Goal: Task Accomplishment & Management: Use online tool/utility

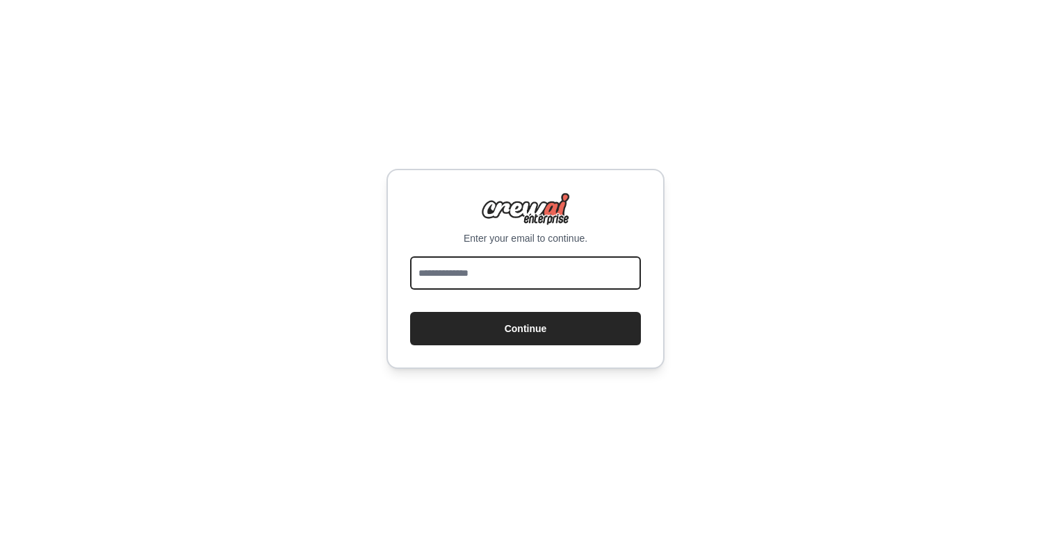
click at [477, 271] on input "email" at bounding box center [525, 272] width 231 height 33
type input "**********"
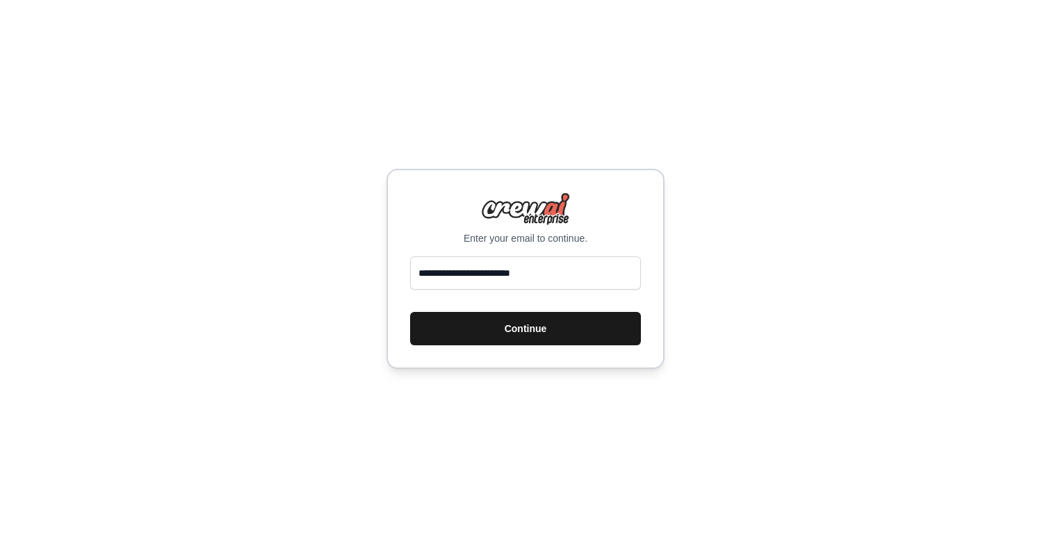
click at [497, 328] on button "Continue" at bounding box center [525, 328] width 231 height 33
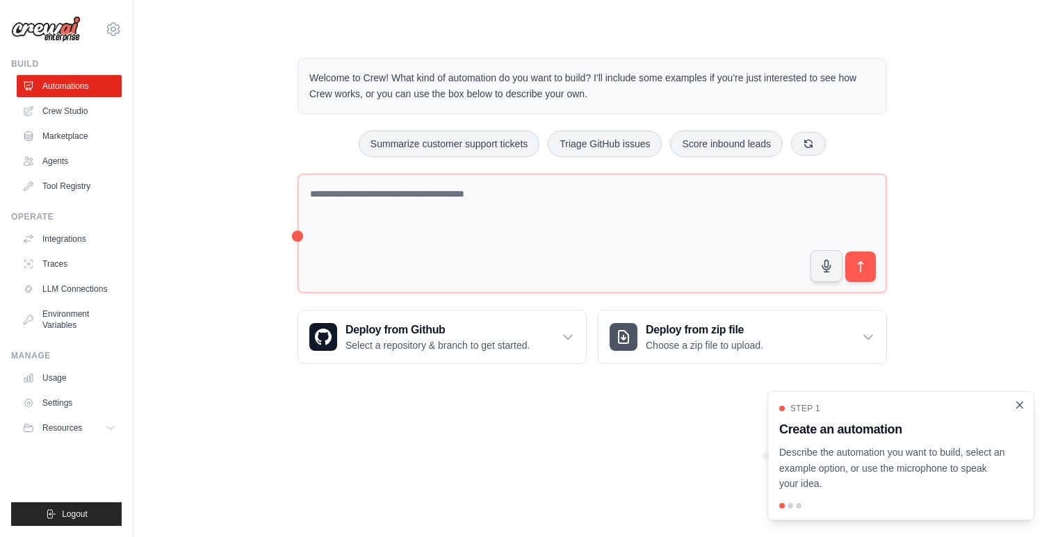
click at [1022, 405] on icon "Close walkthrough" at bounding box center [1019, 405] width 13 height 13
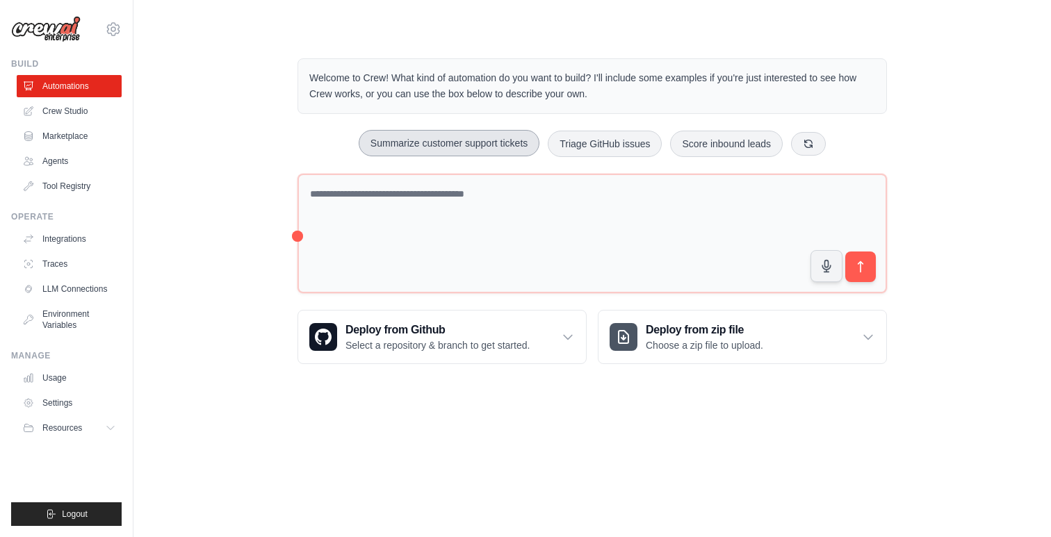
click at [492, 145] on button "Summarize customer support tickets" at bounding box center [449, 143] width 181 height 26
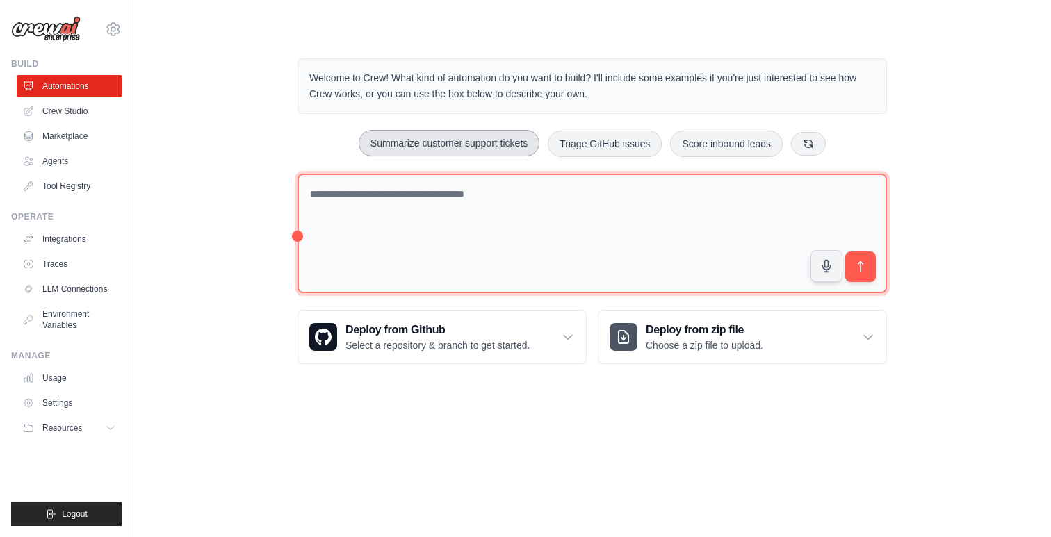
type textarea "**********"
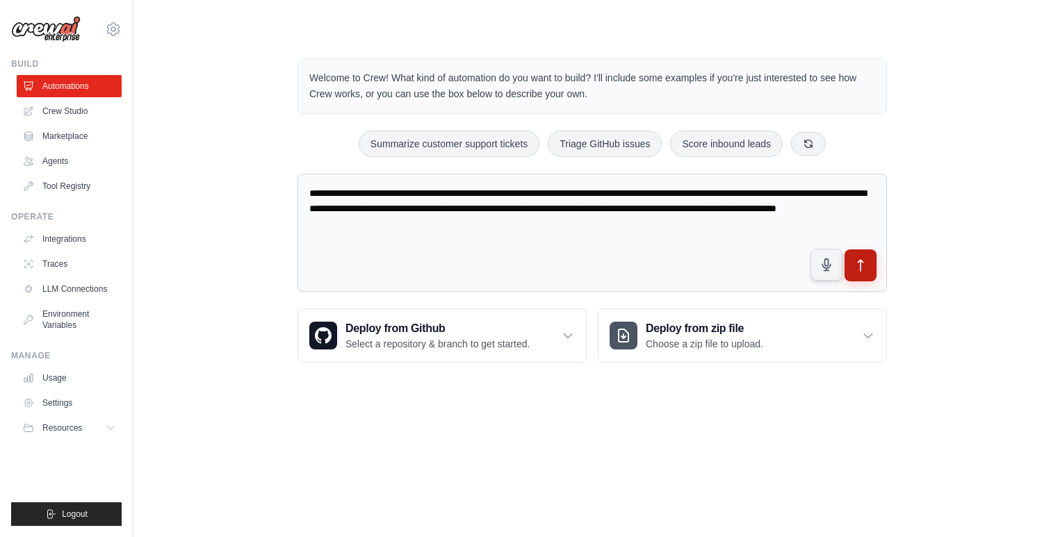
click at [867, 272] on icon "submit" at bounding box center [861, 266] width 15 height 15
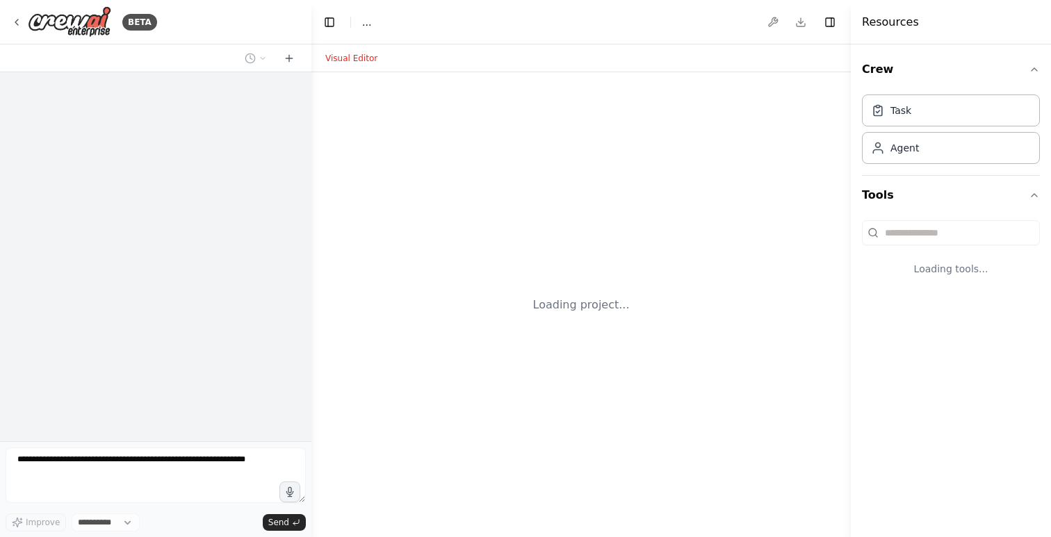
select select "****"
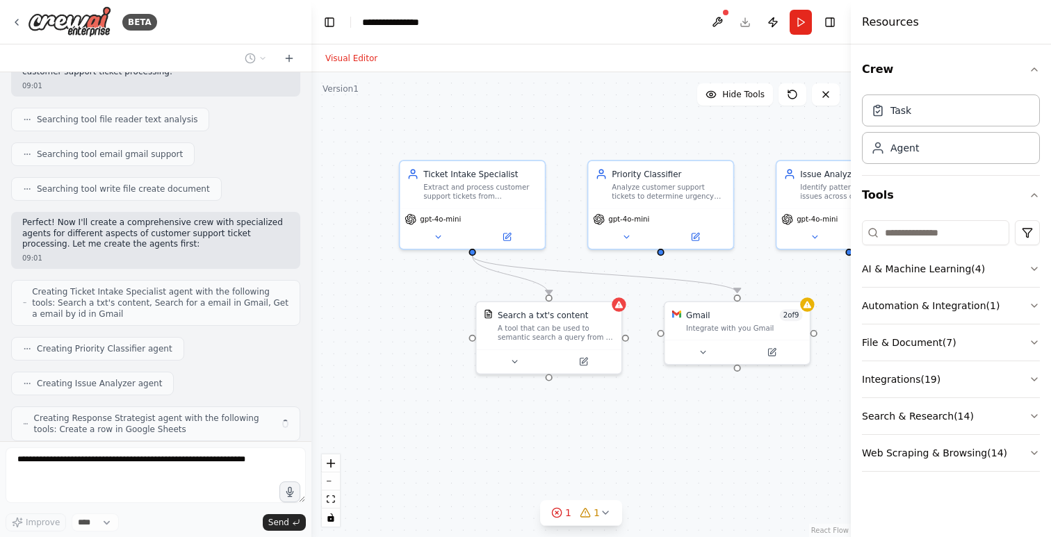
scroll to position [296, 0]
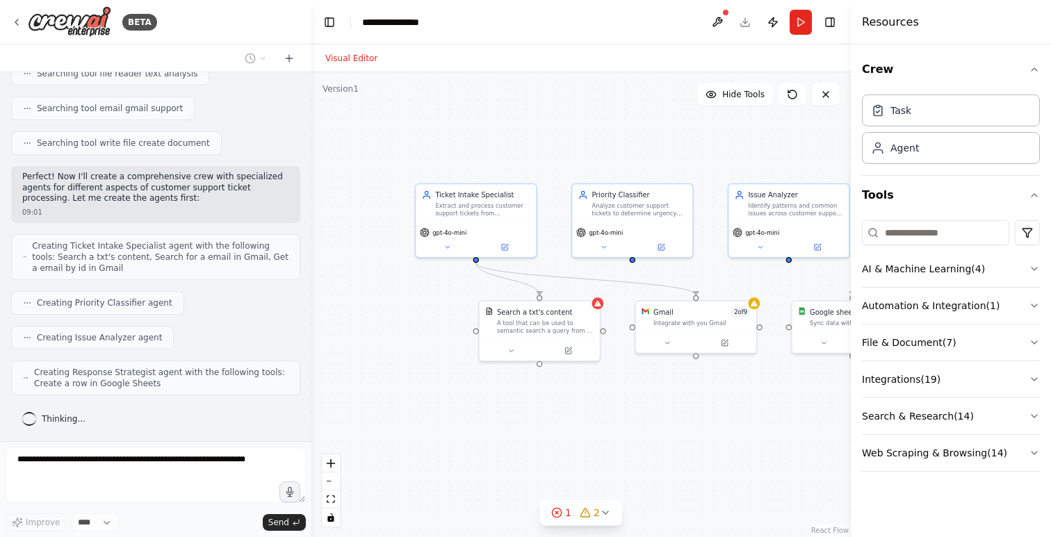
click at [717, 165] on div ".deletable-edge-delete-btn { width: 20px; height: 20px; border: 0px solid #ffff…" at bounding box center [580, 304] width 539 height 465
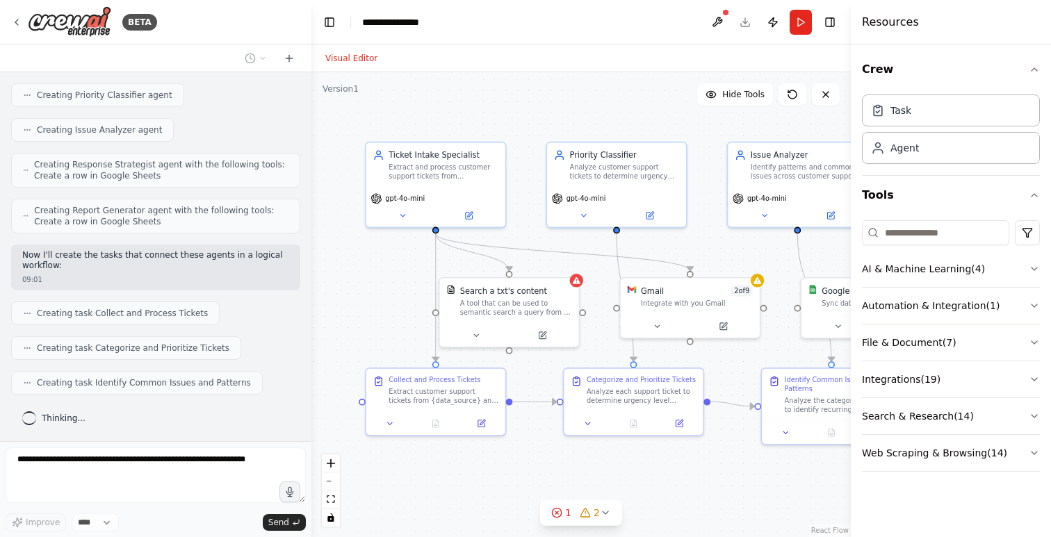
scroll to position [550, 0]
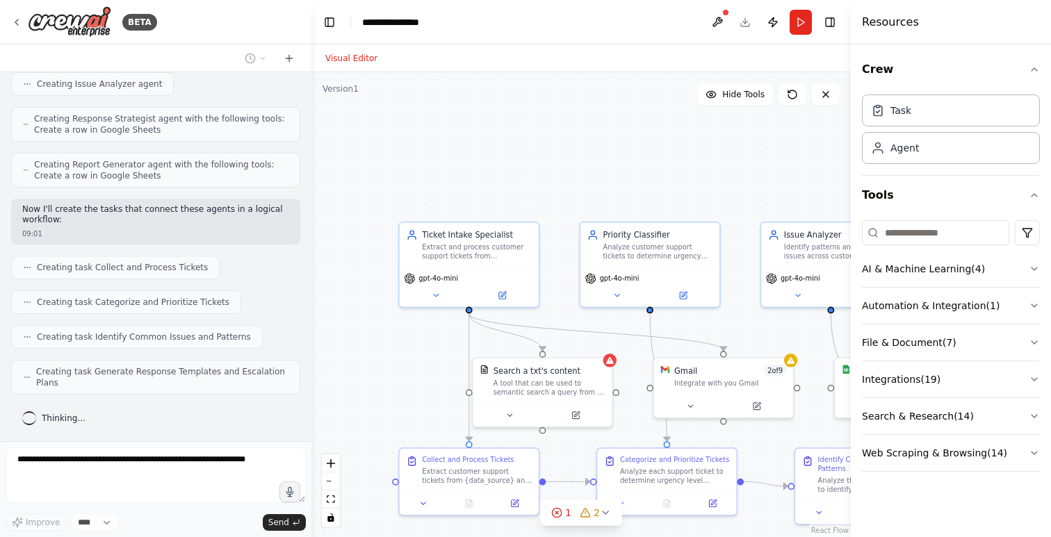
drag, startPoint x: 591, startPoint y: 266, endPoint x: 576, endPoint y: 309, distance: 46.2
click at [576, 309] on div ".deletable-edge-delete-btn { width: 20px; height: 20px; border: 0px solid #ffff…" at bounding box center [580, 304] width 539 height 465
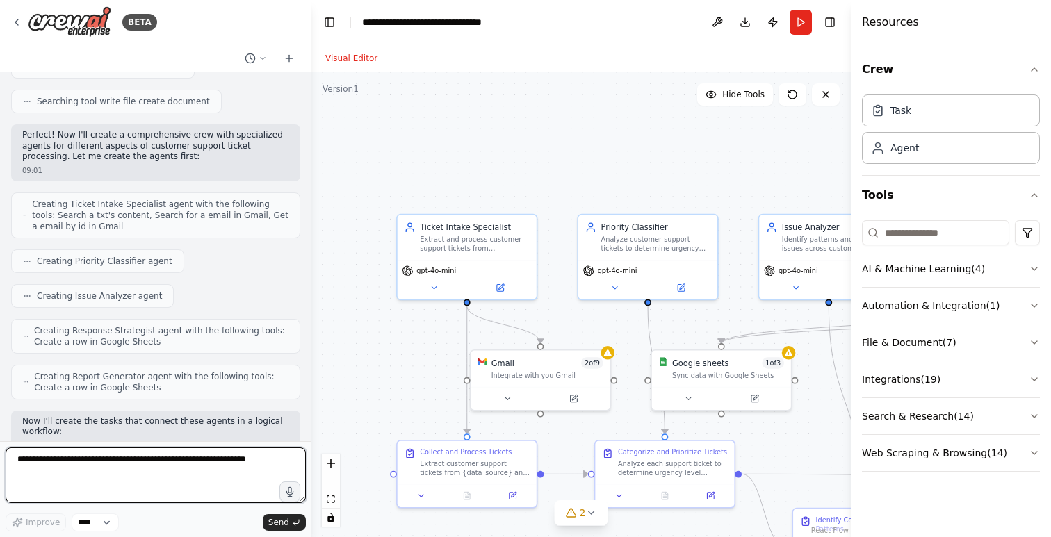
scroll to position [0, 0]
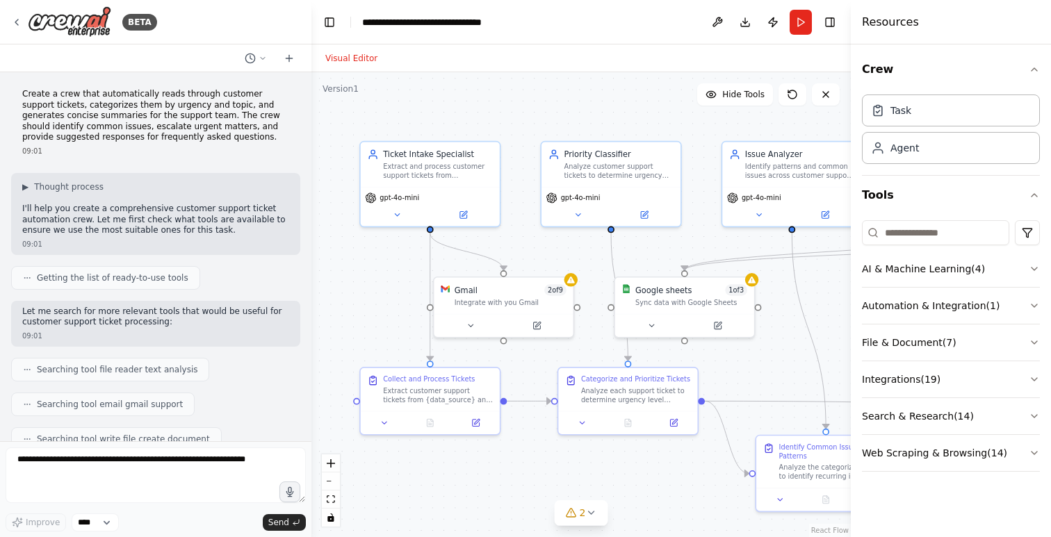
drag, startPoint x: 489, startPoint y: 166, endPoint x: 452, endPoint y: 96, distance: 79.0
click at [452, 96] on div ".deletable-edge-delete-btn { width: 20px; height: 20px; border: 0px solid #ffff…" at bounding box center [580, 304] width 539 height 465
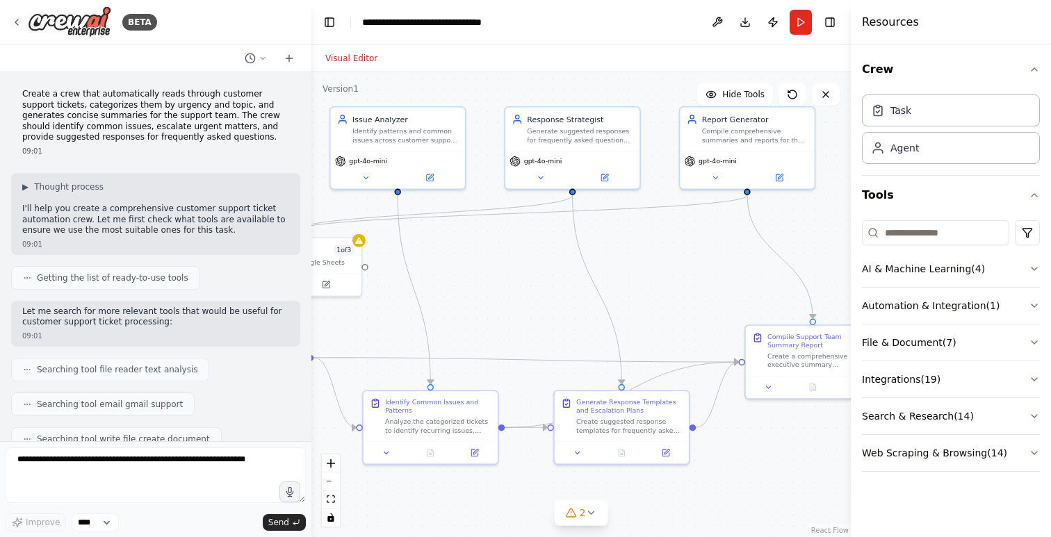
drag, startPoint x: 377, startPoint y: 341, endPoint x: 0, endPoint y: 279, distance: 381.8
click at [0, 279] on div "BETA Create a crew that automatically reads through customer support tickets, c…" at bounding box center [525, 268] width 1051 height 537
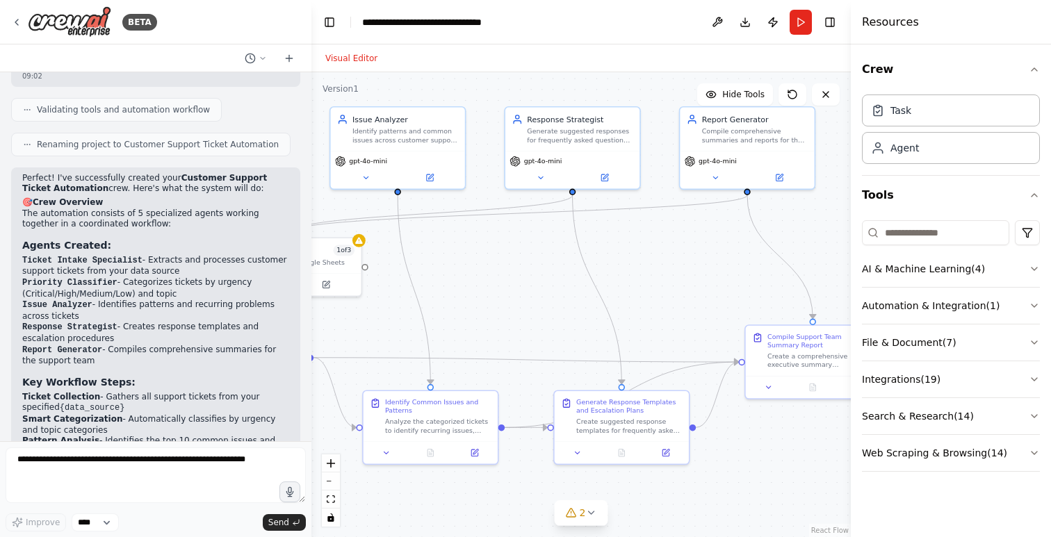
scroll to position [1326, 0]
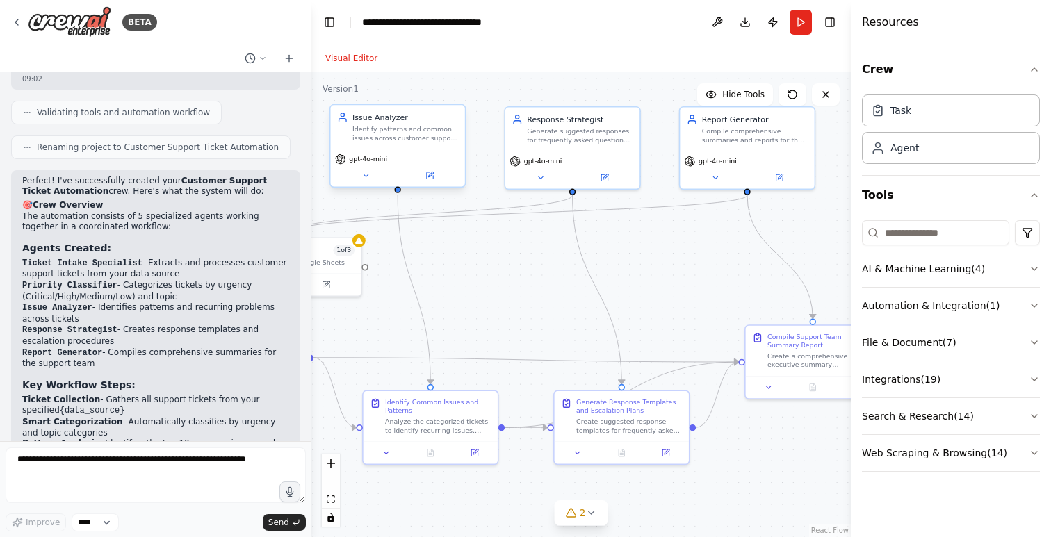
click at [417, 146] on div "Issue Analyzer Identify patterns and common issues across customer support tick…" at bounding box center [398, 127] width 134 height 44
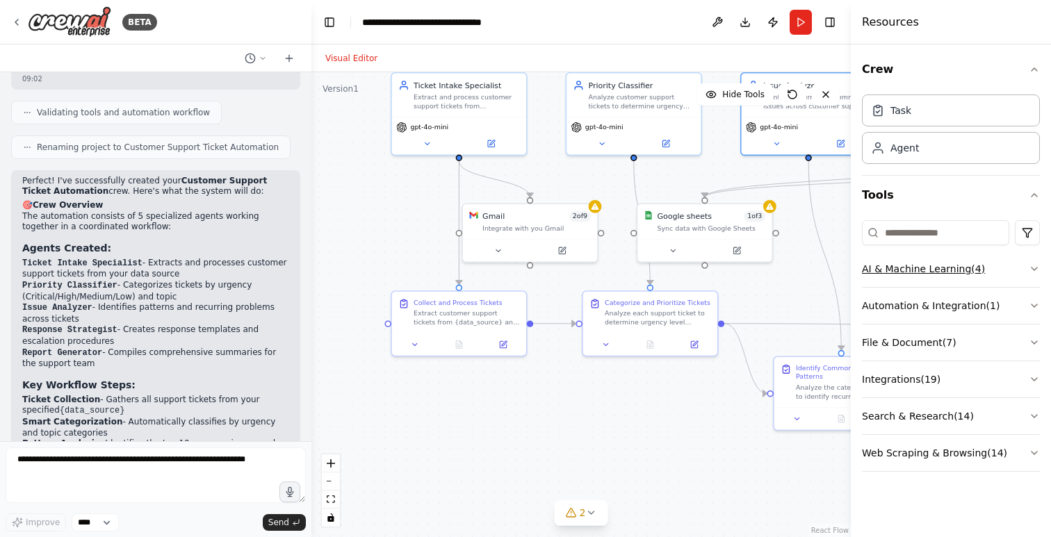
drag, startPoint x: 507, startPoint y: 296, endPoint x: 920, endPoint y: 256, distance: 415.5
click at [920, 256] on div "BETA Create a crew that automatically reads through customer support tickets, c…" at bounding box center [525, 268] width 1051 height 537
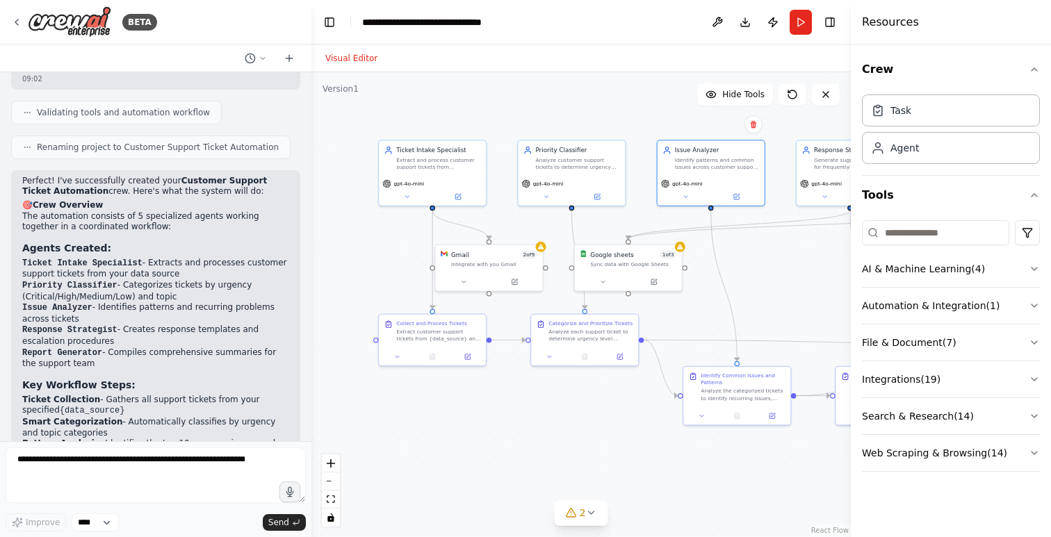
drag, startPoint x: 439, startPoint y: 309, endPoint x: 355, endPoint y: 325, distance: 84.9
click at [355, 325] on div ".deletable-edge-delete-btn { width: 20px; height: 20px; border: 0px solid #ffff…" at bounding box center [580, 304] width 539 height 465
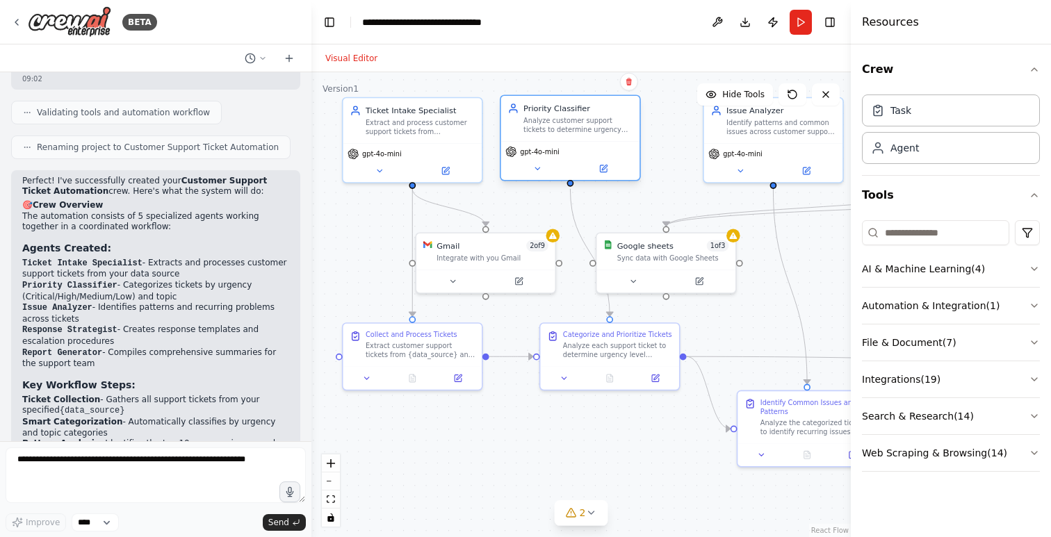
drag, startPoint x: 609, startPoint y: 137, endPoint x: 590, endPoint y: 141, distance: 19.2
click at [590, 141] on div "Priority Classifier Analyze customer support tickets to determine urgency level…" at bounding box center [570, 138] width 141 height 86
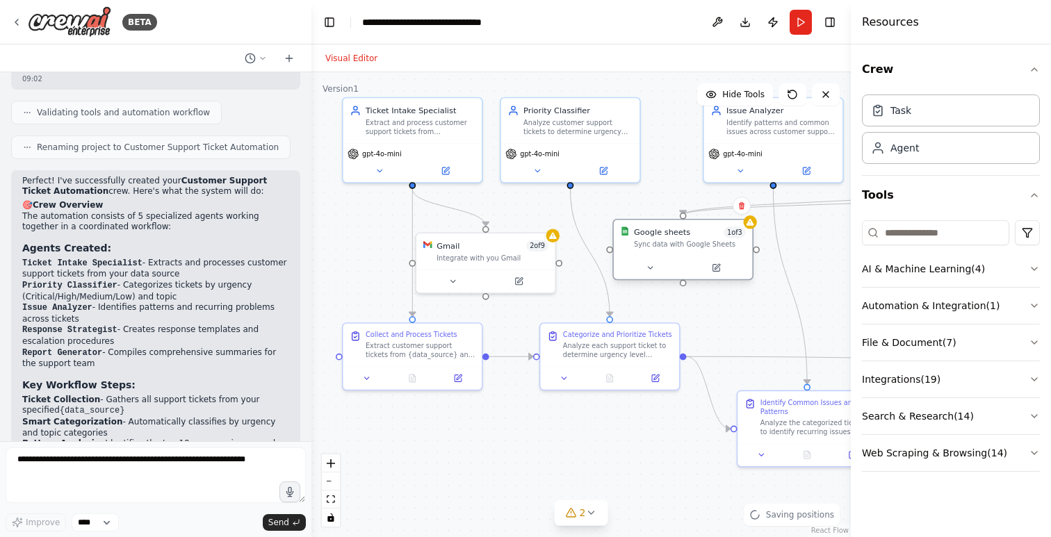
drag, startPoint x: 682, startPoint y: 238, endPoint x: 701, endPoint y: 231, distance: 20.0
click at [701, 231] on div "Google sheets 1 of 3" at bounding box center [690, 232] width 112 height 11
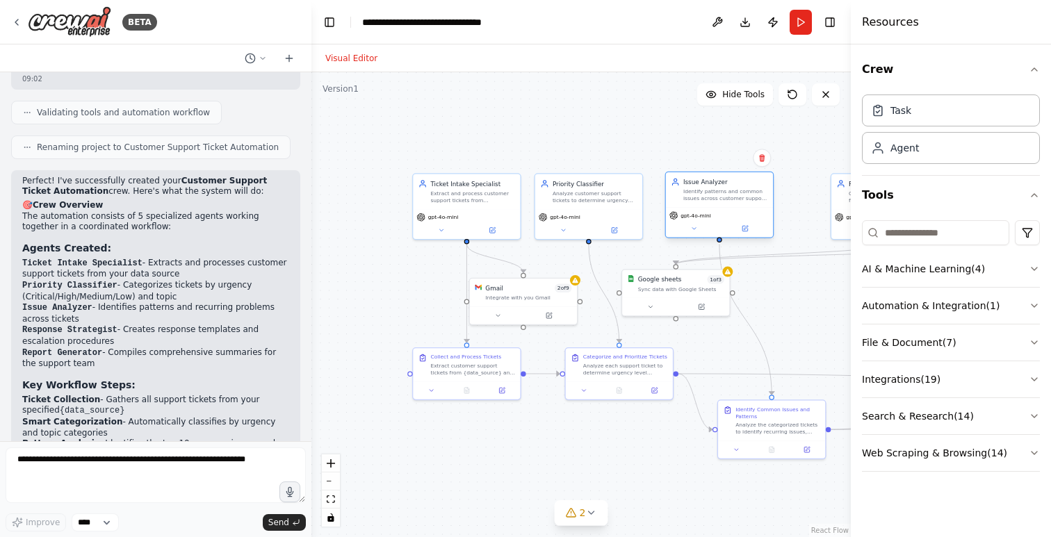
drag, startPoint x: 753, startPoint y: 191, endPoint x: 724, endPoint y: 191, distance: 29.9
click at [724, 191] on div "Identify patterns and common issues across customer support tickets, generating…" at bounding box center [725, 195] width 85 height 14
click at [664, 147] on div ".deletable-edge-delete-btn { width: 20px; height: 20px; border: 0px solid #ffff…" at bounding box center [580, 304] width 539 height 465
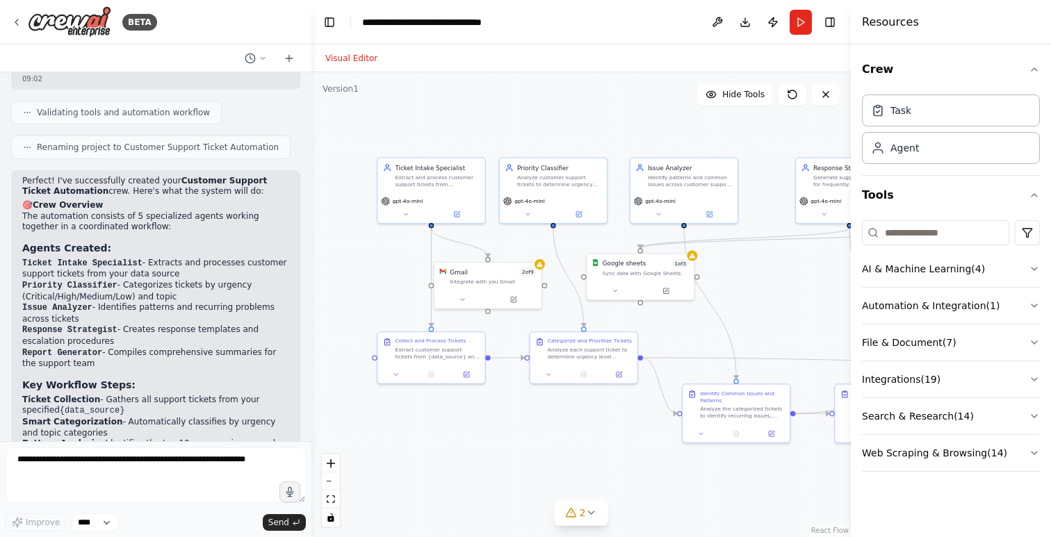
drag, startPoint x: 664, startPoint y: 147, endPoint x: 628, endPoint y: 131, distance: 38.9
click at [628, 131] on div ".deletable-edge-delete-btn { width: 20px; height: 20px; border: 0px solid #ffff…" at bounding box center [580, 304] width 539 height 465
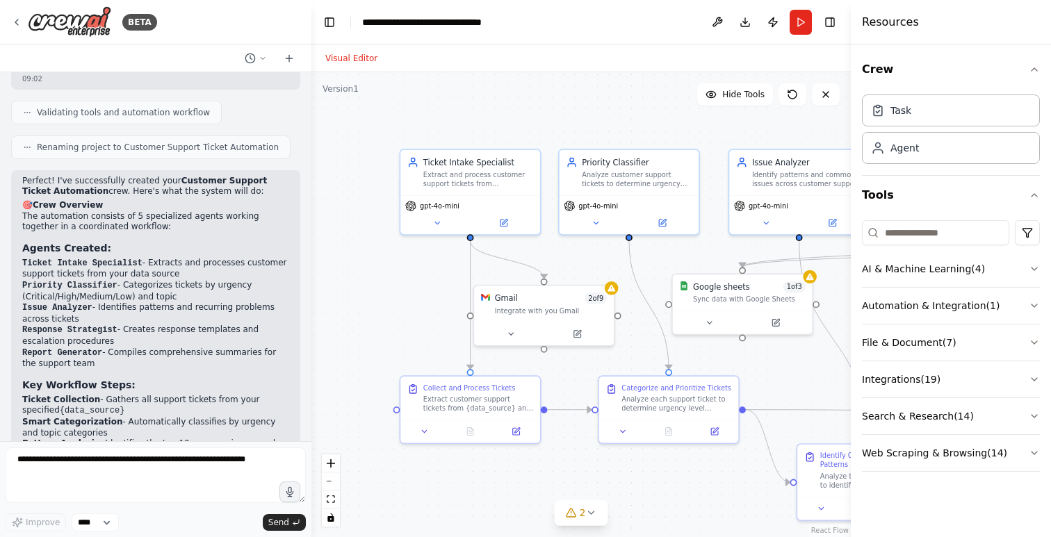
drag, startPoint x: 488, startPoint y: 131, endPoint x: 586, endPoint y: 116, distance: 99.2
click at [586, 116] on div ".deletable-edge-delete-btn { width: 20px; height: 20px; border: 0px solid #ffff…" at bounding box center [580, 304] width 539 height 465
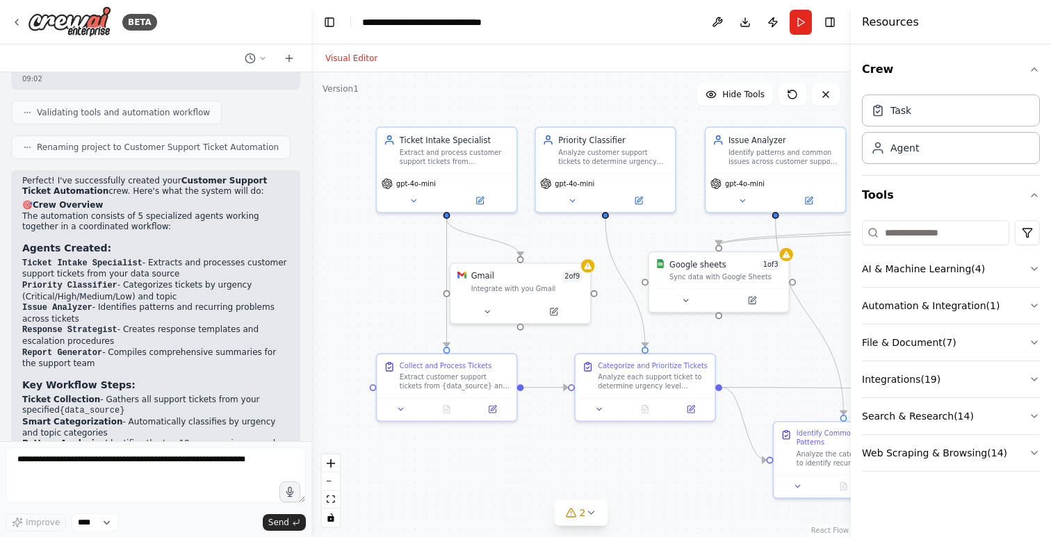
drag, startPoint x: 438, startPoint y: 293, endPoint x: 414, endPoint y: 270, distance: 32.5
click at [414, 270] on div ".deletable-edge-delete-btn { width: 20px; height: 20px; border: 0px solid #ffff…" at bounding box center [580, 304] width 539 height 465
click at [1027, 345] on button "File & Document ( 7 )" at bounding box center [951, 343] width 178 height 36
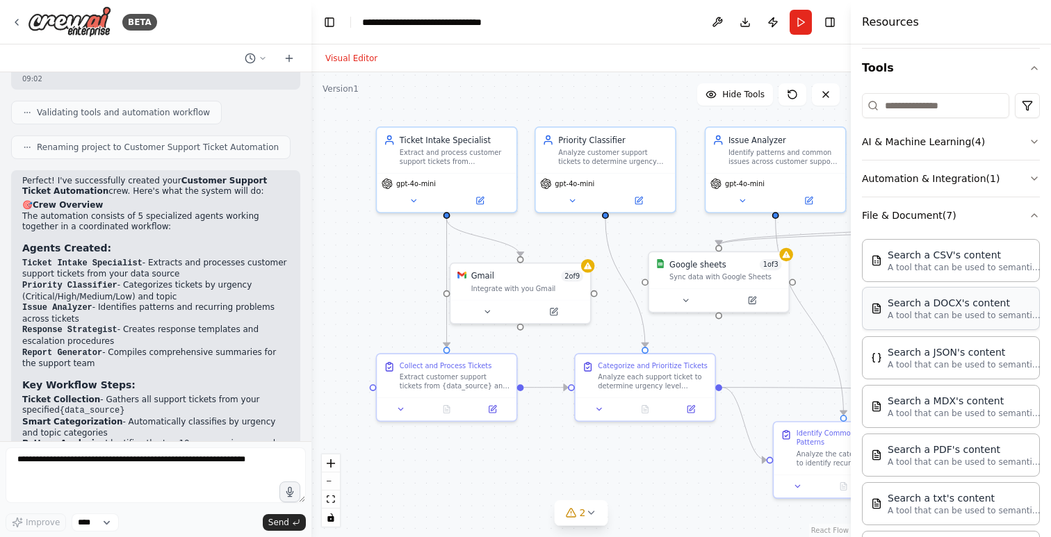
scroll to position [0, 0]
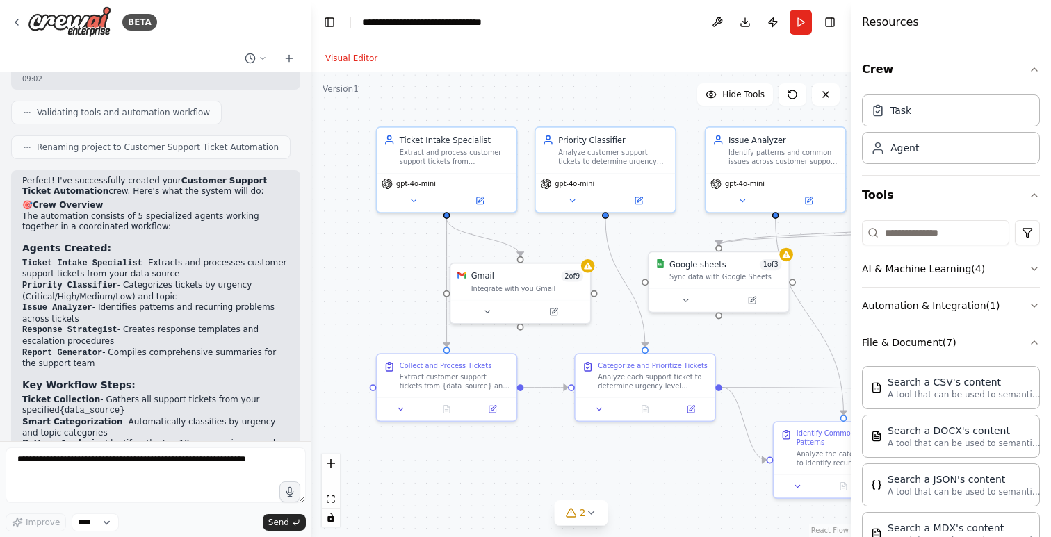
click at [1031, 345] on icon "button" at bounding box center [1034, 342] width 11 height 11
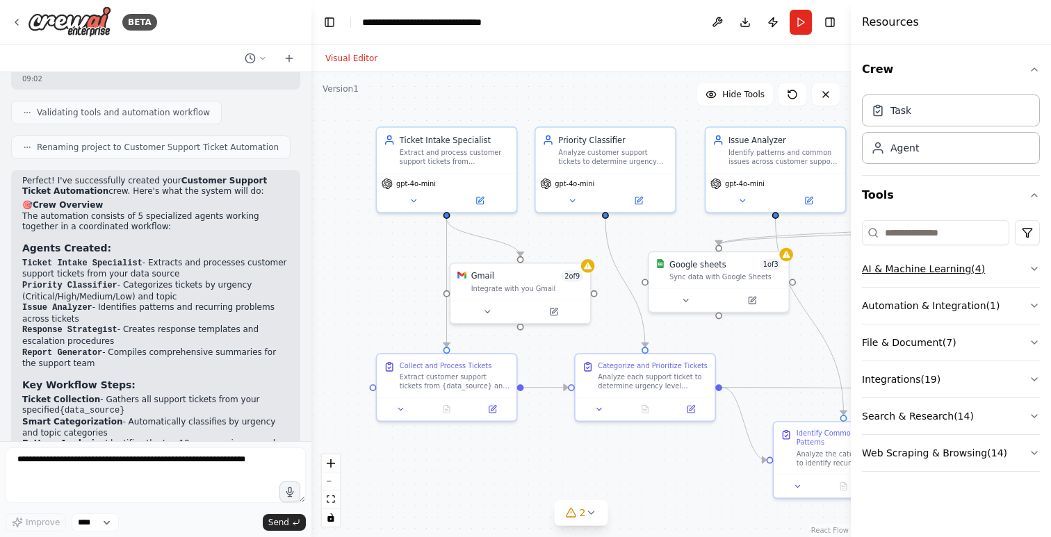
click at [1026, 263] on button "AI & Machine Learning ( 4 )" at bounding box center [951, 269] width 178 height 36
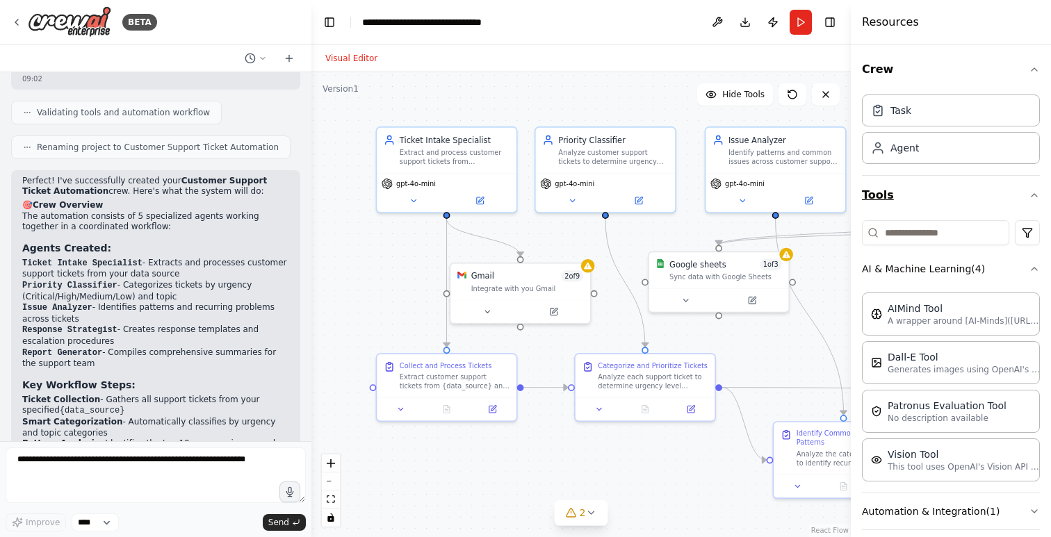
click at [1033, 191] on icon "button" at bounding box center [1034, 195] width 11 height 11
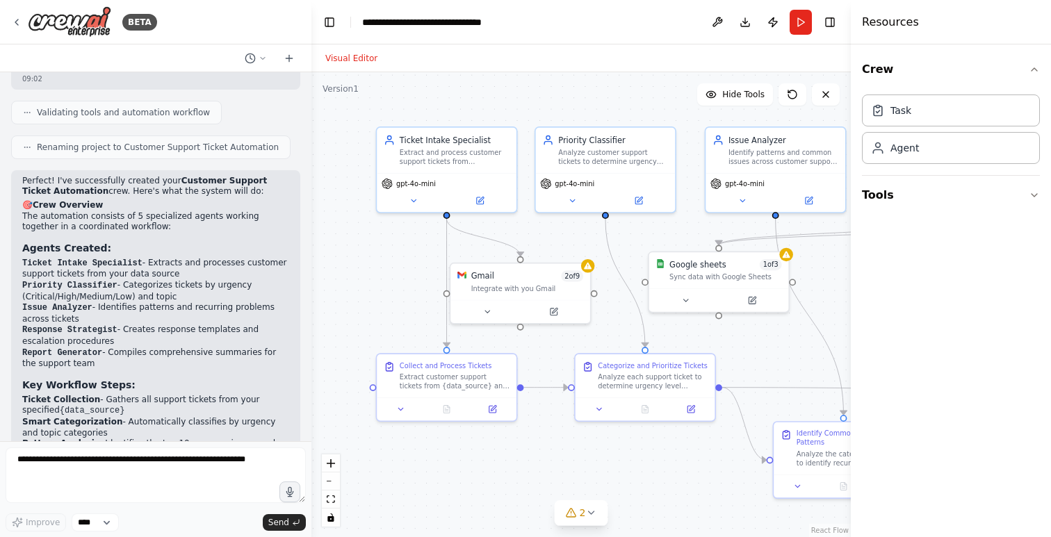
click at [1041, 189] on div "Crew Task Agent Tools" at bounding box center [951, 290] width 200 height 493
click at [1038, 195] on icon "button" at bounding box center [1034, 195] width 11 height 11
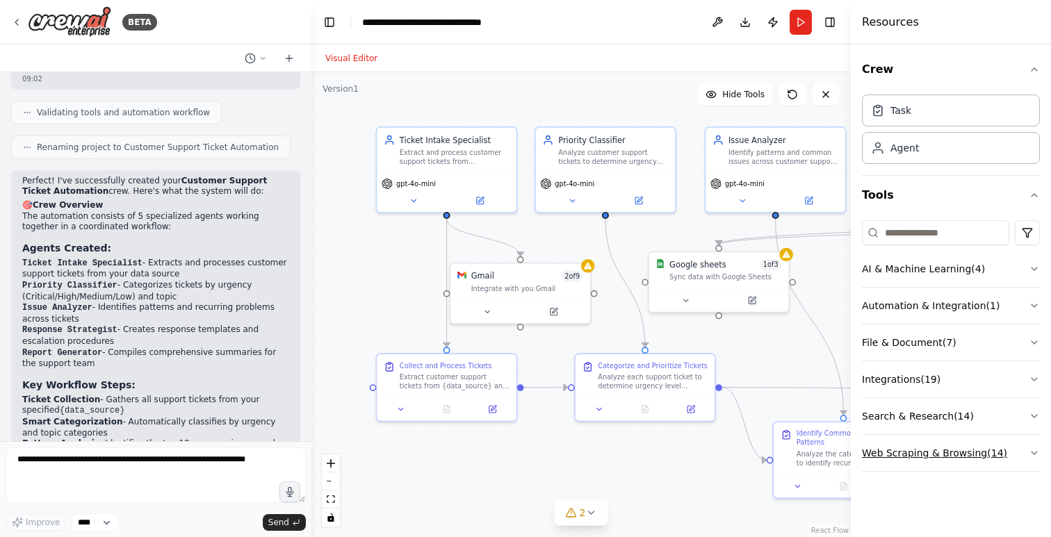
click at [1036, 453] on icon "button" at bounding box center [1034, 453] width 11 height 11
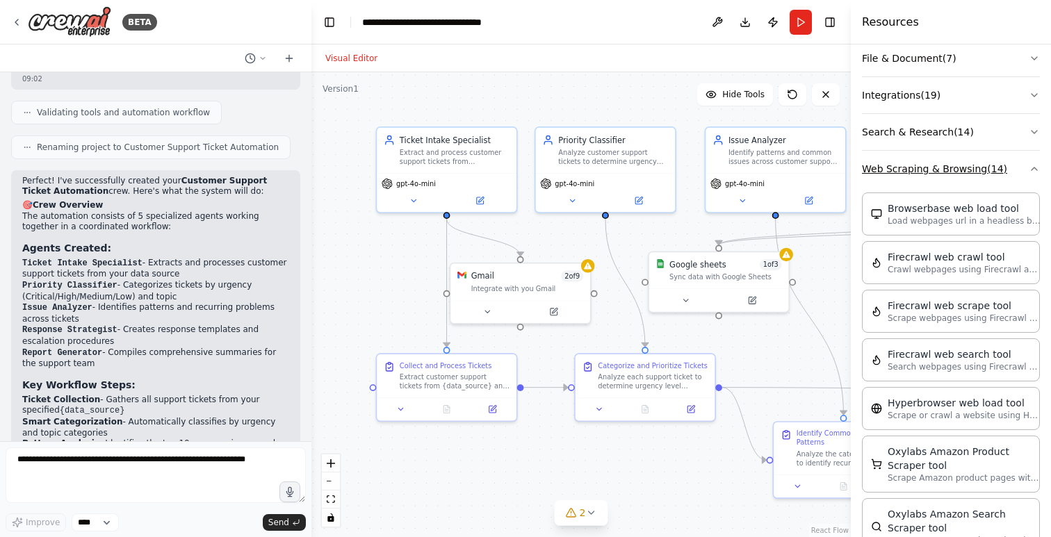
scroll to position [284, 0]
click at [1037, 165] on icon "button" at bounding box center [1034, 169] width 11 height 11
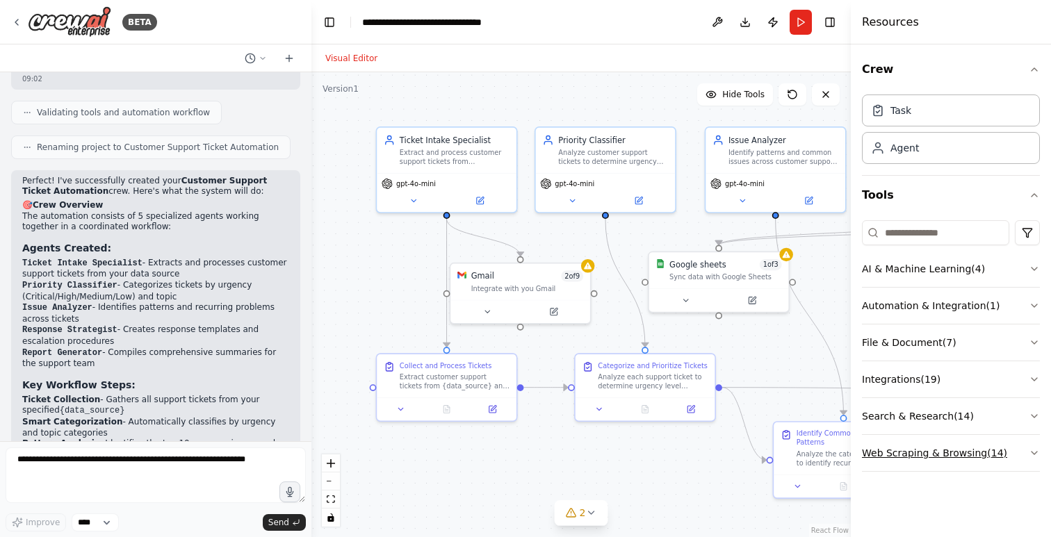
scroll to position [0, 0]
click at [1034, 415] on icon "button" at bounding box center [1034, 416] width 11 height 11
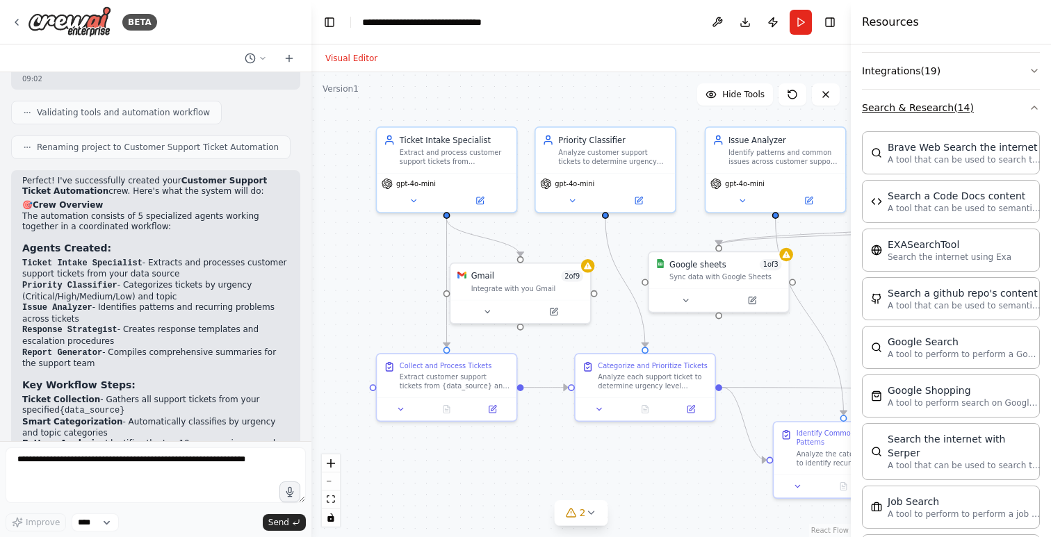
scroll to position [136, 0]
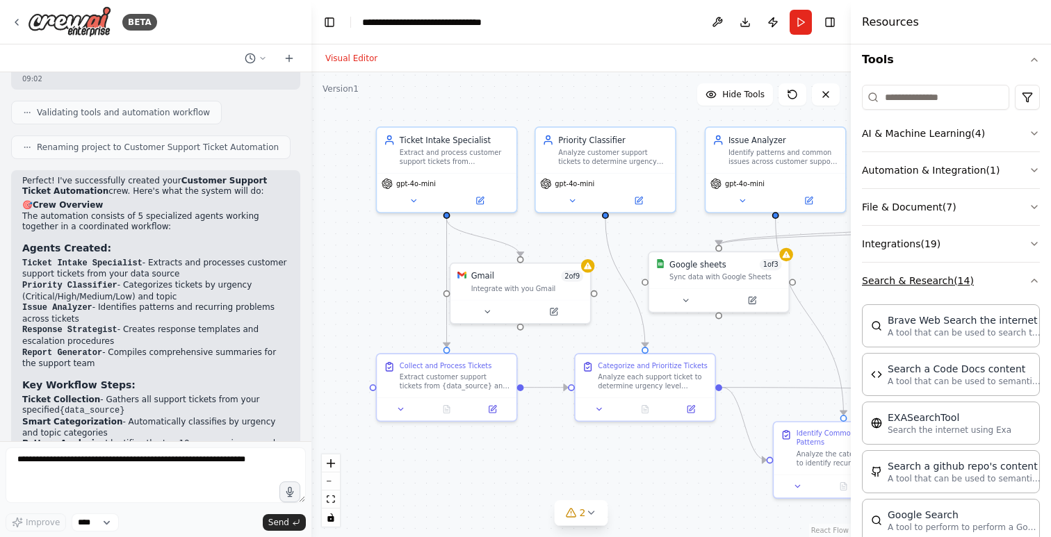
click at [1035, 278] on icon "button" at bounding box center [1034, 280] width 11 height 11
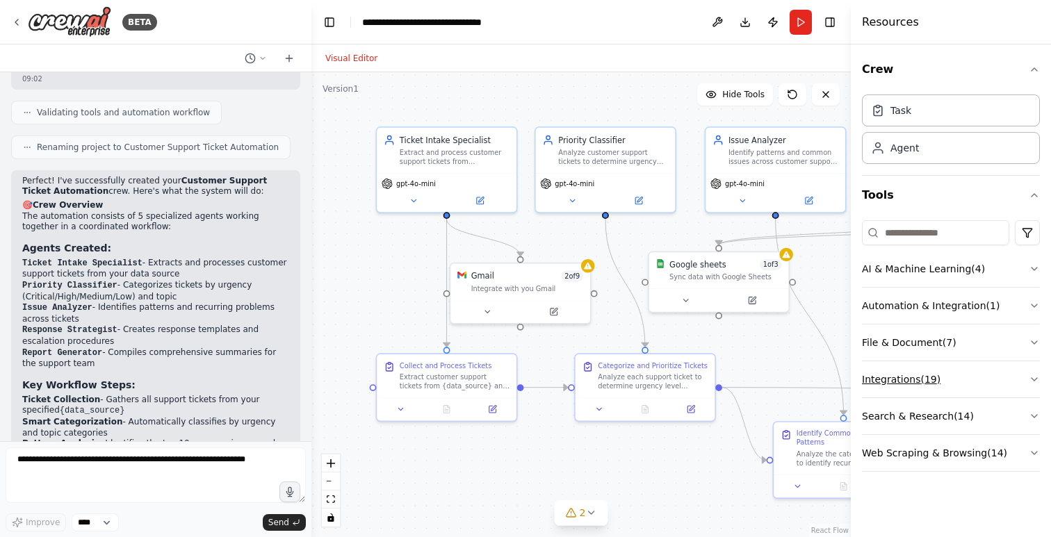
click at [1031, 377] on icon "button" at bounding box center [1034, 379] width 11 height 11
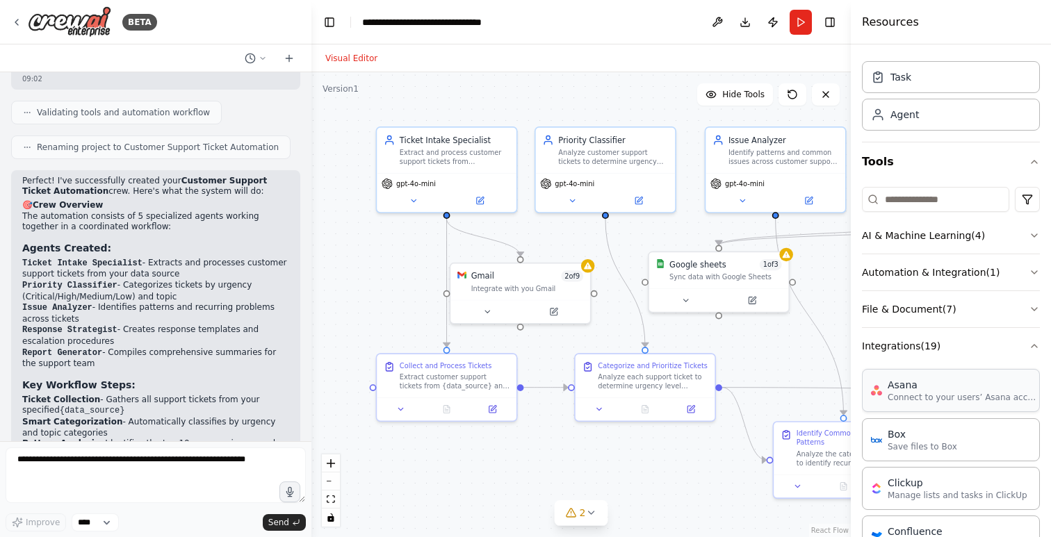
scroll to position [25, 0]
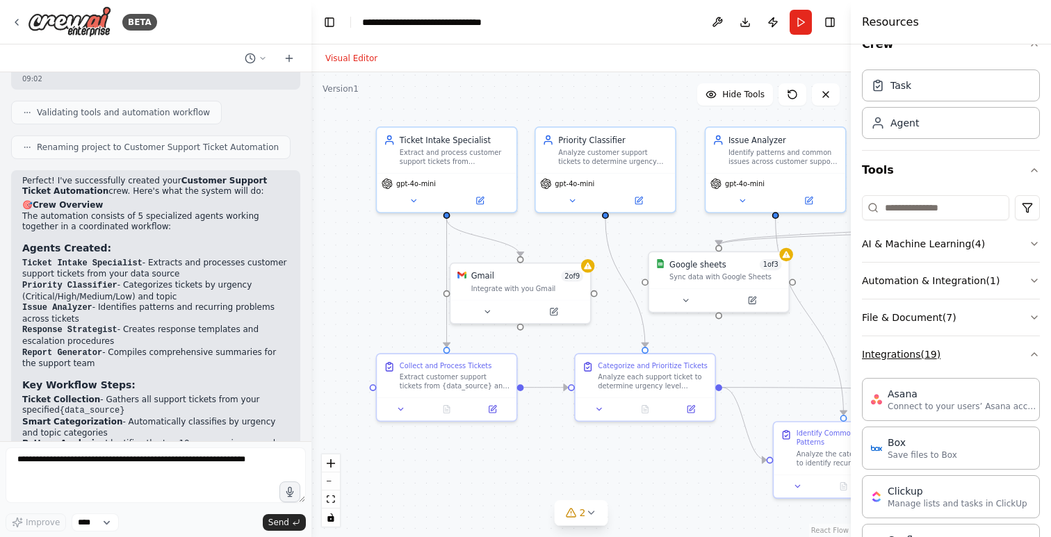
click at [1034, 350] on icon "button" at bounding box center [1034, 354] width 11 height 11
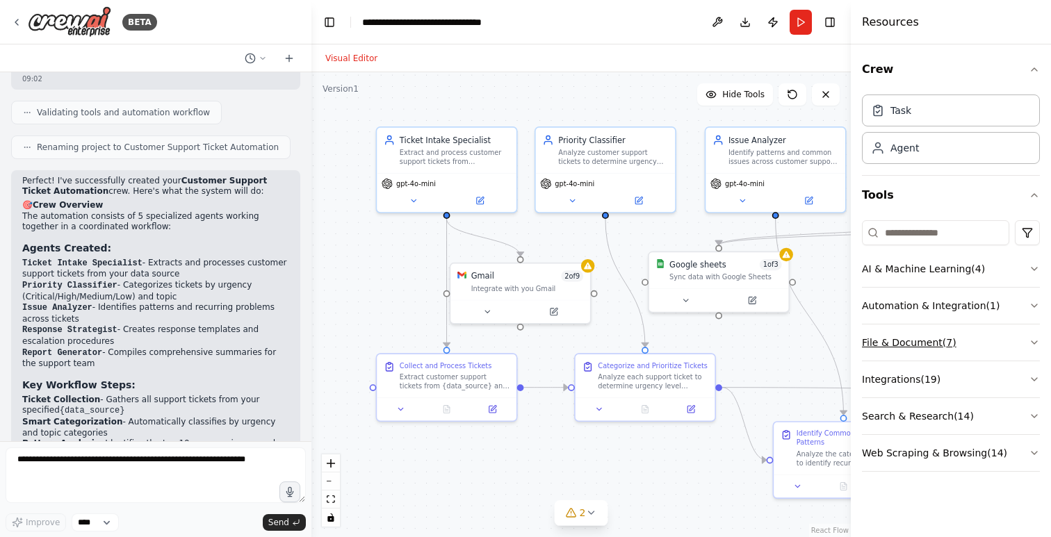
click at [1034, 340] on icon "button" at bounding box center [1034, 342] width 11 height 11
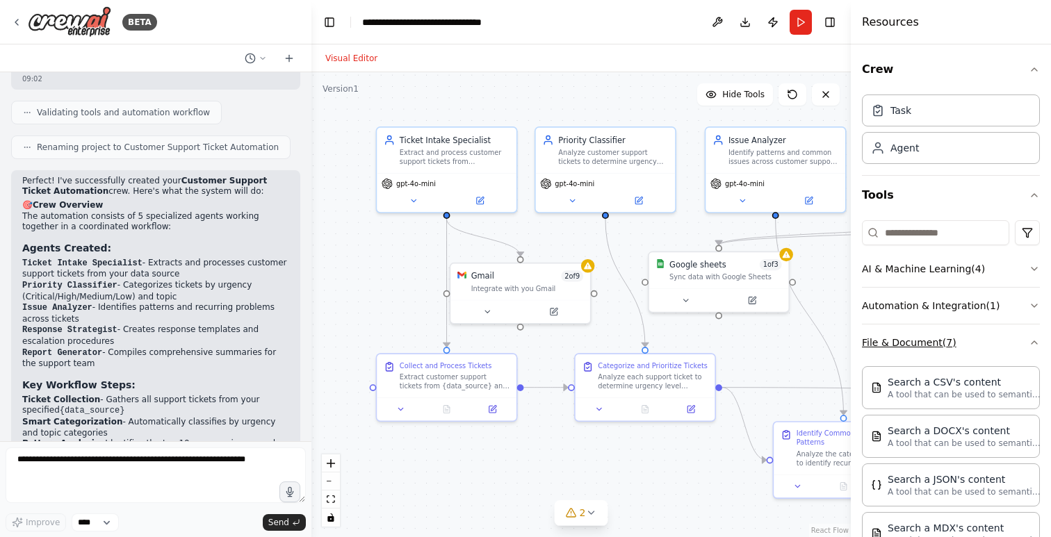
click at [1034, 340] on icon "button" at bounding box center [1034, 342] width 11 height 11
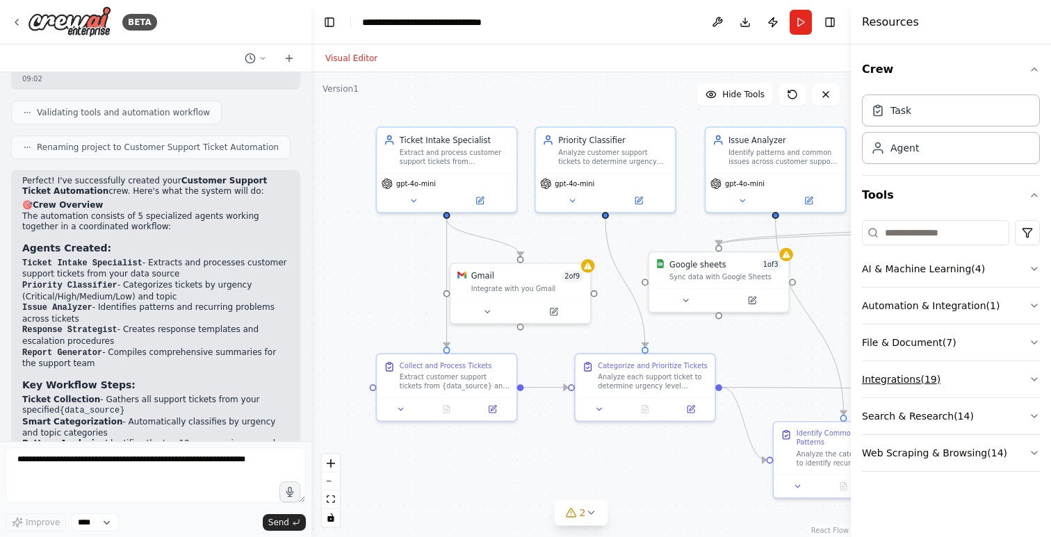
click at [1031, 382] on icon "button" at bounding box center [1034, 379] width 11 height 11
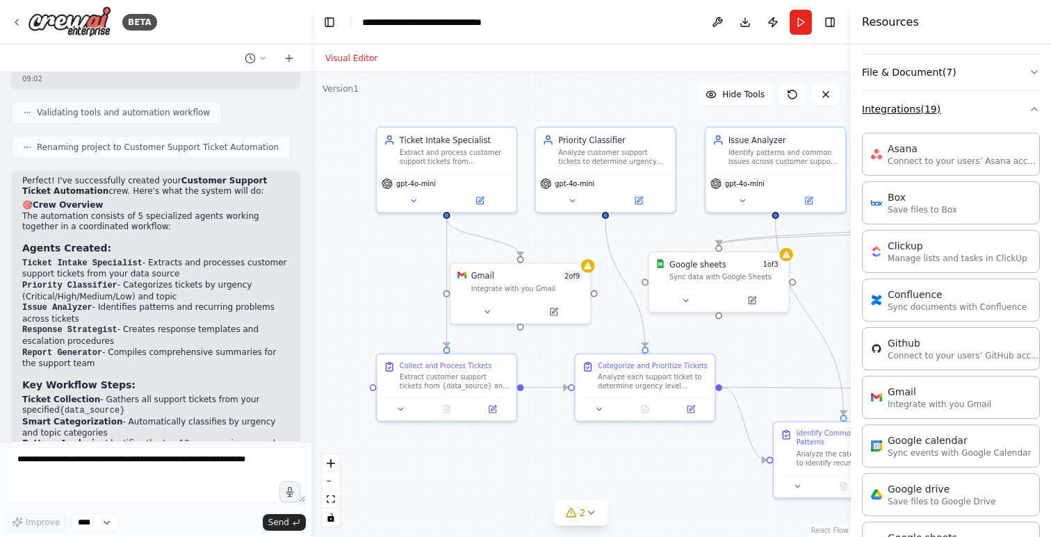
scroll to position [234, 0]
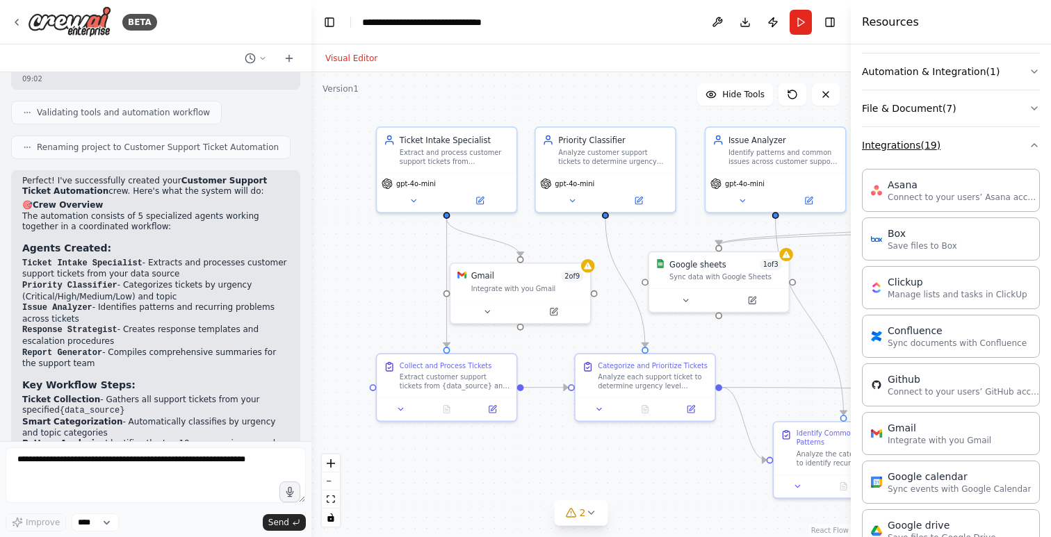
click at [1031, 141] on icon "button" at bounding box center [1034, 145] width 11 height 11
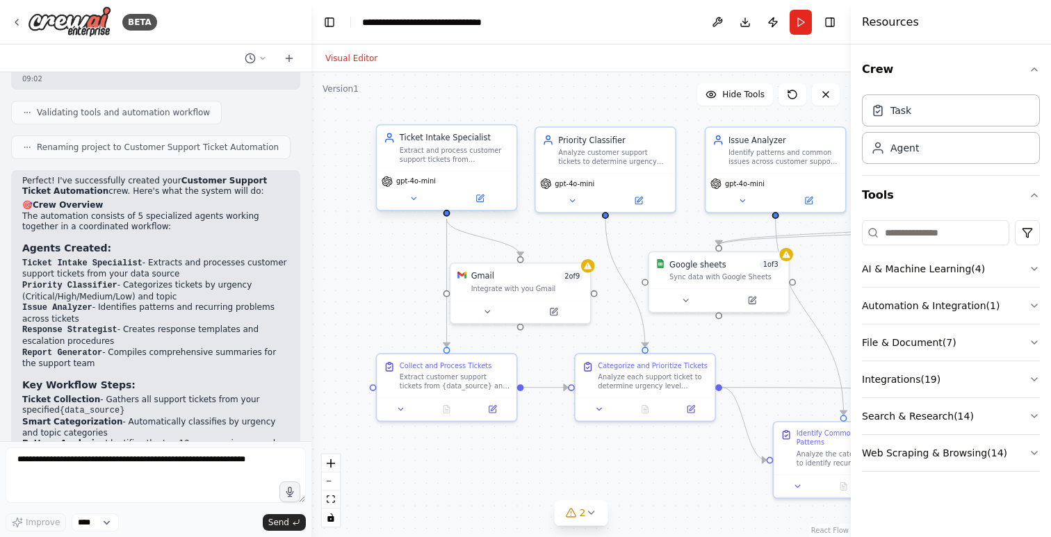
click at [459, 156] on div "Extract and process customer support tickets from {data_source}, ensuring all r…" at bounding box center [455, 155] width 110 height 18
click at [423, 154] on div "Extract and process customer support tickets from {data_source}, ensuring all r…" at bounding box center [455, 155] width 110 height 18
click at [414, 202] on icon at bounding box center [413, 198] width 9 height 9
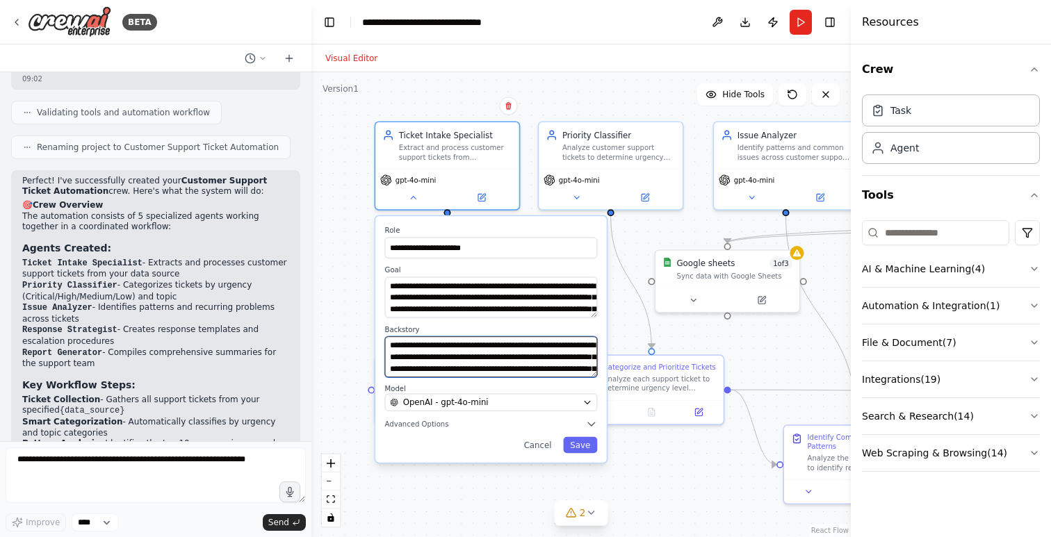
click at [435, 359] on textarea "**********" at bounding box center [491, 356] width 213 height 41
click at [499, 351] on textarea "**********" at bounding box center [490, 357] width 211 height 40
click at [517, 358] on textarea "**********" at bounding box center [490, 357] width 211 height 40
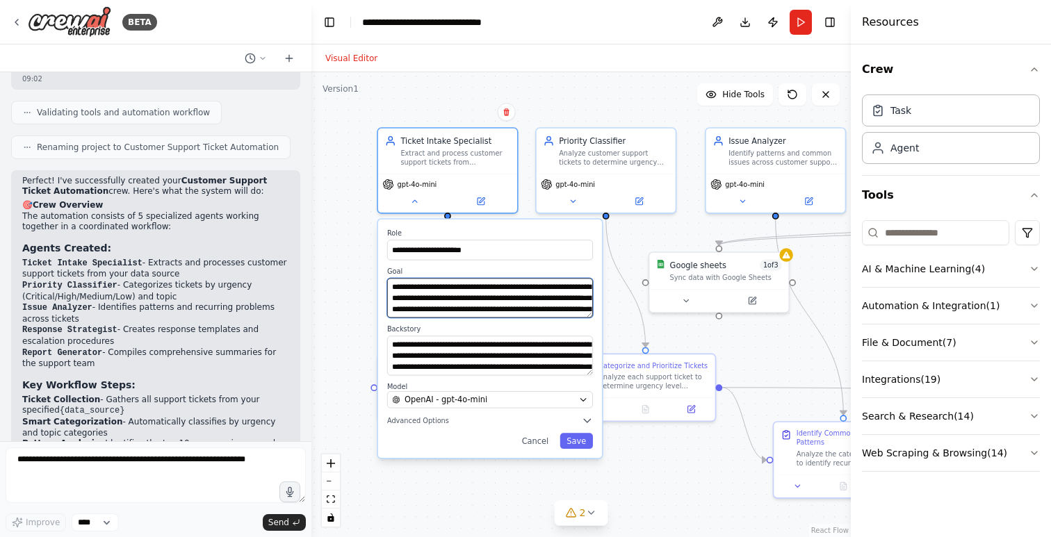
click at [467, 299] on textarea "**********" at bounding box center [490, 298] width 206 height 40
click at [472, 304] on textarea "**********" at bounding box center [490, 298] width 206 height 40
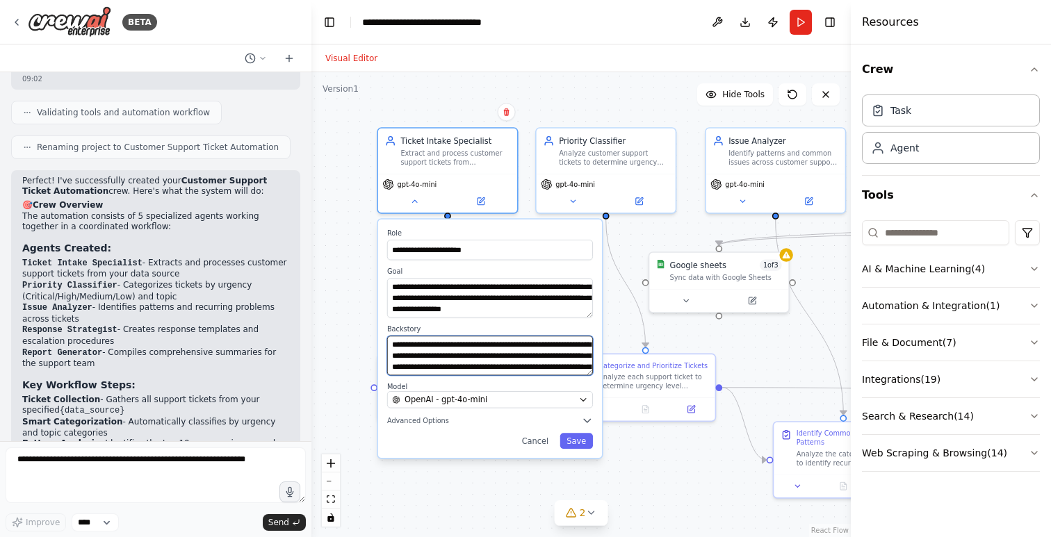
click at [478, 354] on textarea "**********" at bounding box center [490, 356] width 206 height 40
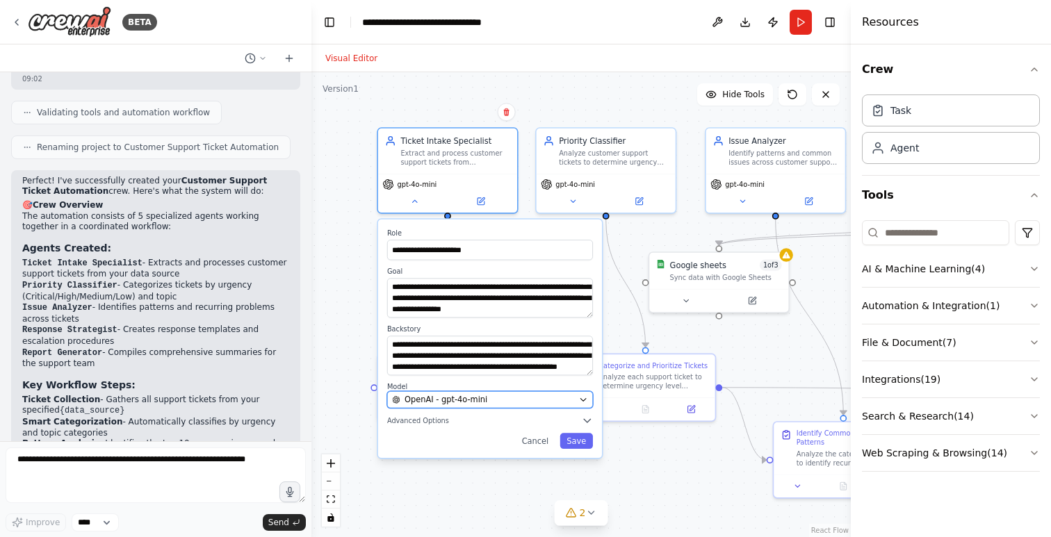
click at [539, 404] on div "OpenAI - gpt-4o-mini" at bounding box center [483, 399] width 182 height 11
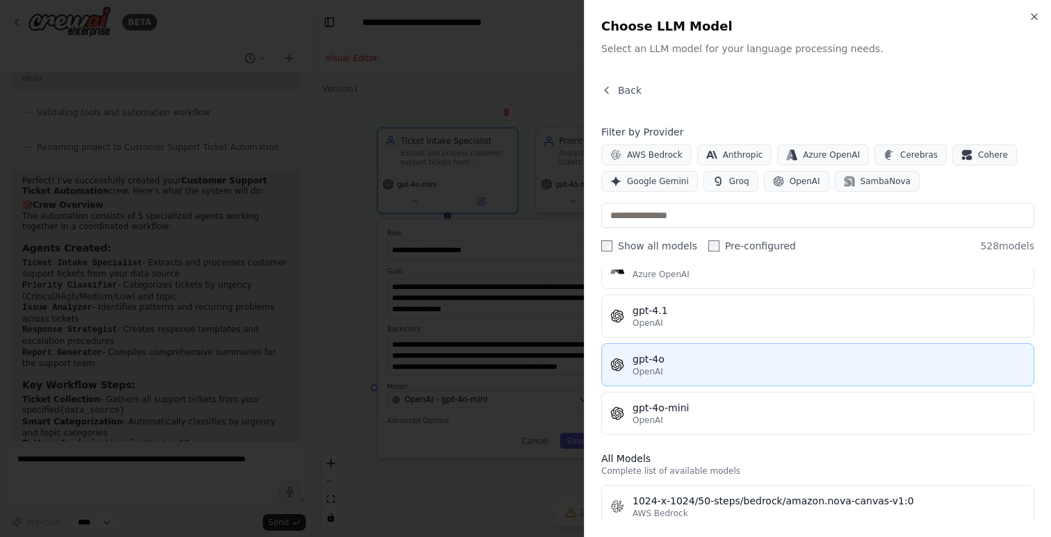
scroll to position [211, 0]
click at [783, 366] on div "gpt-4o" at bounding box center [829, 362] width 393 height 14
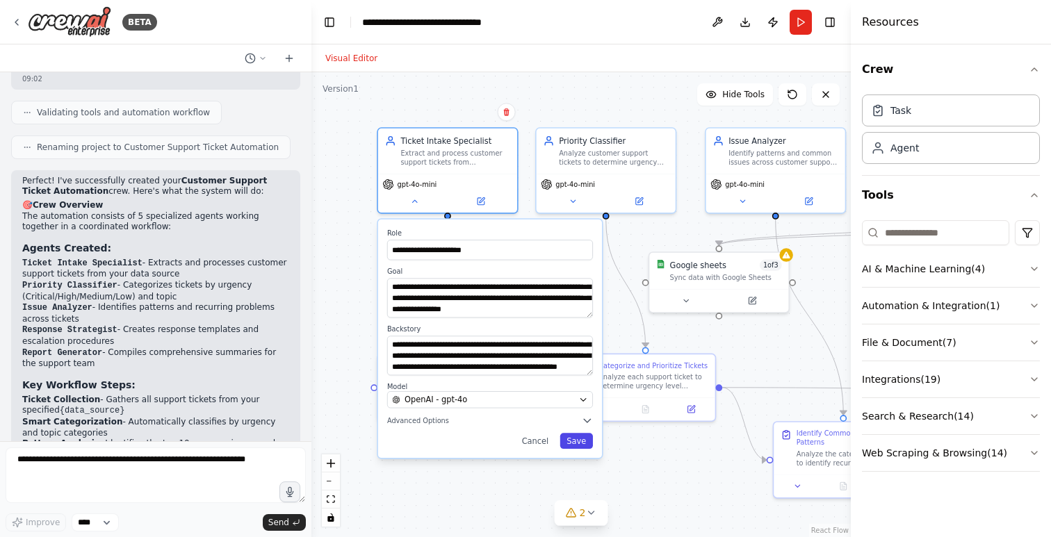
click at [584, 438] on button "Save" at bounding box center [576, 441] width 33 height 16
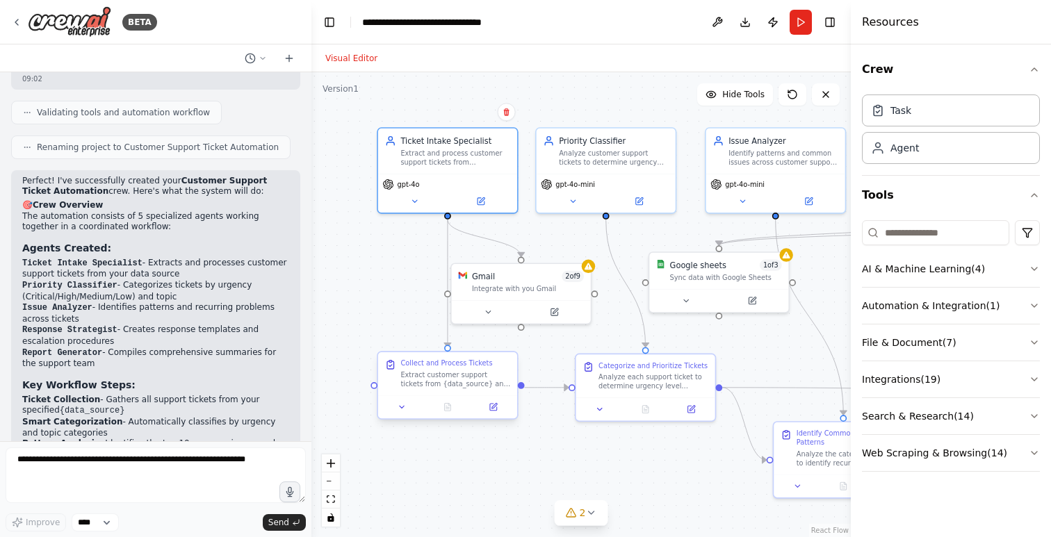
click at [474, 383] on div "Extract customer support tickets from {data_source} and organize all relevant i…" at bounding box center [455, 379] width 110 height 18
click at [491, 407] on icon at bounding box center [494, 406] width 6 height 6
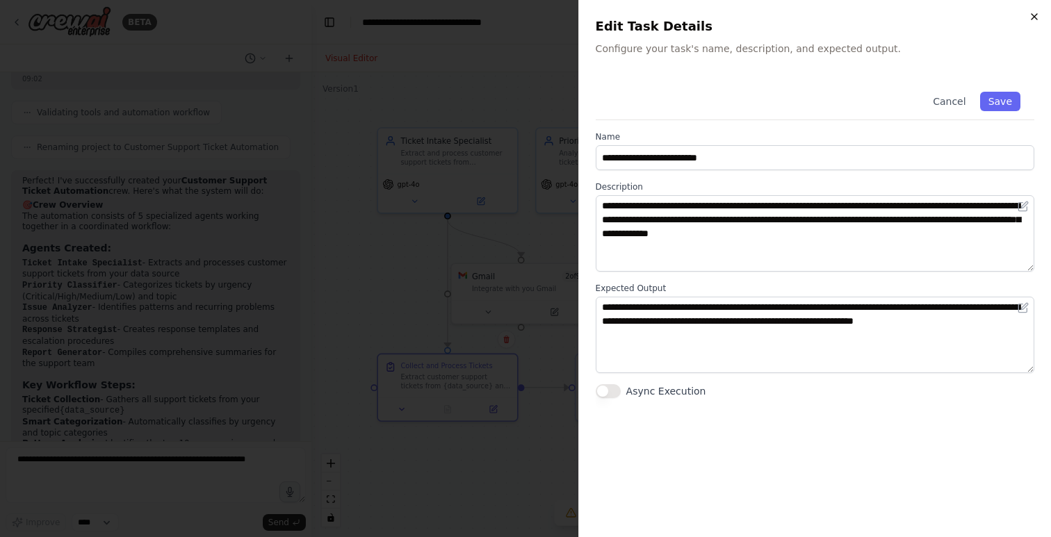
click at [1038, 15] on icon "button" at bounding box center [1034, 16] width 11 height 11
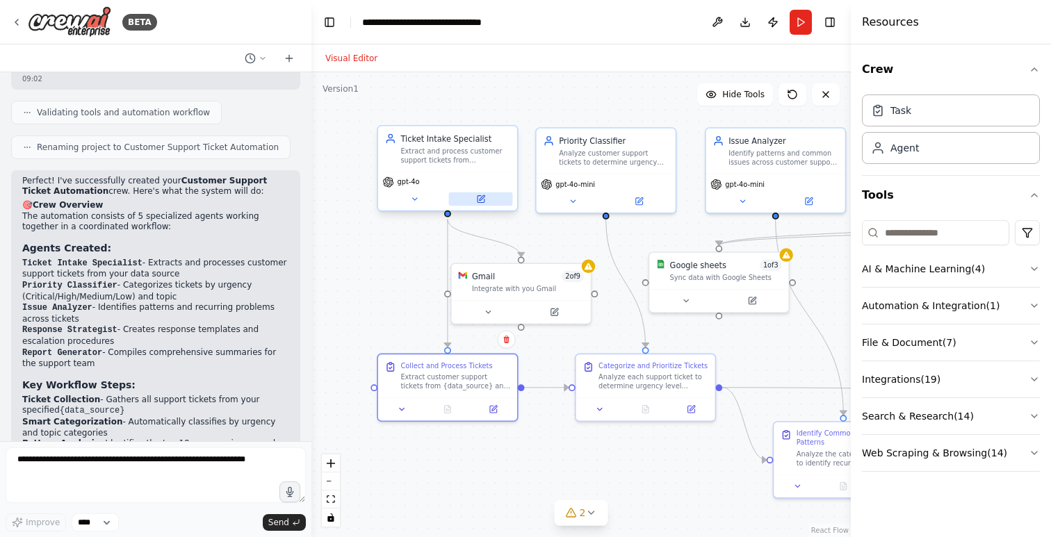
click at [483, 204] on button at bounding box center [481, 200] width 64 height 14
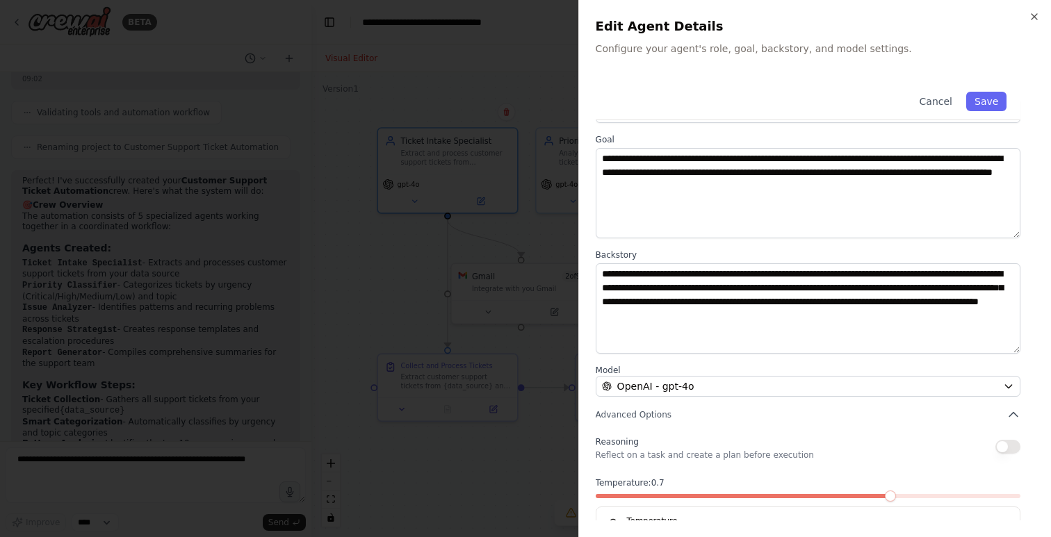
scroll to position [92, 0]
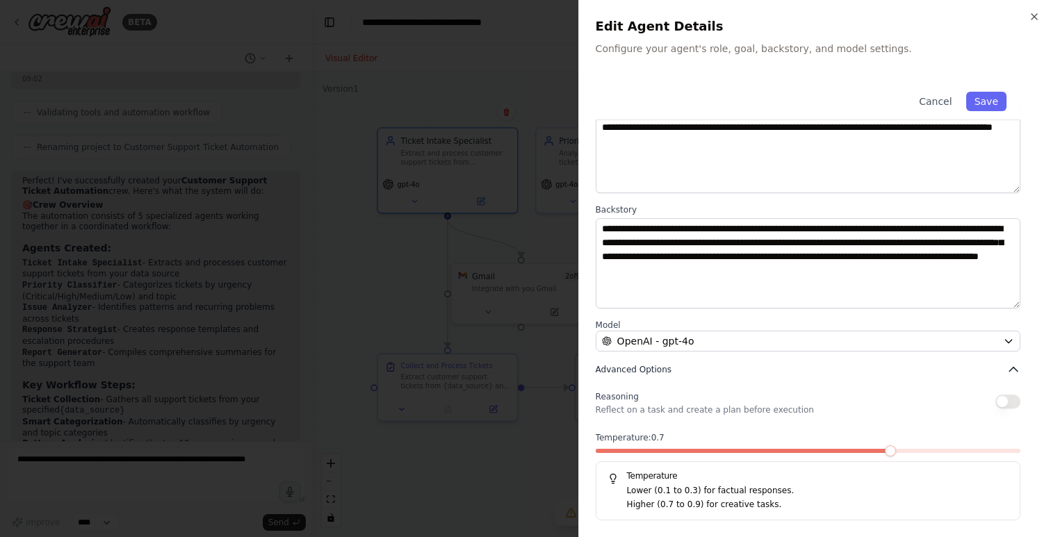
click at [1014, 369] on icon "button" at bounding box center [1013, 370] width 14 height 14
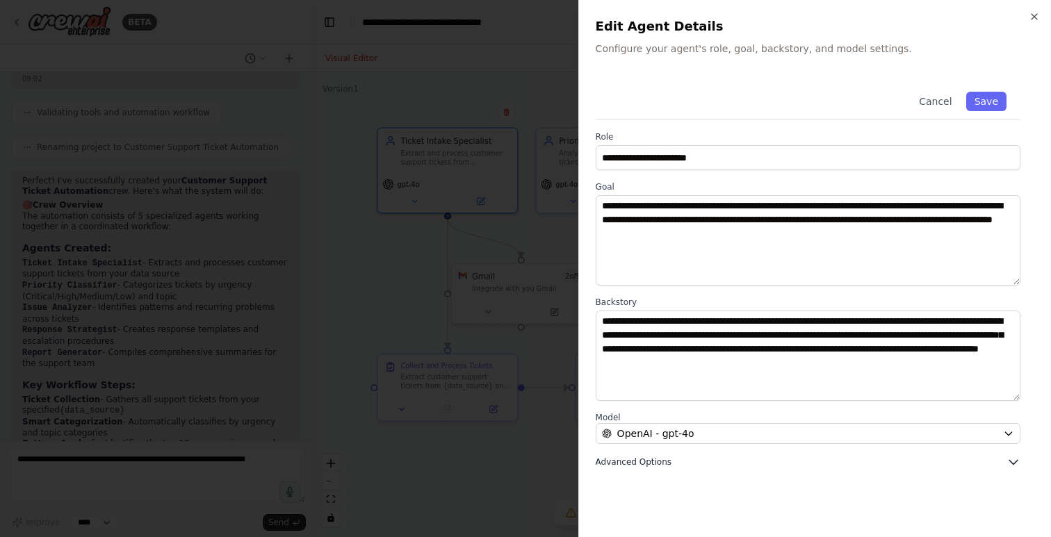
scroll to position [0, 0]
click at [1013, 459] on icon "button" at bounding box center [1013, 462] width 14 height 14
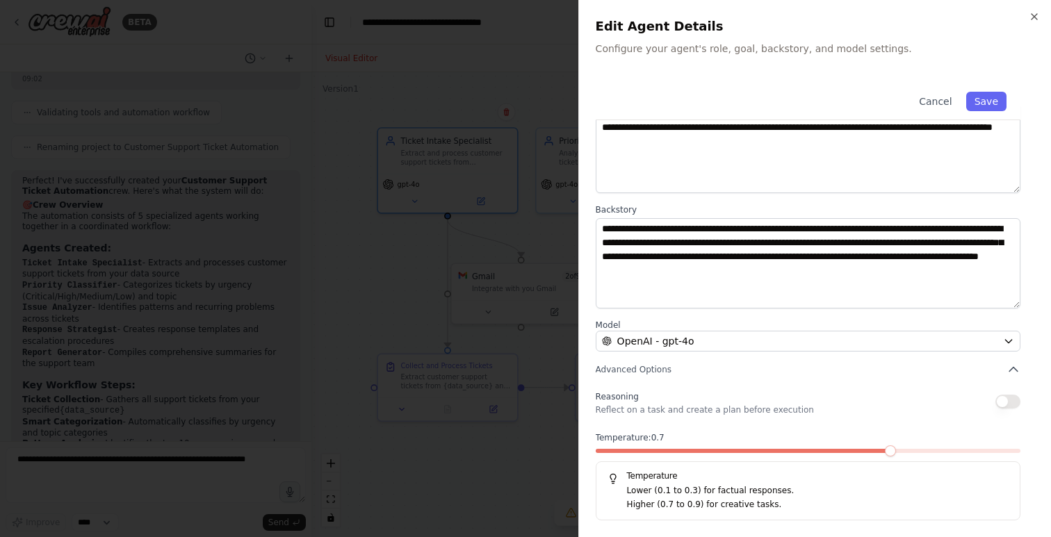
click at [719, 450] on span at bounding box center [744, 451] width 297 height 4
click at [703, 452] on span at bounding box center [659, 451] width 127 height 4
click at [719, 452] on span at bounding box center [724, 451] width 11 height 11
click at [680, 451] on span at bounding box center [638, 451] width 85 height 4
click at [988, 101] on button "Save" at bounding box center [986, 101] width 40 height 19
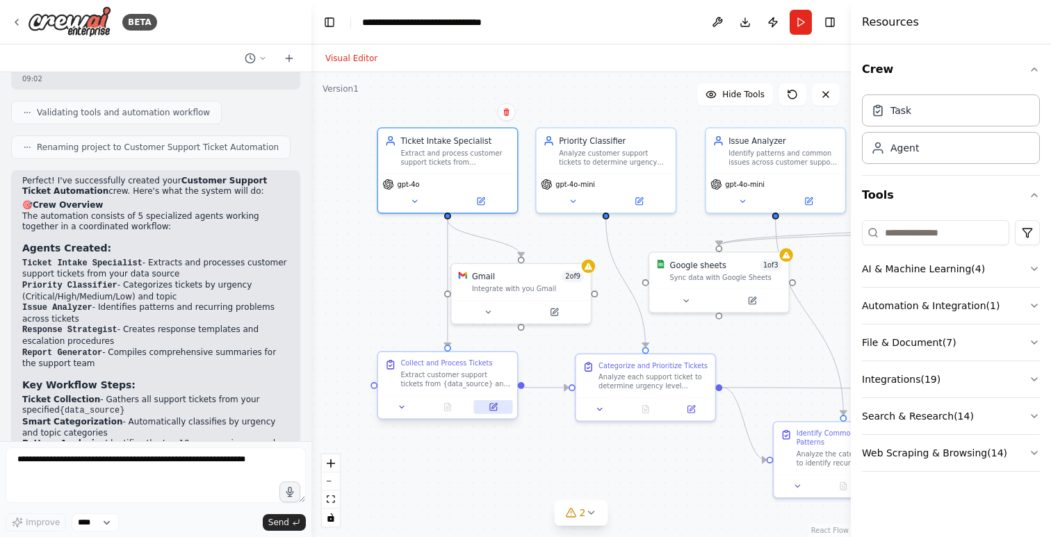
click at [496, 411] on icon at bounding box center [493, 407] width 7 height 7
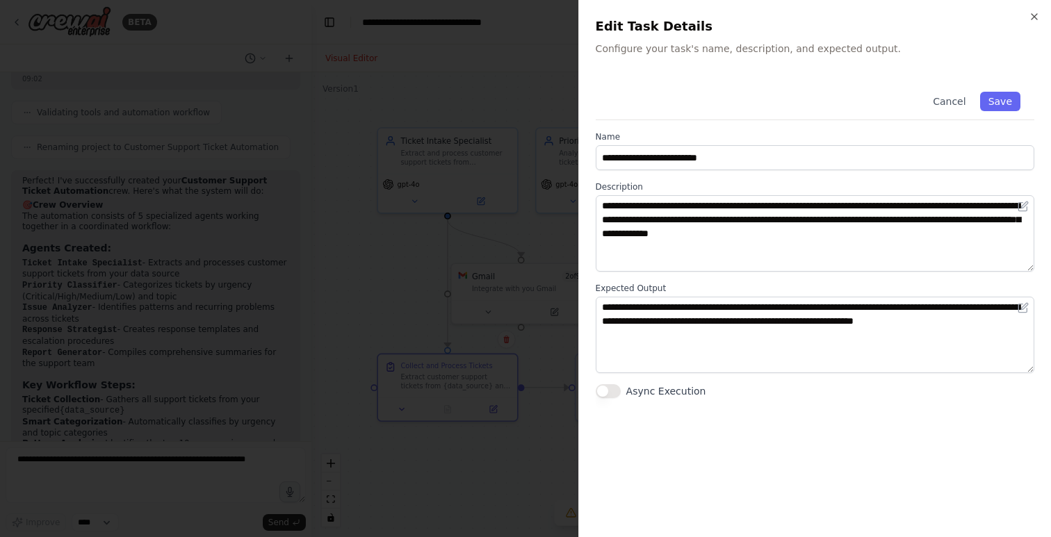
click at [1041, 18] on div "**********" at bounding box center [814, 268] width 473 height 537
click at [1031, 17] on icon "button" at bounding box center [1034, 16] width 11 height 11
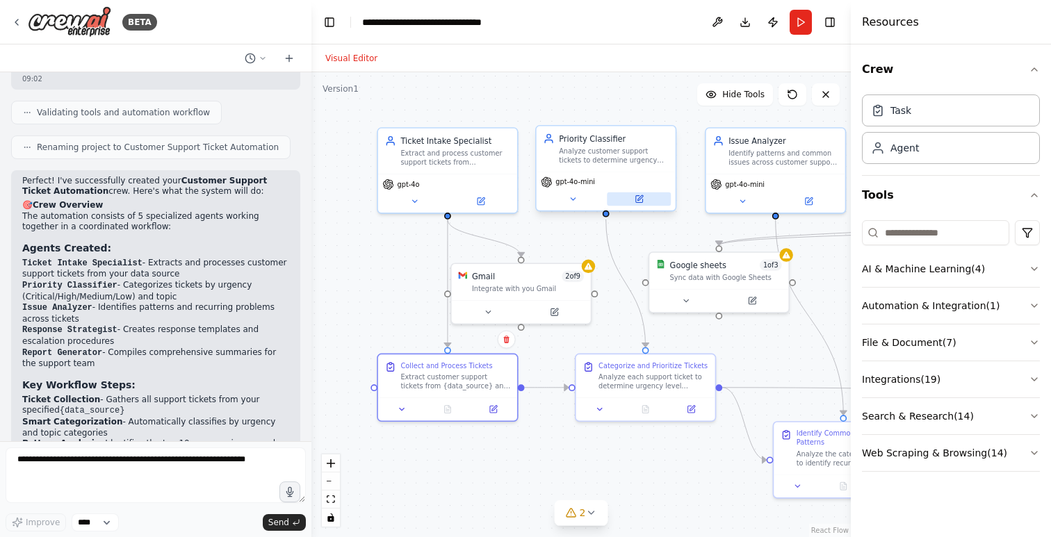
click at [637, 197] on icon at bounding box center [638, 199] width 7 height 7
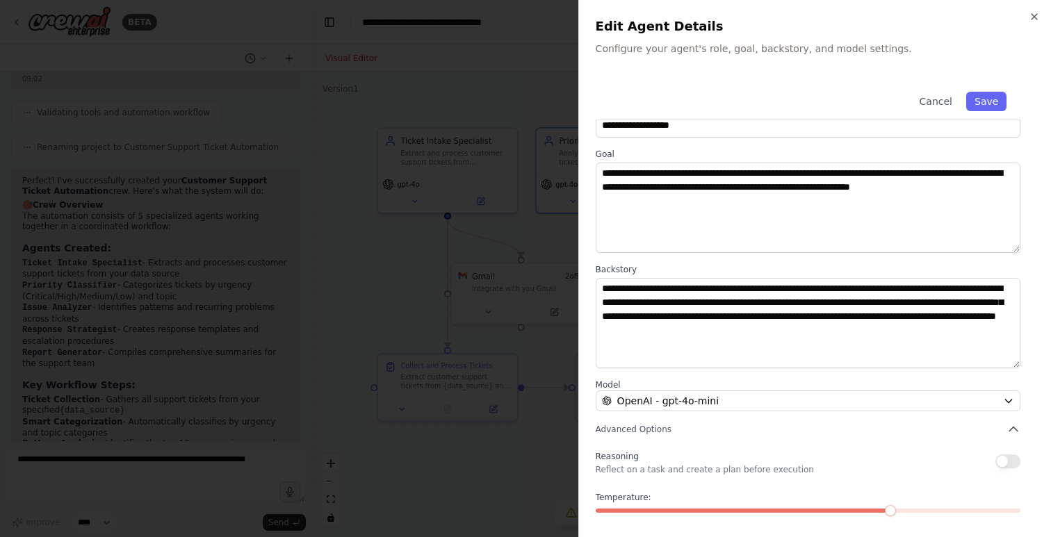
scroll to position [0, 0]
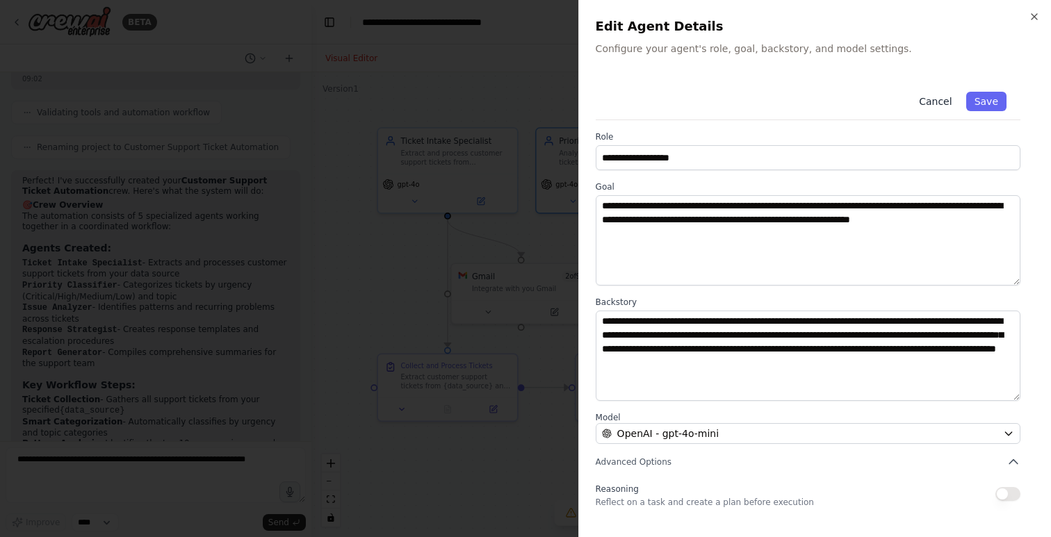
click at [941, 104] on button "Cancel" at bounding box center [935, 101] width 49 height 19
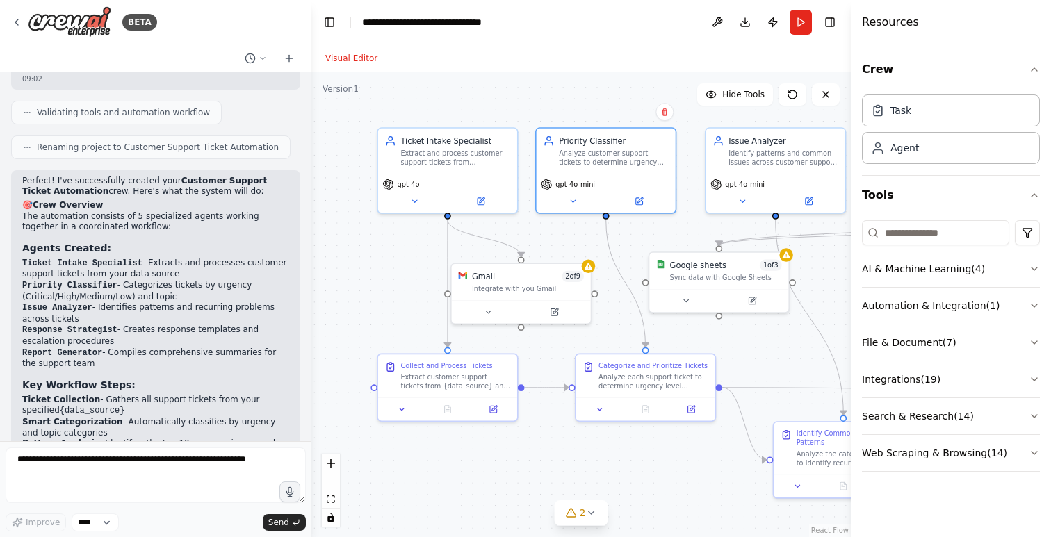
click at [778, 335] on div ".deletable-edge-delete-btn { width: 20px; height: 20px; border: 0px solid #ffff…" at bounding box center [580, 304] width 539 height 465
click at [778, 152] on div "Identify patterns and common issues across customer support tickets, generating…" at bounding box center [783, 156] width 110 height 18
click at [806, 199] on icon at bounding box center [808, 199] width 7 height 7
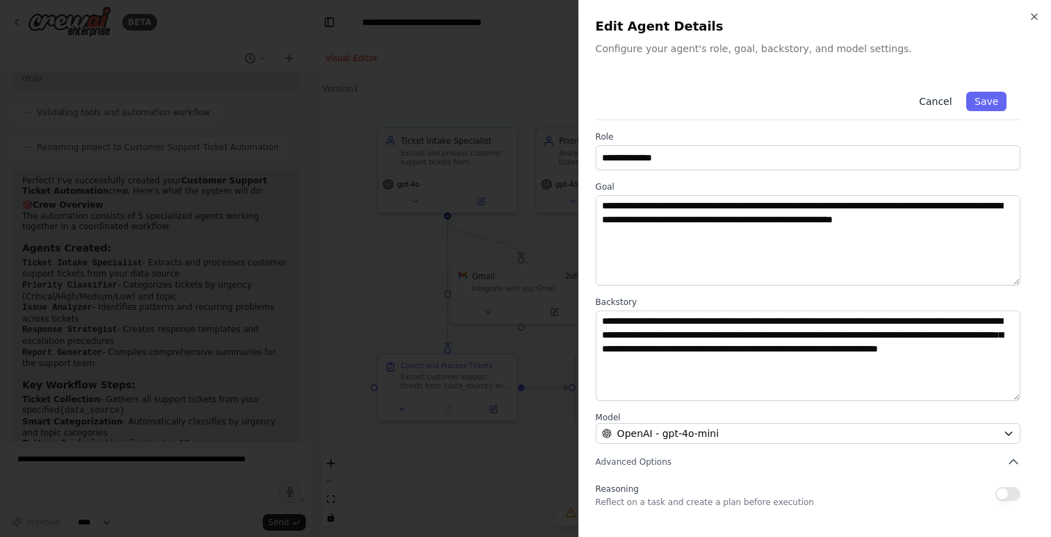
click at [943, 97] on button "Cancel" at bounding box center [935, 101] width 49 height 19
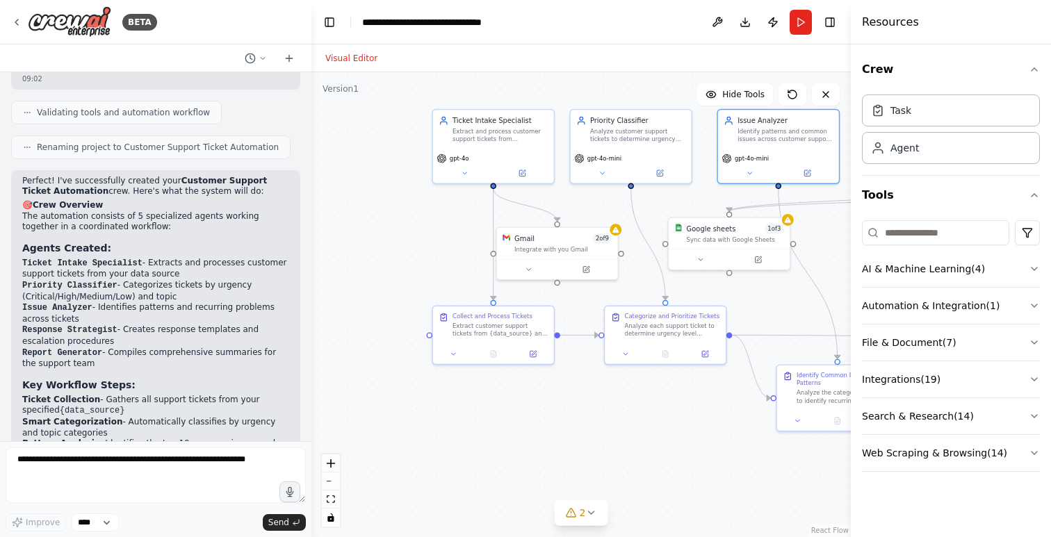
drag, startPoint x: 413, startPoint y: 248, endPoint x: 414, endPoint y: 219, distance: 29.2
click at [414, 219] on div ".deletable-edge-delete-btn { width: 20px; height: 20px; border: 0px solid #ffff…" at bounding box center [580, 304] width 539 height 465
click at [590, 515] on icon at bounding box center [590, 512] width 11 height 11
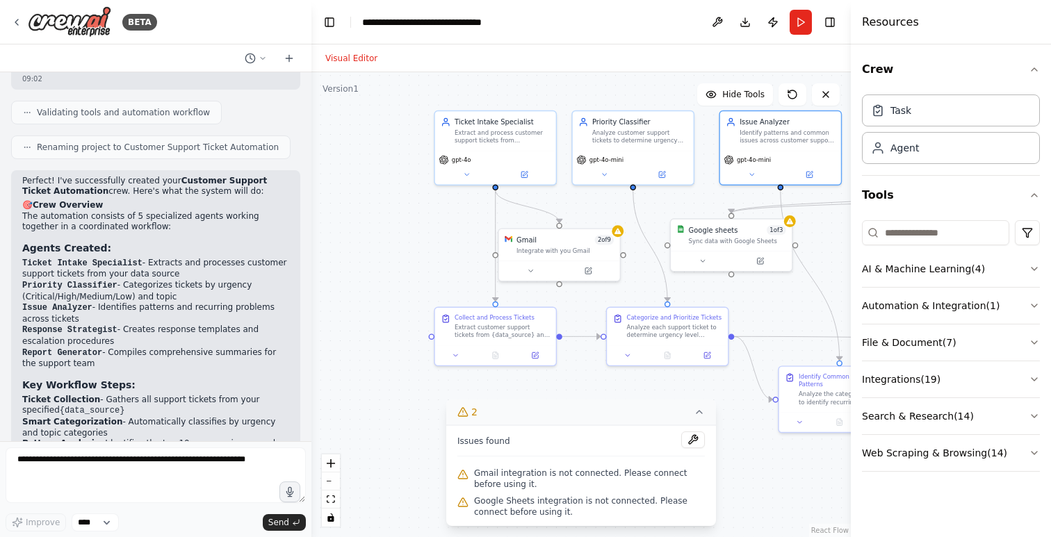
click at [396, 400] on div ".deletable-edge-delete-btn { width: 20px; height: 20px; border: 0px solid #ffff…" at bounding box center [580, 304] width 539 height 465
click at [334, 484] on button "zoom out" at bounding box center [331, 482] width 18 height 18
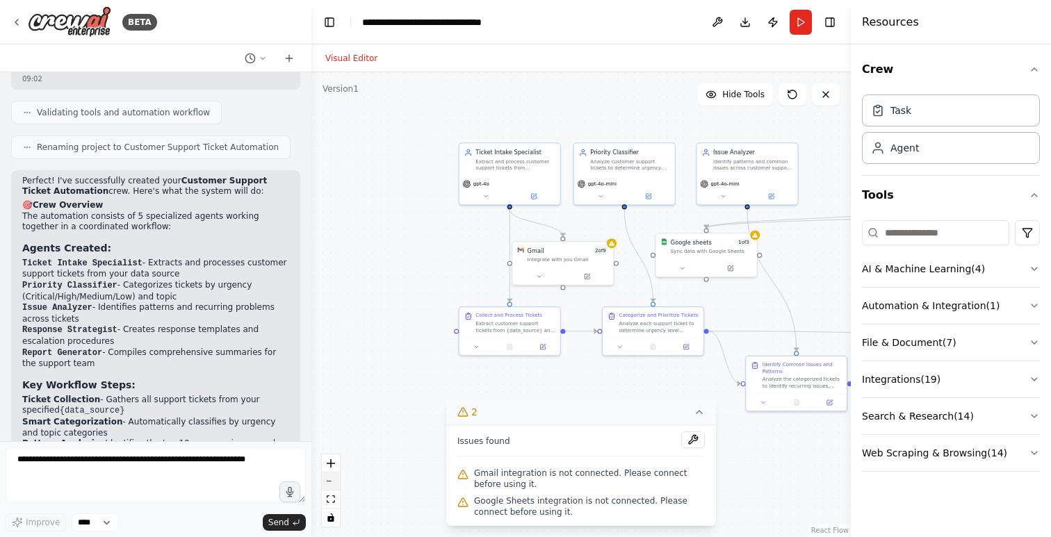
click at [334, 484] on button "zoom out" at bounding box center [331, 482] width 18 height 18
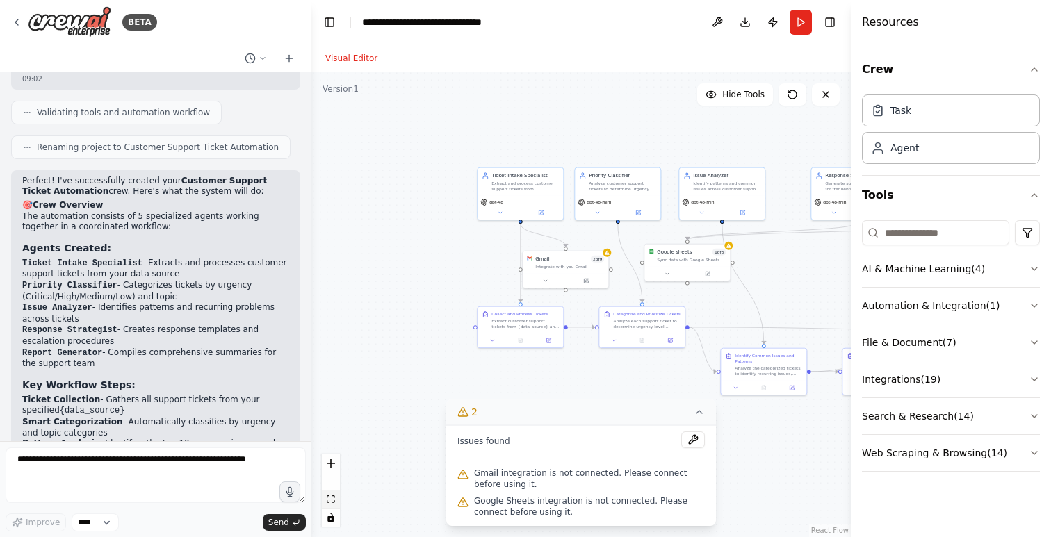
click at [329, 500] on icon "fit view" at bounding box center [331, 500] width 8 height 8
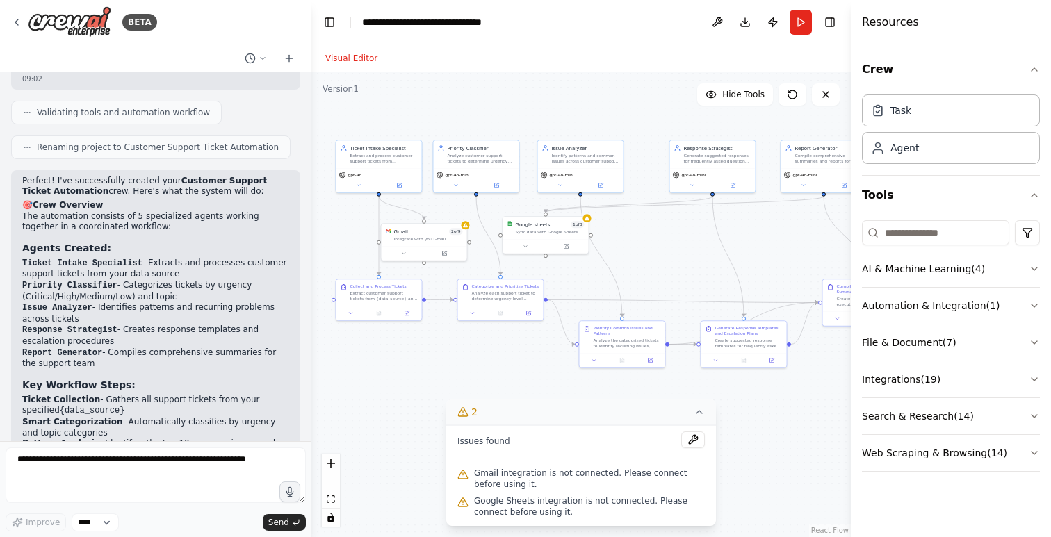
drag, startPoint x: 391, startPoint y: 462, endPoint x: 432, endPoint y: 411, distance: 65.2
click at [432, 411] on div ".deletable-edge-delete-btn { width: 20px; height: 20px; border: 0px solid #ffff…" at bounding box center [580, 304] width 539 height 465
click at [758, 410] on div ".deletable-edge-delete-btn { width: 20px; height: 20px; border: 0px solid #ffff…" at bounding box center [580, 304] width 539 height 465
click at [932, 152] on div "Agent" at bounding box center [951, 147] width 178 height 32
click at [938, 117] on div "Task" at bounding box center [951, 110] width 178 height 32
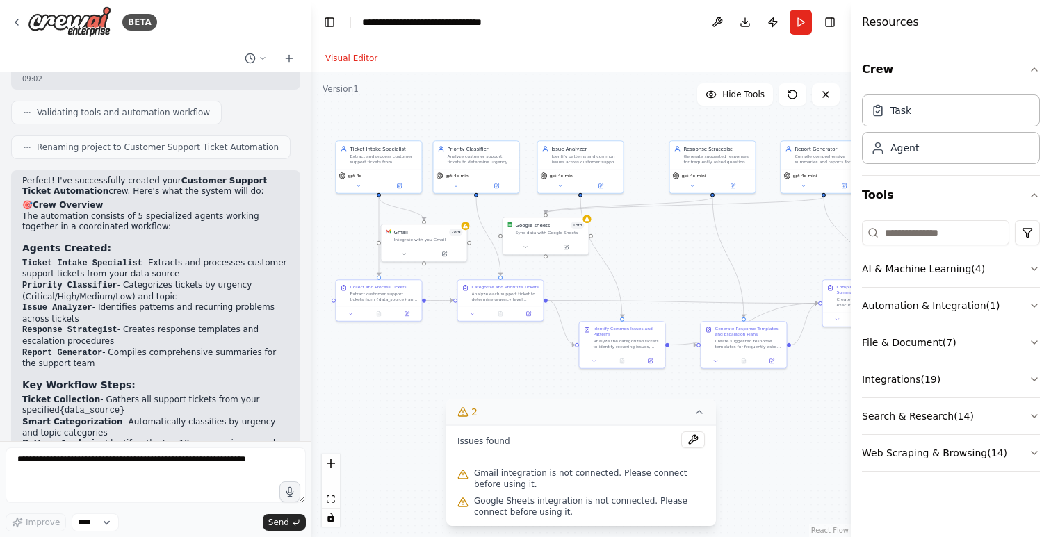
click at [643, 128] on div ".deletable-edge-delete-btn { width: 20px; height: 20px; border: 0px solid #ffff…" at bounding box center [580, 304] width 539 height 465
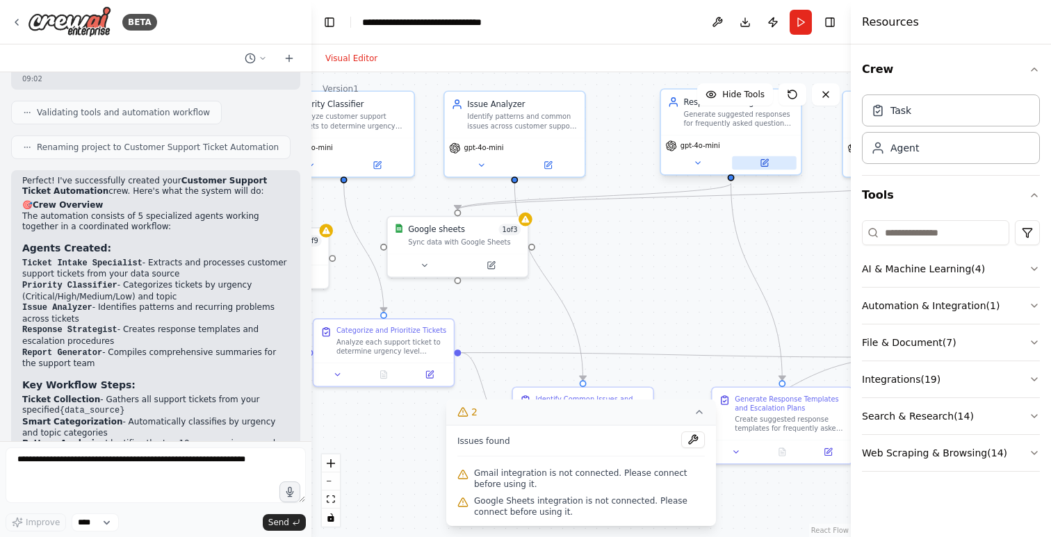
click at [769, 162] on button at bounding box center [764, 163] width 65 height 14
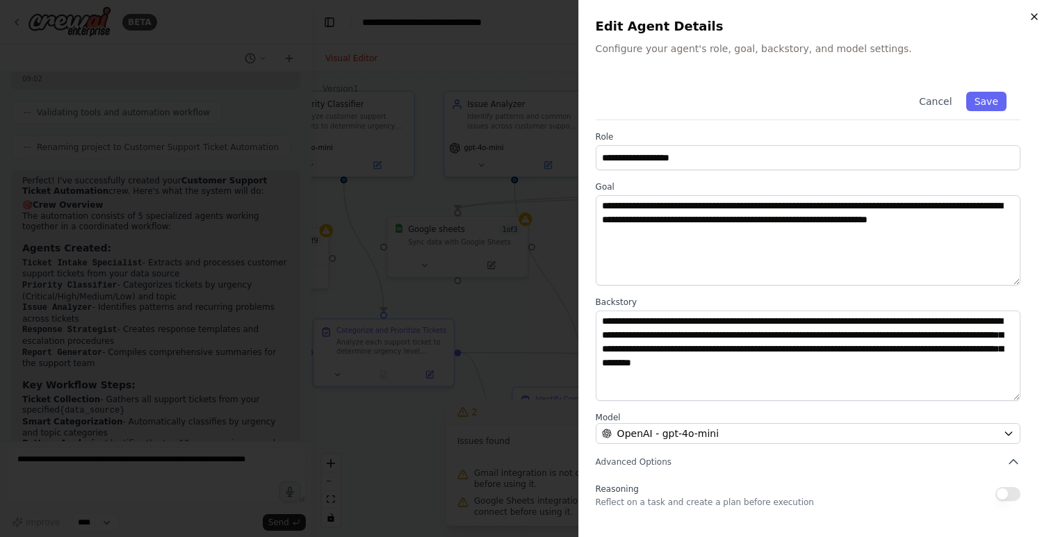
click at [1036, 17] on icon "button" at bounding box center [1034, 16] width 11 height 11
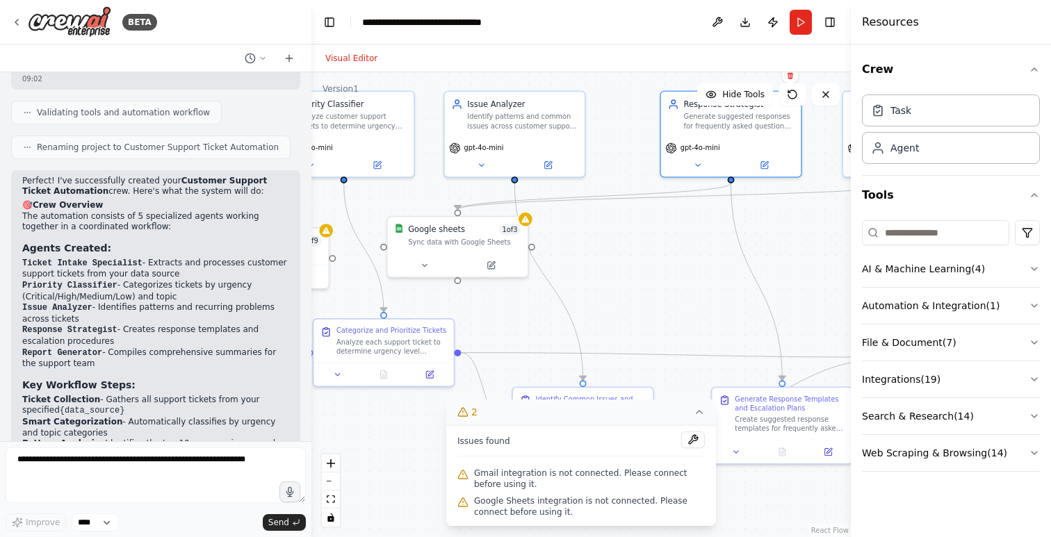
click at [697, 411] on icon at bounding box center [699, 412] width 11 height 11
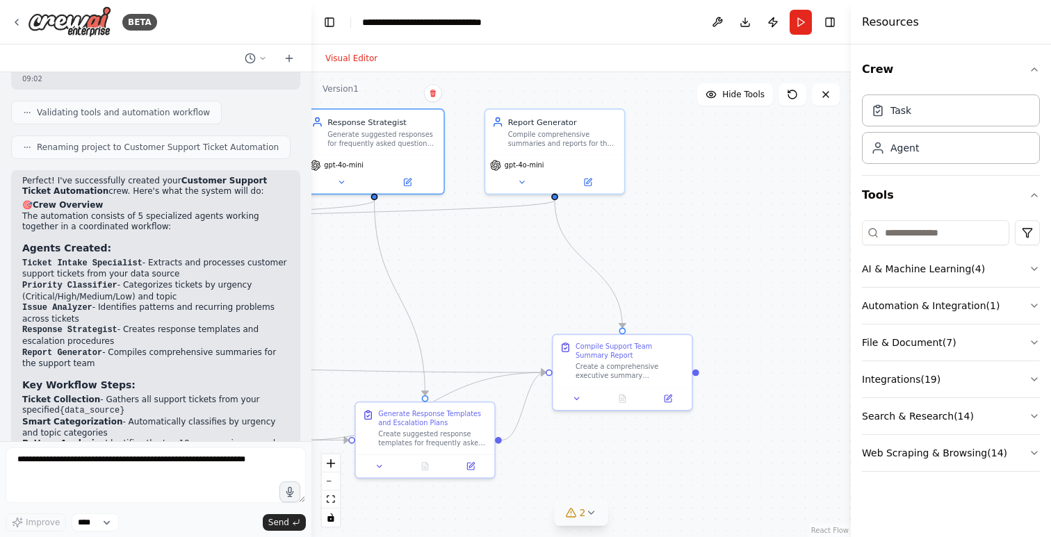
drag, startPoint x: 663, startPoint y: 261, endPoint x: 286, endPoint y: 291, distance: 378.6
click at [286, 291] on div "BETA Create a crew that automatically reads through customer support tickets, c…" at bounding box center [525, 268] width 1051 height 537
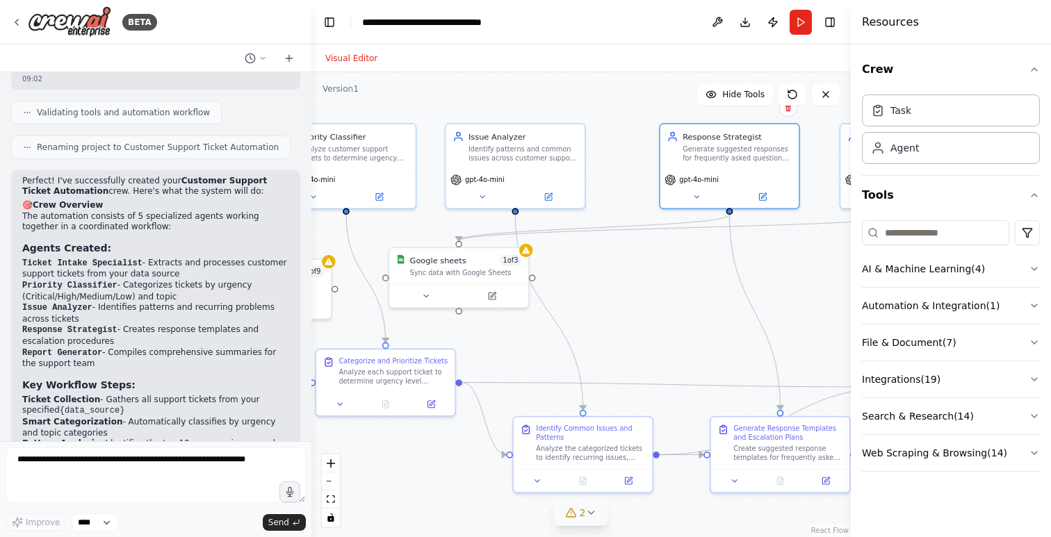
drag, startPoint x: 694, startPoint y: 277, endPoint x: 1050, endPoint y: 291, distance: 355.5
click at [1050, 291] on div "BETA Create a crew that automatically reads through customer support tickets, c…" at bounding box center [525, 268] width 1051 height 537
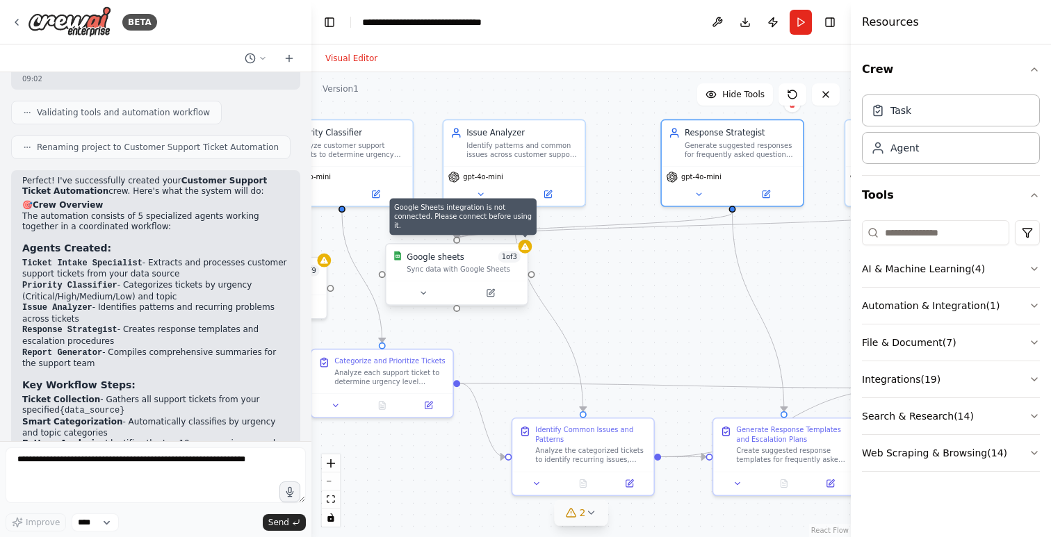
click at [526, 252] on div at bounding box center [525, 247] width 14 height 14
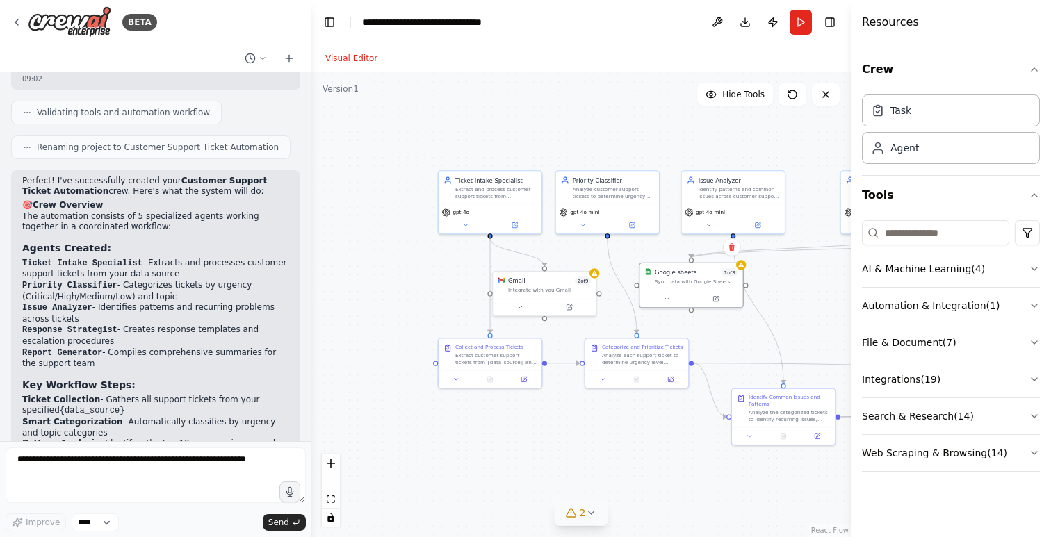
drag, startPoint x: 537, startPoint y: 353, endPoint x: 716, endPoint y: 354, distance: 179.3
click at [716, 354] on div ".deletable-edge-delete-btn { width: 20px; height: 20px; border: 0px solid #ffff…" at bounding box center [580, 304] width 539 height 465
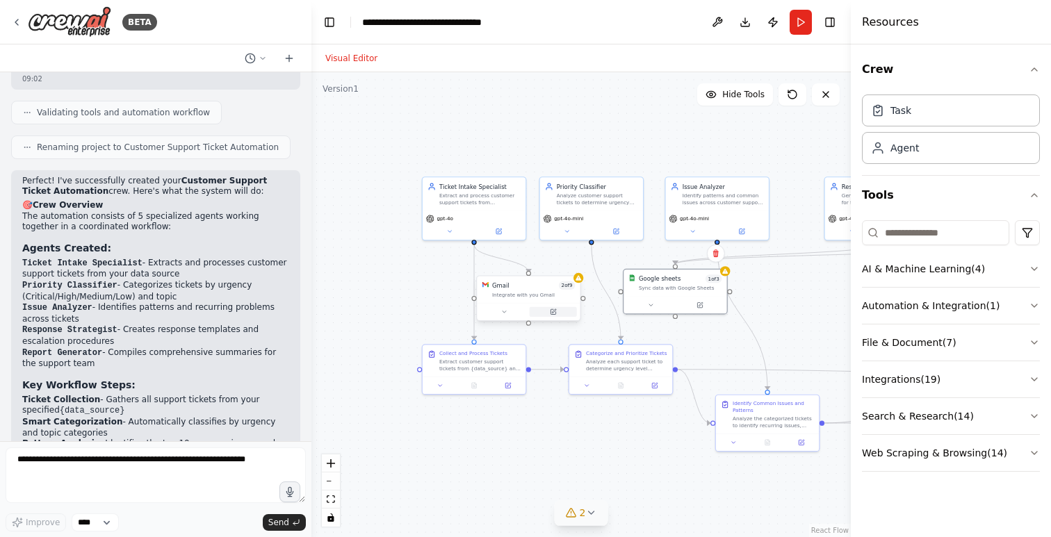
click at [554, 312] on icon at bounding box center [553, 311] width 5 height 5
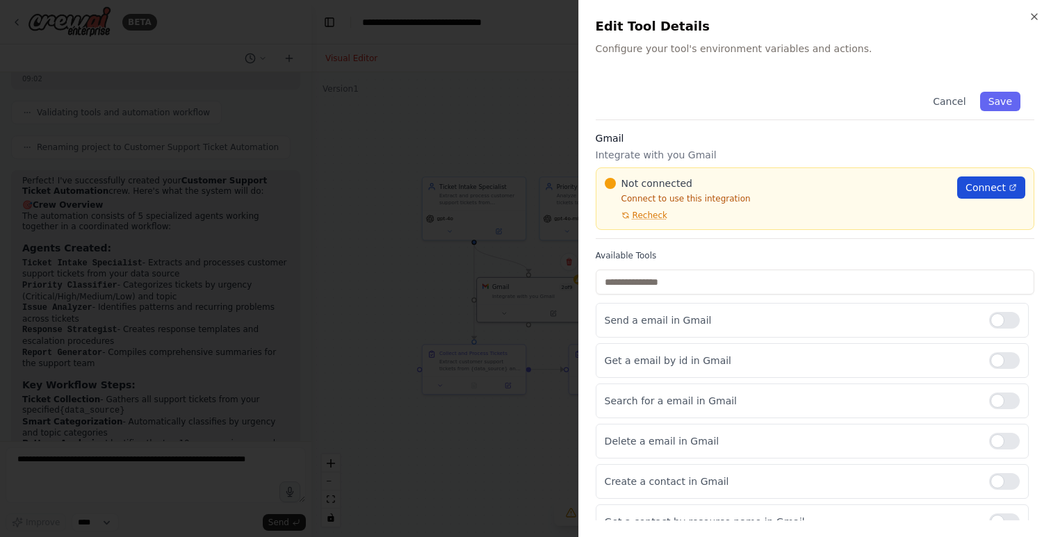
click at [993, 184] on span "Connect" at bounding box center [985, 188] width 40 height 14
click at [646, 215] on span "Recheck" at bounding box center [650, 215] width 35 height 11
click at [1036, 17] on icon "button" at bounding box center [1034, 16] width 11 height 11
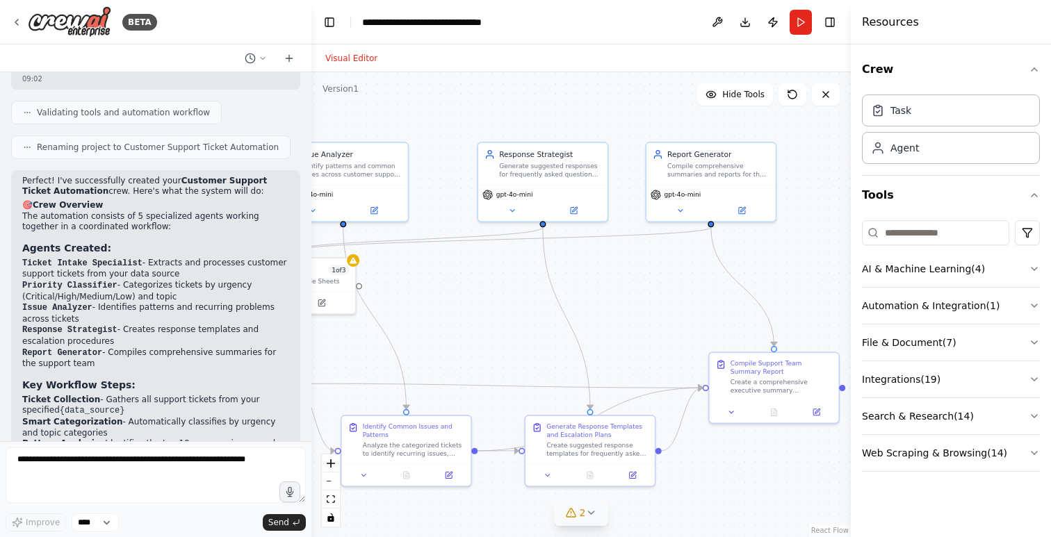
drag, startPoint x: 797, startPoint y: 284, endPoint x: 443, endPoint y: 276, distance: 353.9
click at [443, 276] on div ".deletable-edge-delete-btn { width: 20px; height: 20px; border: 0px solid #ffff…" at bounding box center [580, 304] width 539 height 465
click at [818, 412] on icon at bounding box center [816, 410] width 6 height 6
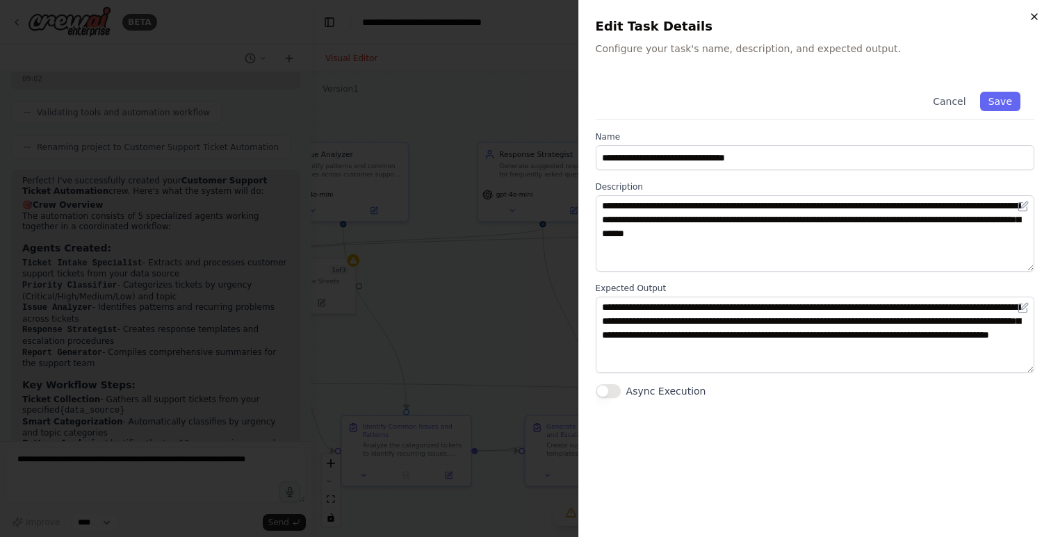
click at [1036, 17] on icon "button" at bounding box center [1034, 17] width 6 height 6
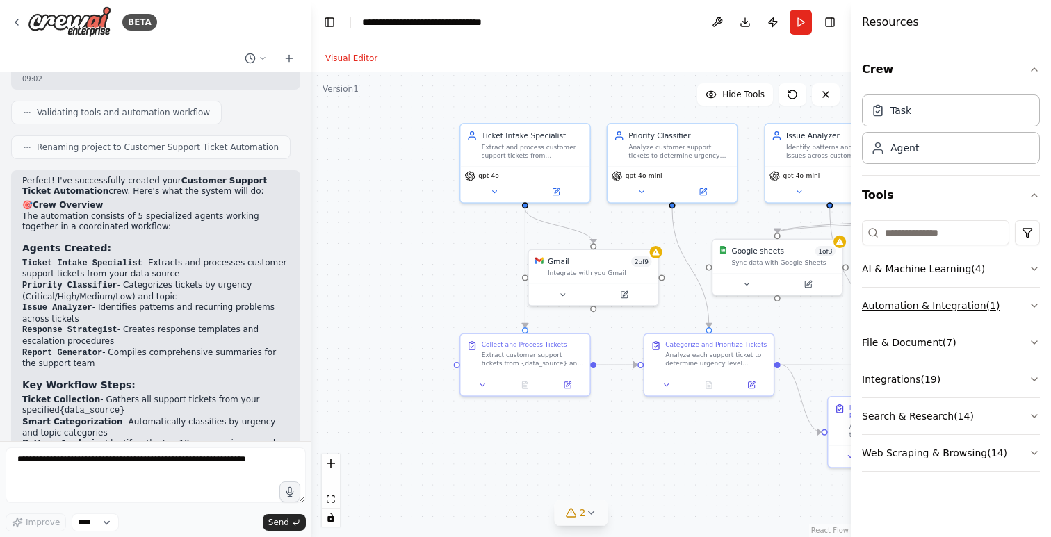
drag, startPoint x: 490, startPoint y: 318, endPoint x: 977, endPoint y: 300, distance: 486.9
click at [977, 300] on div "BETA Create a crew that automatically reads through customer support tickets, c…" at bounding box center [525, 268] width 1051 height 537
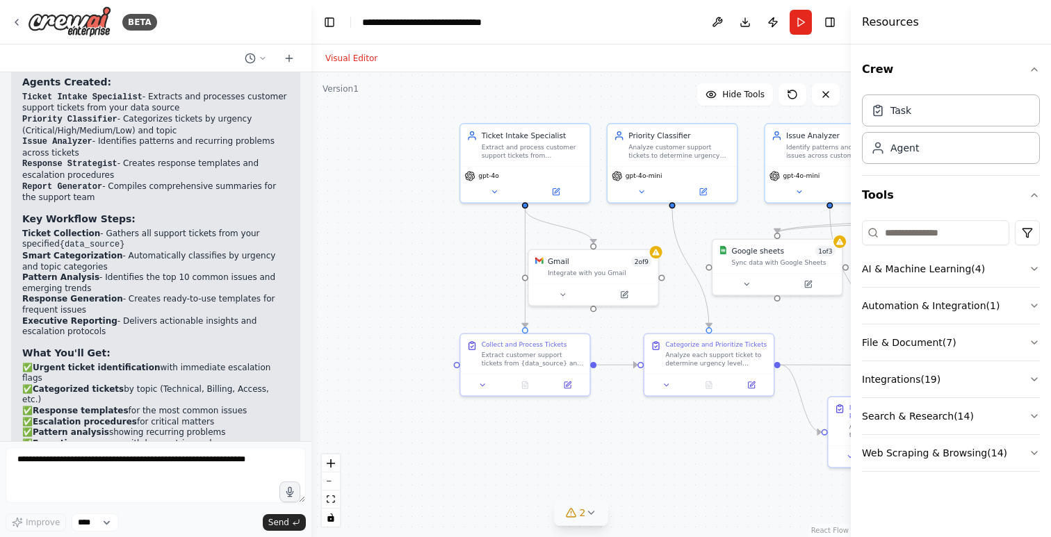
scroll to position [1508, 0]
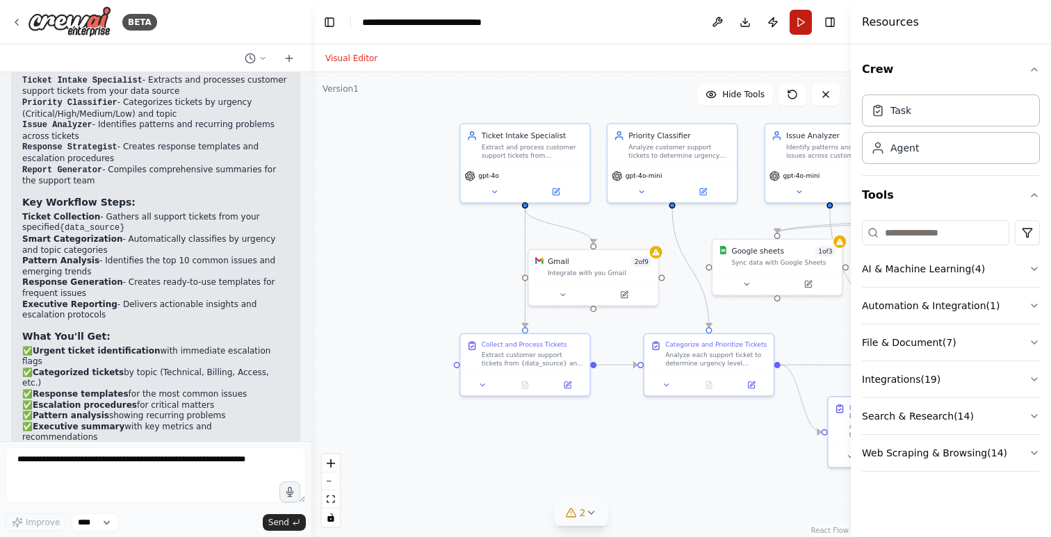
click at [800, 24] on button "Run" at bounding box center [801, 22] width 22 height 25
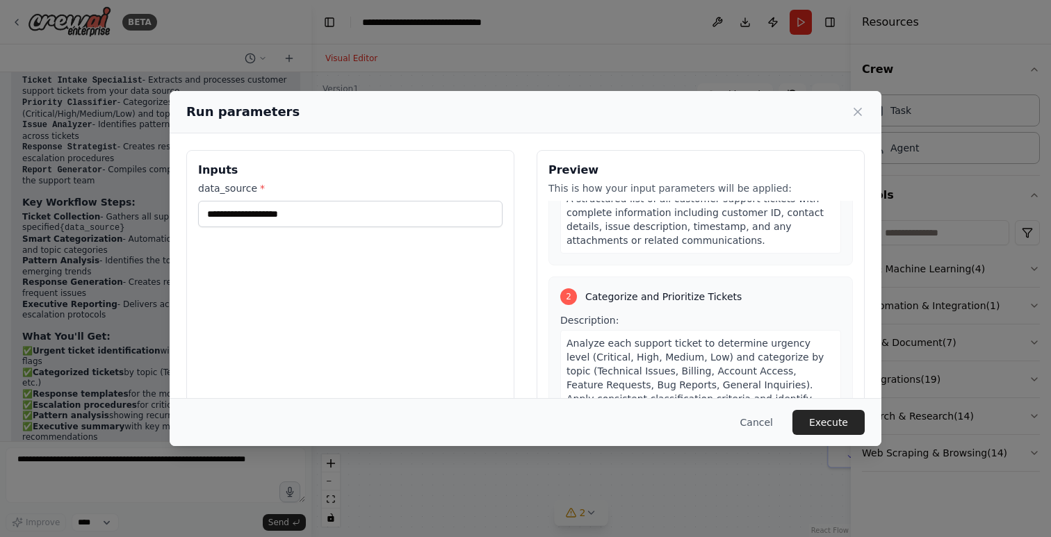
scroll to position [0, 0]
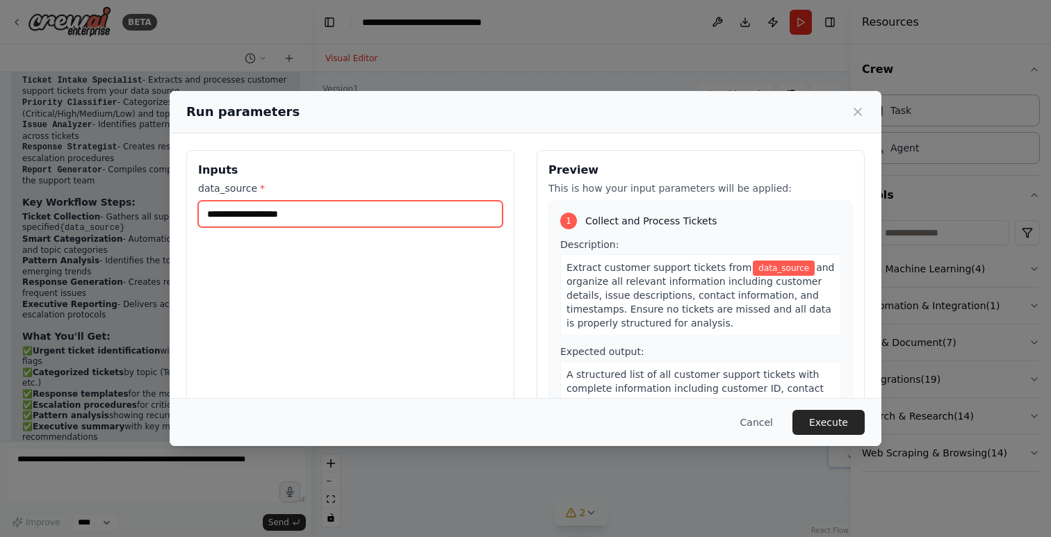
click at [320, 218] on input "data_source *" at bounding box center [350, 214] width 304 height 26
click at [295, 213] on input "data_source *" at bounding box center [350, 214] width 304 height 26
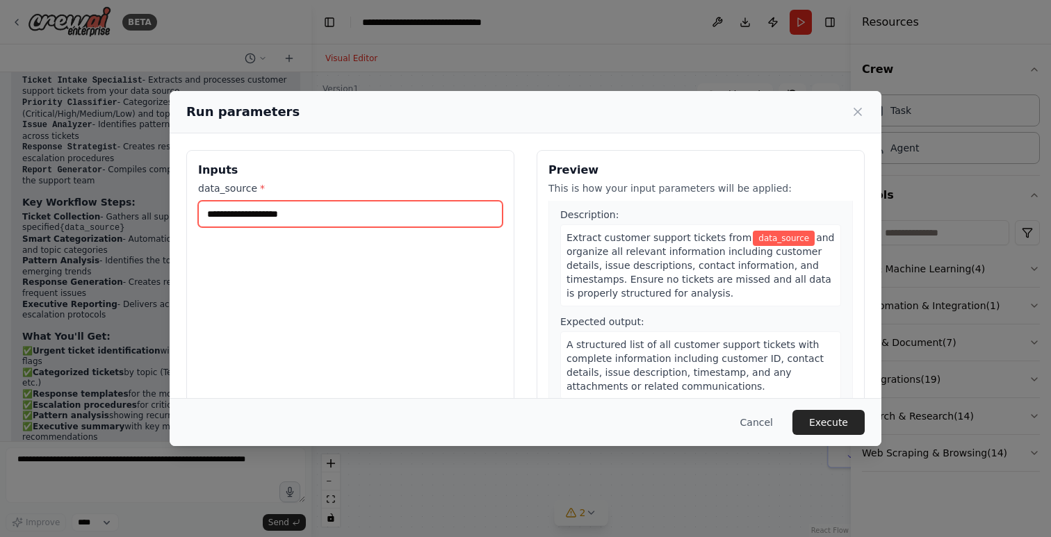
scroll to position [32, 0]
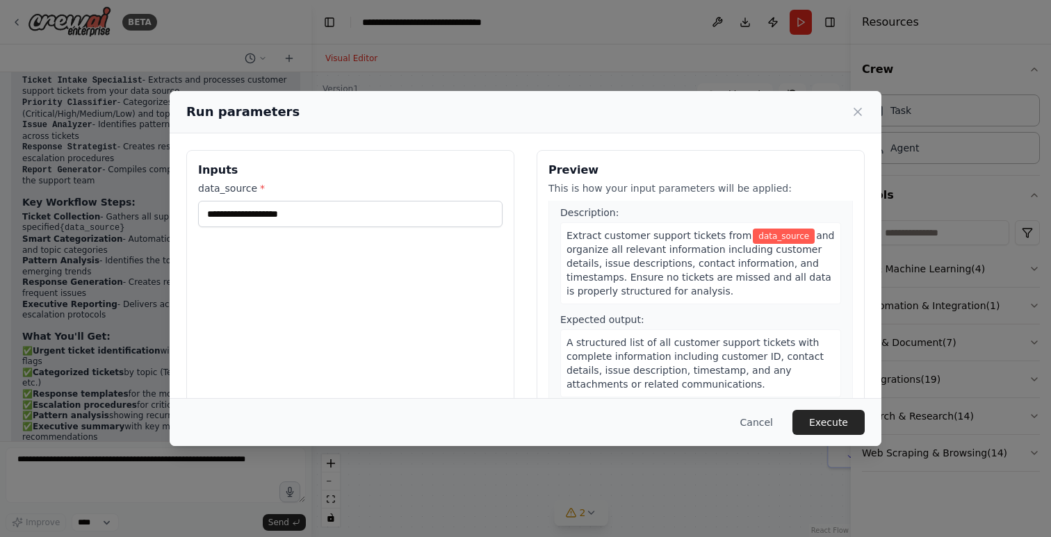
click at [654, 302] on div "Extract customer support tickets from data_source and organize all relevant inf…" at bounding box center [700, 263] width 281 height 82
click at [731, 270] on div "Extract customer support tickets from data_source and organize all relevant inf…" at bounding box center [700, 263] width 281 height 82
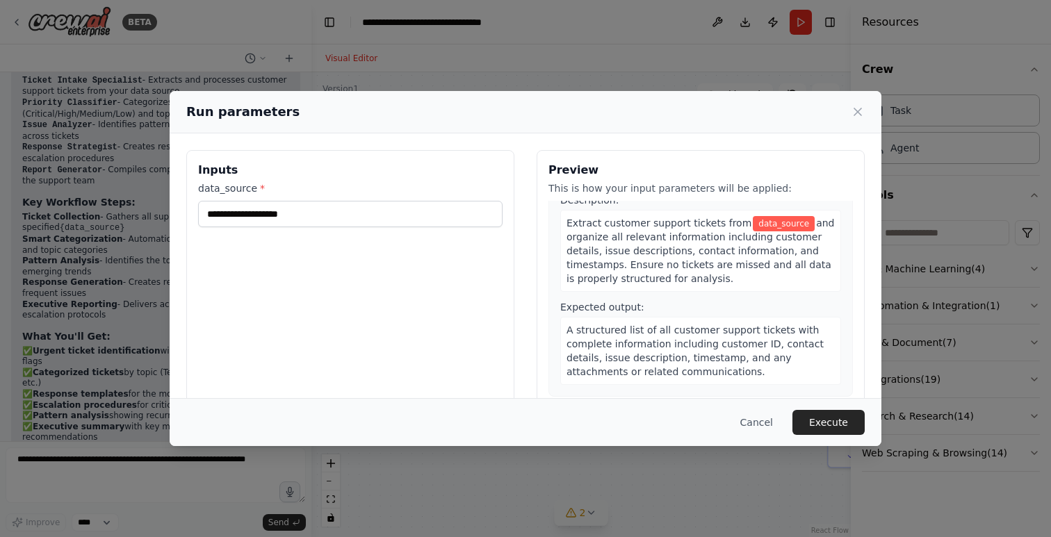
scroll to position [0, 0]
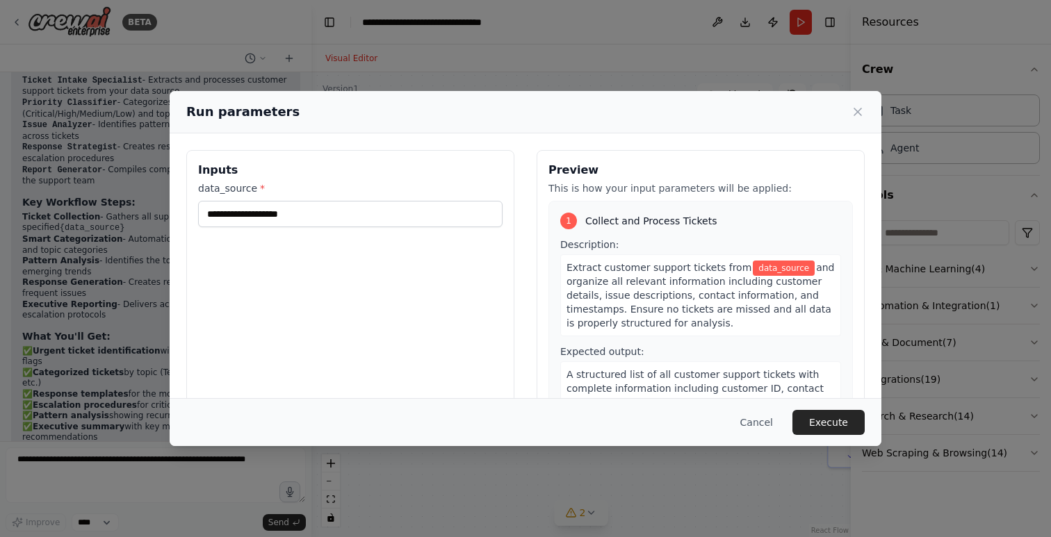
click at [434, 280] on div "Inputs data_source *" at bounding box center [350, 314] width 328 height 329
click at [262, 212] on input "data_source *" at bounding box center [350, 214] width 304 height 26
click at [251, 191] on label "data_source *" at bounding box center [350, 188] width 304 height 14
click at [251, 201] on input "data_source *" at bounding box center [350, 214] width 304 height 26
click at [255, 220] on input "data_source *" at bounding box center [350, 214] width 304 height 26
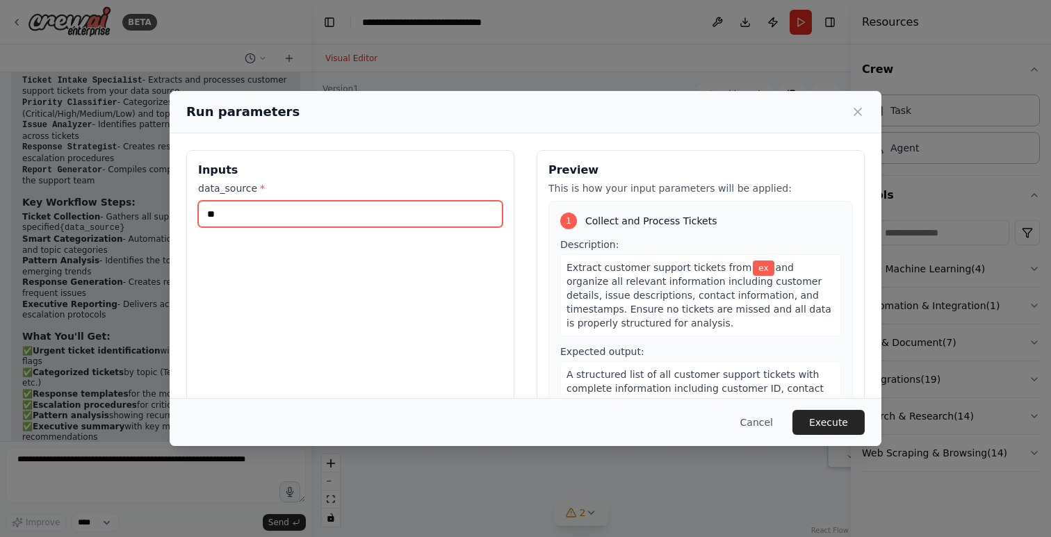
type input "*"
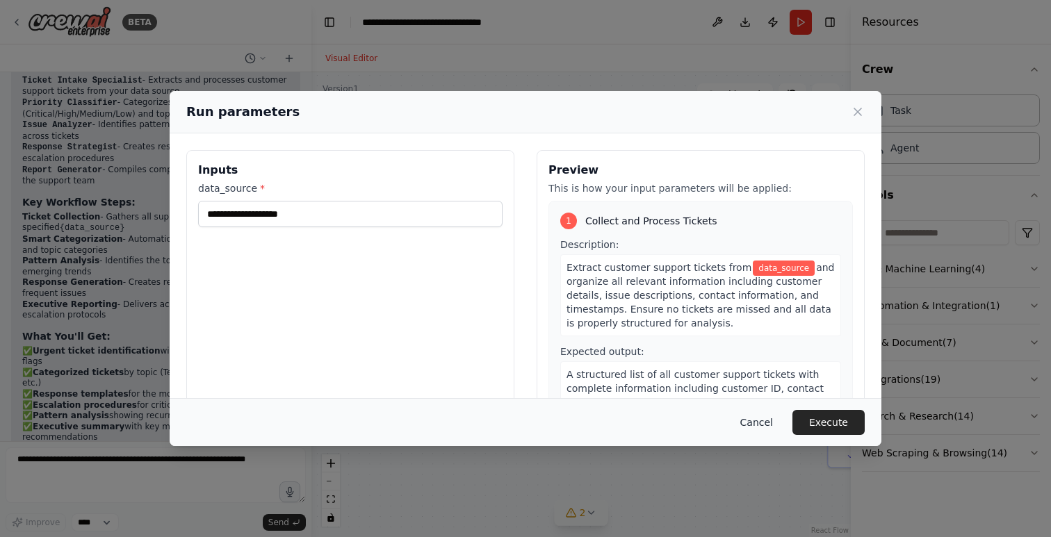
click at [756, 419] on button "Cancel" at bounding box center [756, 422] width 55 height 25
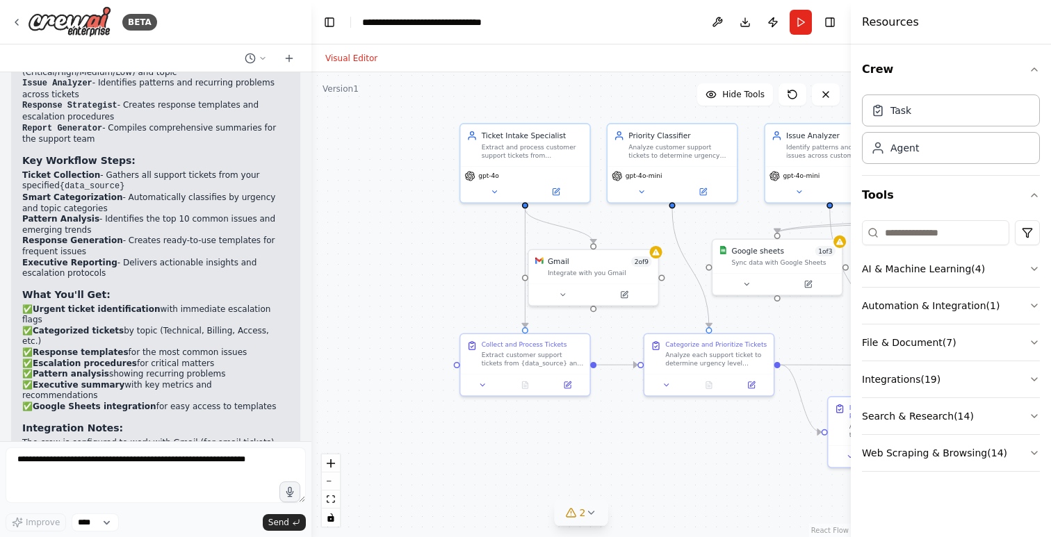
scroll to position [1609, 0]
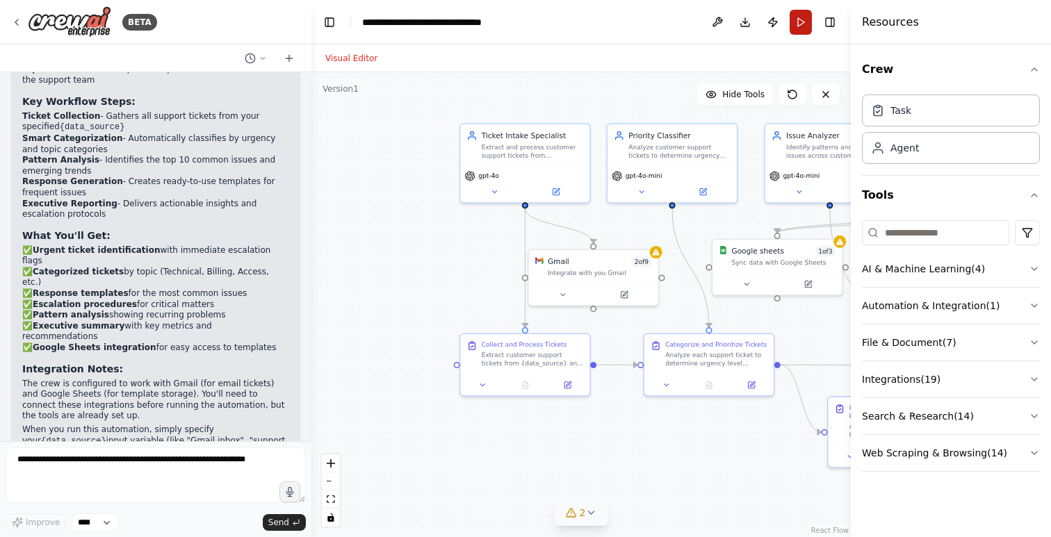
click at [805, 24] on button "Run" at bounding box center [801, 22] width 22 height 25
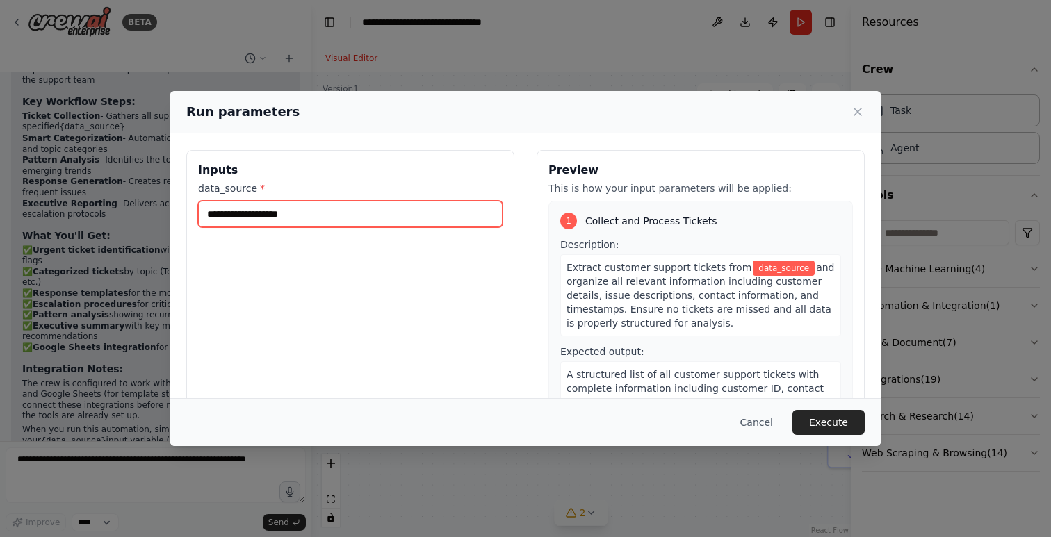
click at [329, 211] on input "data_source *" at bounding box center [350, 214] width 304 height 26
type input "**********"
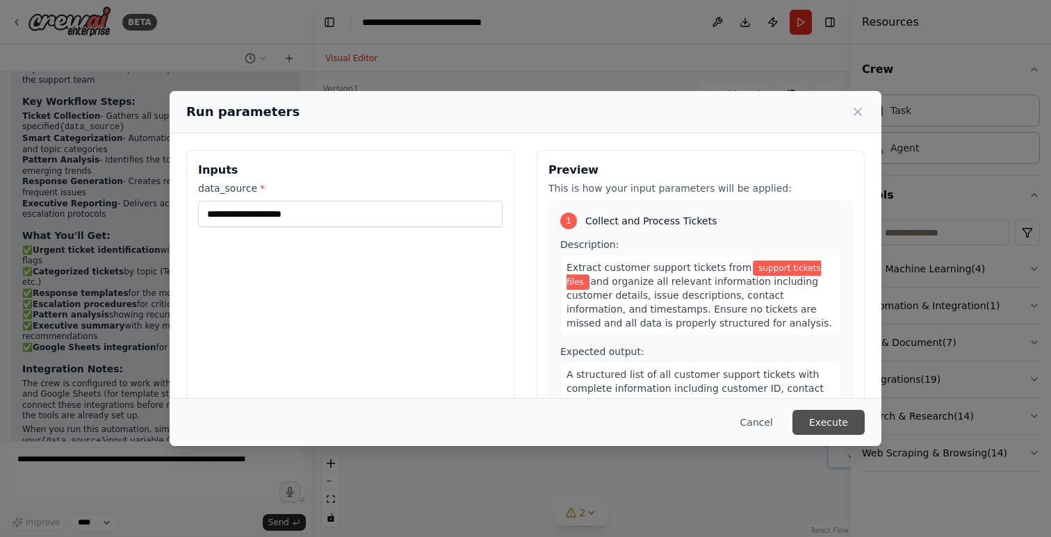
click at [838, 421] on button "Execute" at bounding box center [828, 422] width 72 height 25
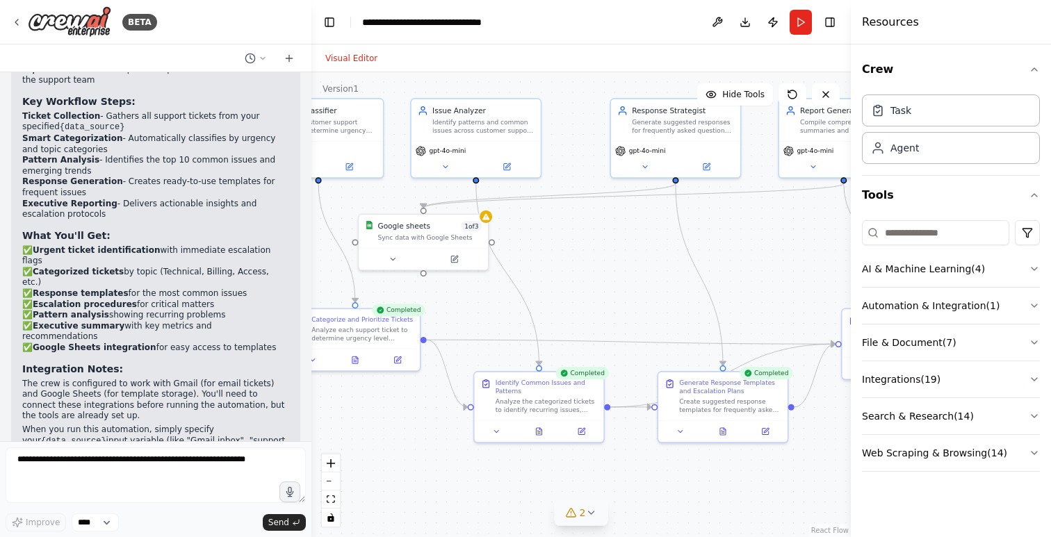
drag, startPoint x: 722, startPoint y: 455, endPoint x: 368, endPoint y: 430, distance: 354.7
click at [368, 430] on div ".deletable-edge-delete-btn { width: 20px; height: 20px; border: 0px solid #ffff…" at bounding box center [580, 304] width 539 height 465
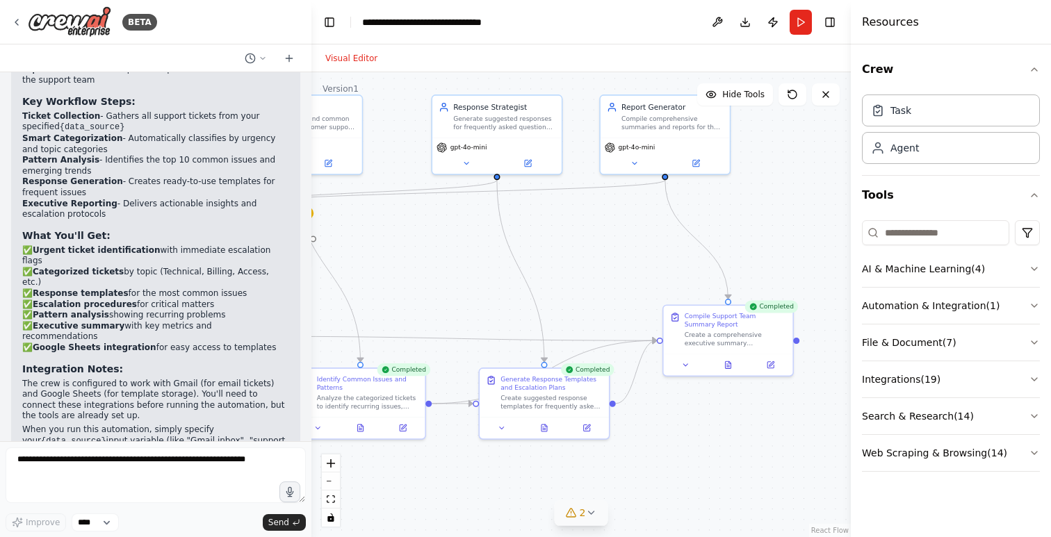
drag, startPoint x: 633, startPoint y: 319, endPoint x: 454, endPoint y: 316, distance: 178.7
click at [454, 316] on div ".deletable-edge-delete-btn { width: 20px; height: 20px; border: 0px solid #ffff…" at bounding box center [580, 304] width 539 height 465
click at [731, 363] on icon at bounding box center [728, 362] width 6 height 7
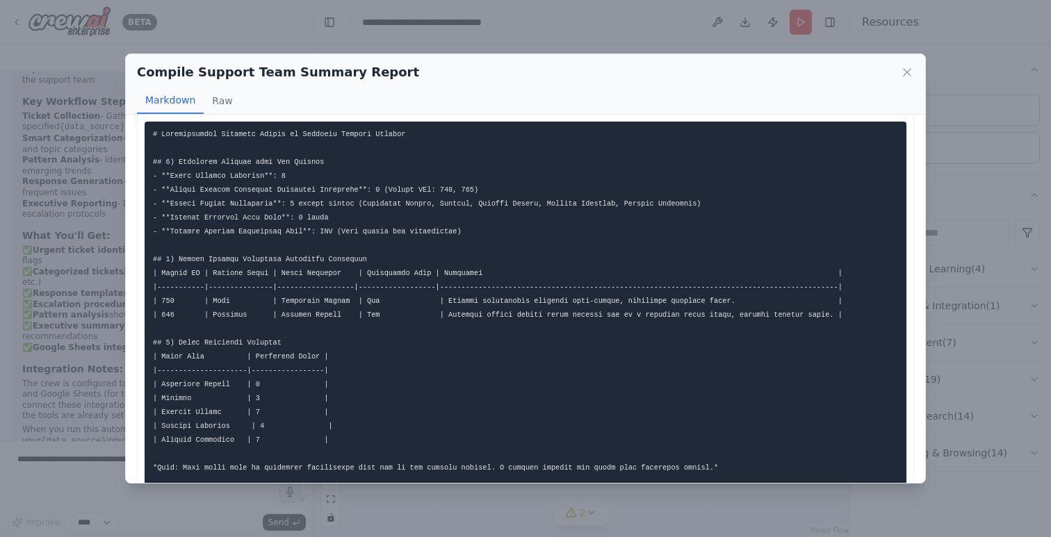
scroll to position [0, 0]
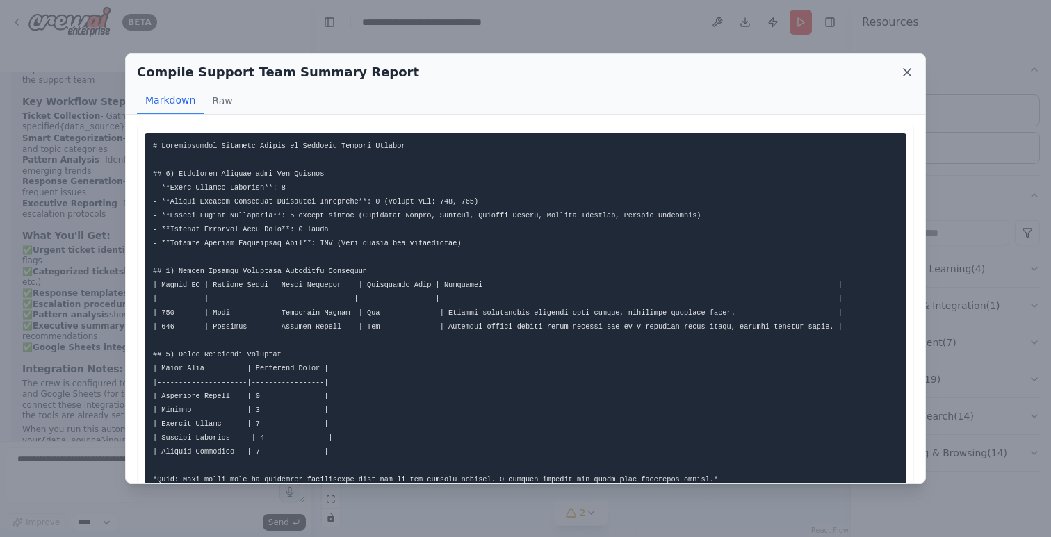
click at [905, 74] on icon at bounding box center [907, 72] width 7 height 7
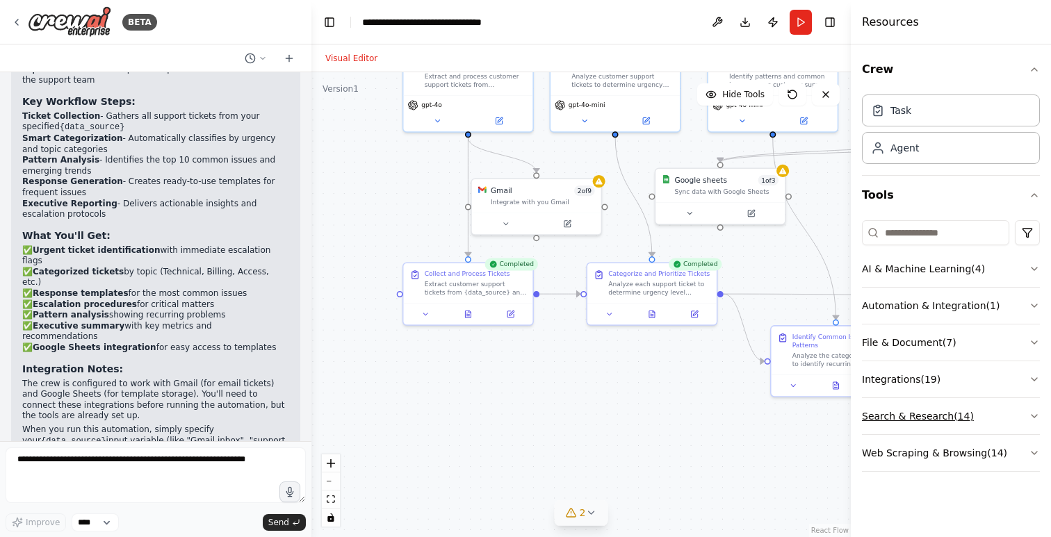
drag, startPoint x: 460, startPoint y: 448, endPoint x: 936, endPoint y: 405, distance: 477.4
click at [936, 405] on div "BETA Create a crew that automatically reads through customer support tickets, c…" at bounding box center [525, 268] width 1051 height 537
click at [465, 314] on icon at bounding box center [468, 312] width 6 height 7
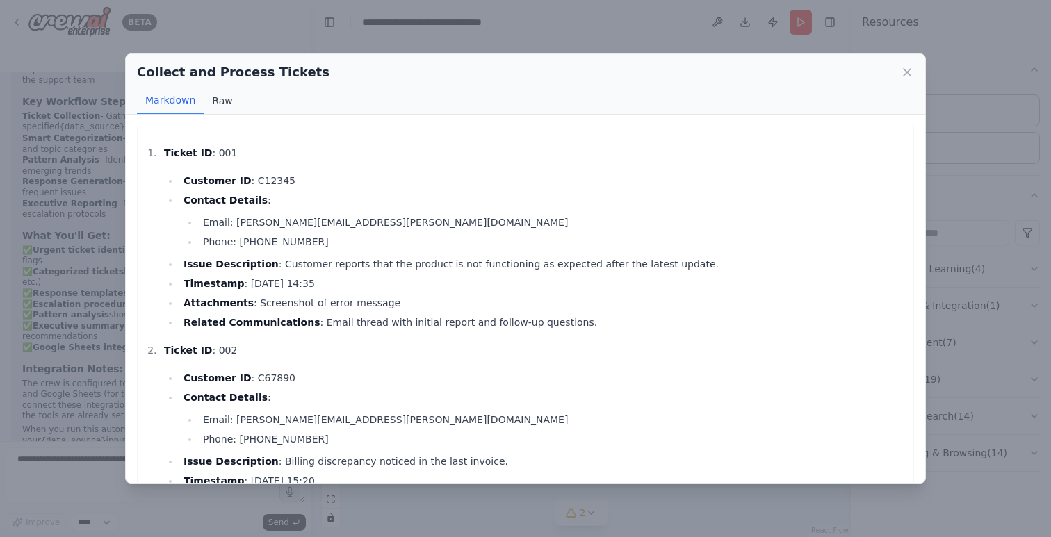
click at [219, 99] on button "Raw" at bounding box center [222, 101] width 37 height 26
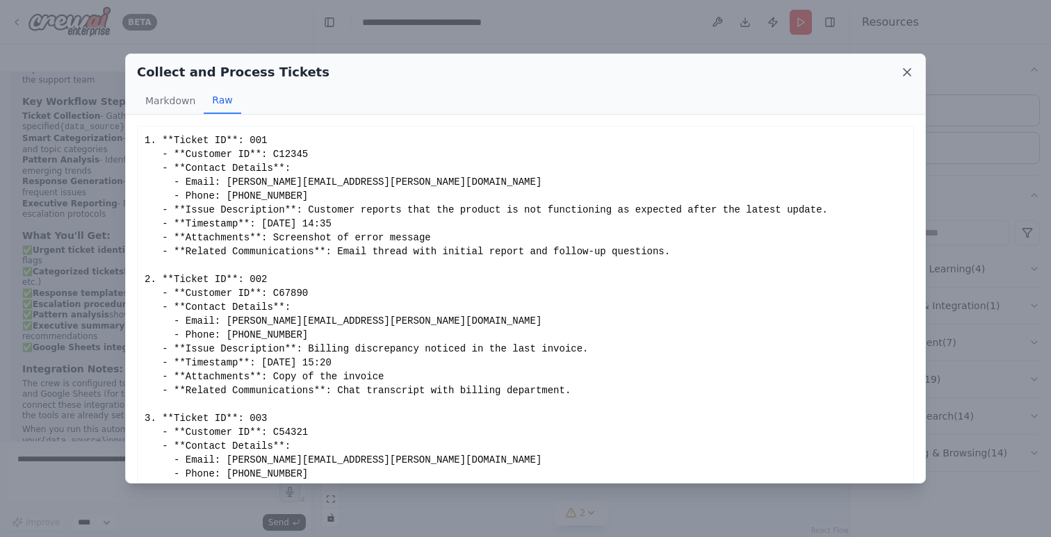
click at [908, 67] on icon at bounding box center [907, 72] width 14 height 14
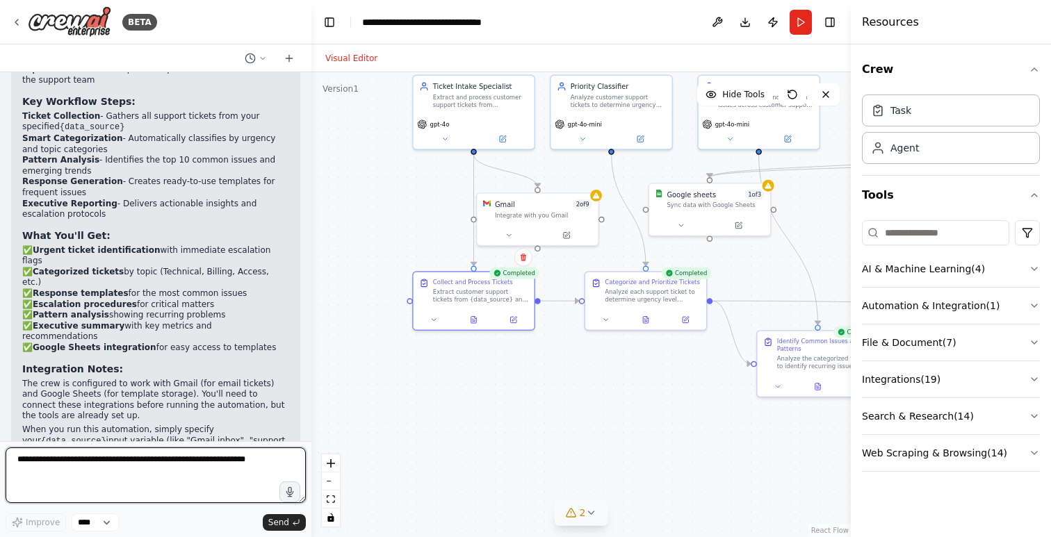
click at [205, 473] on textarea at bounding box center [156, 476] width 300 height 56
type textarea "**********"
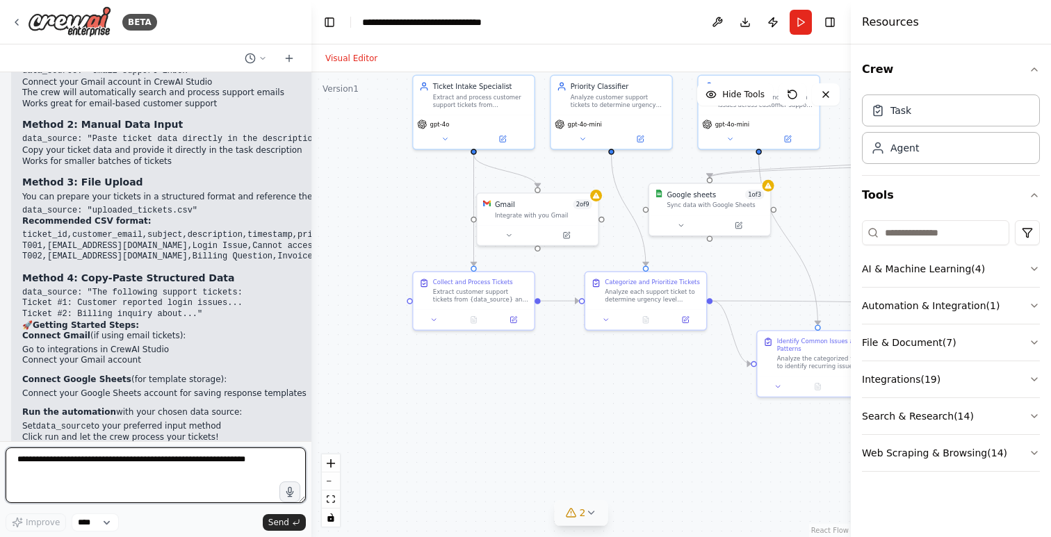
scroll to position [2714, 0]
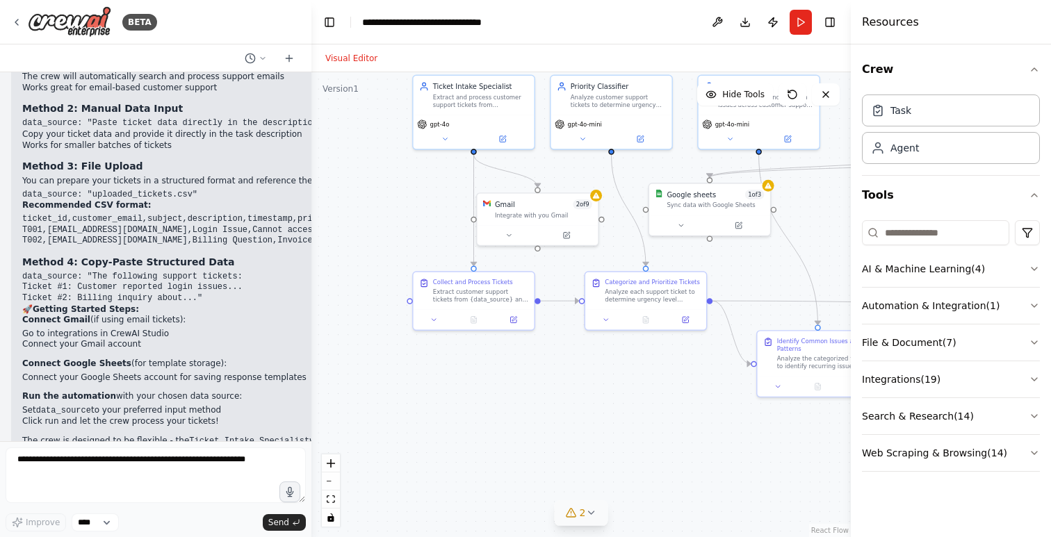
click at [879, 26] on h4 "Resources" at bounding box center [890, 22] width 57 height 17
click at [886, 17] on h4 "Resources" at bounding box center [890, 22] width 57 height 17
click at [803, 24] on button "Run" at bounding box center [801, 22] width 22 height 25
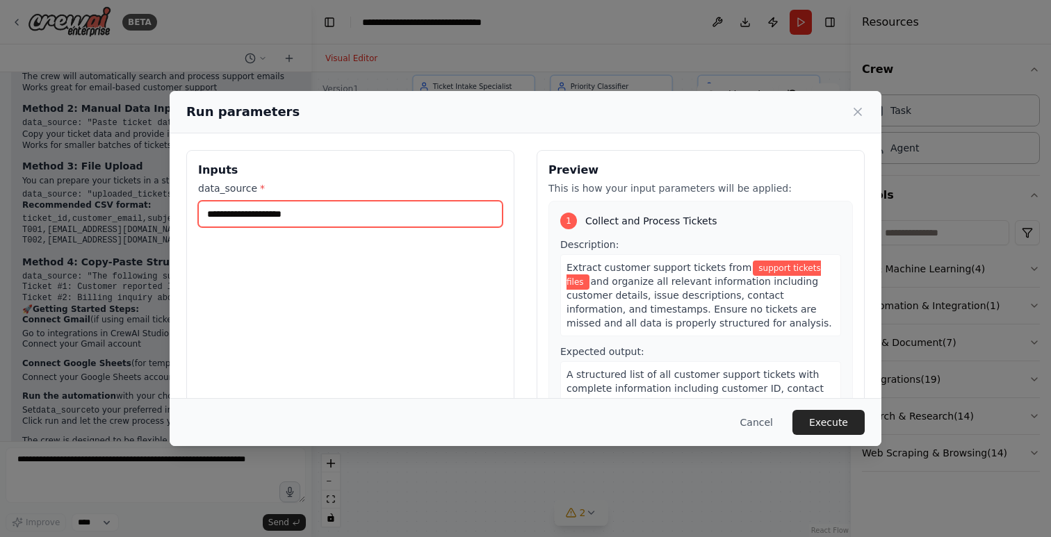
click at [358, 224] on input "**********" at bounding box center [350, 214] width 304 height 26
click at [361, 256] on div "**********" at bounding box center [350, 314] width 328 height 329
click at [755, 426] on button "Cancel" at bounding box center [756, 422] width 55 height 25
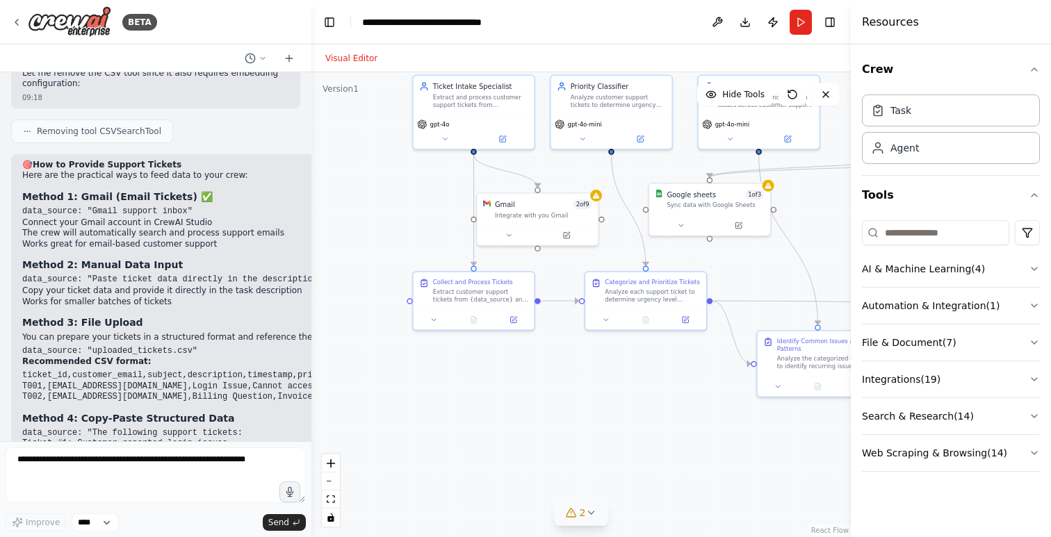
scroll to position [2563, 0]
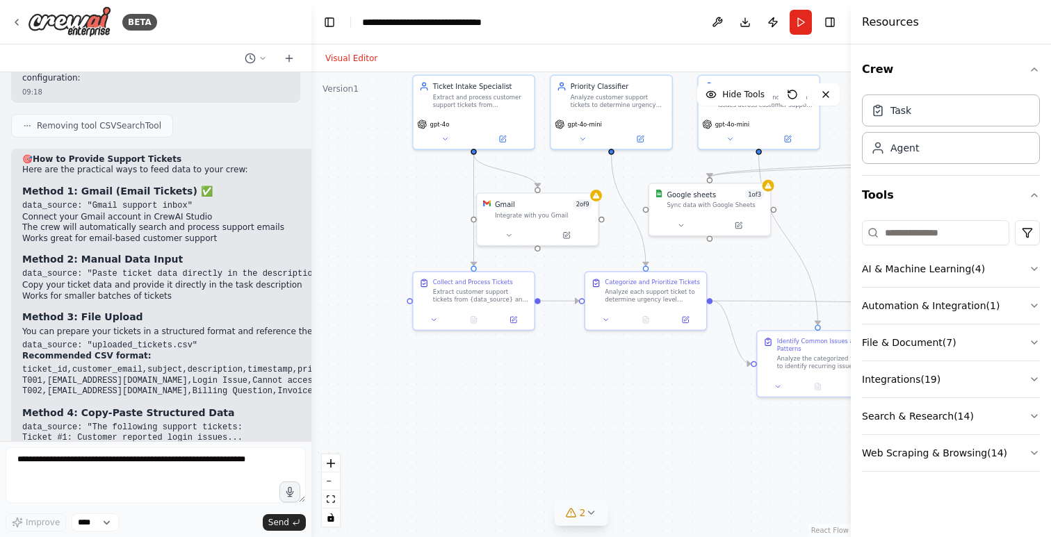
click at [204, 291] on li "Works for smaller batches of tickets" at bounding box center [249, 296] width 455 height 11
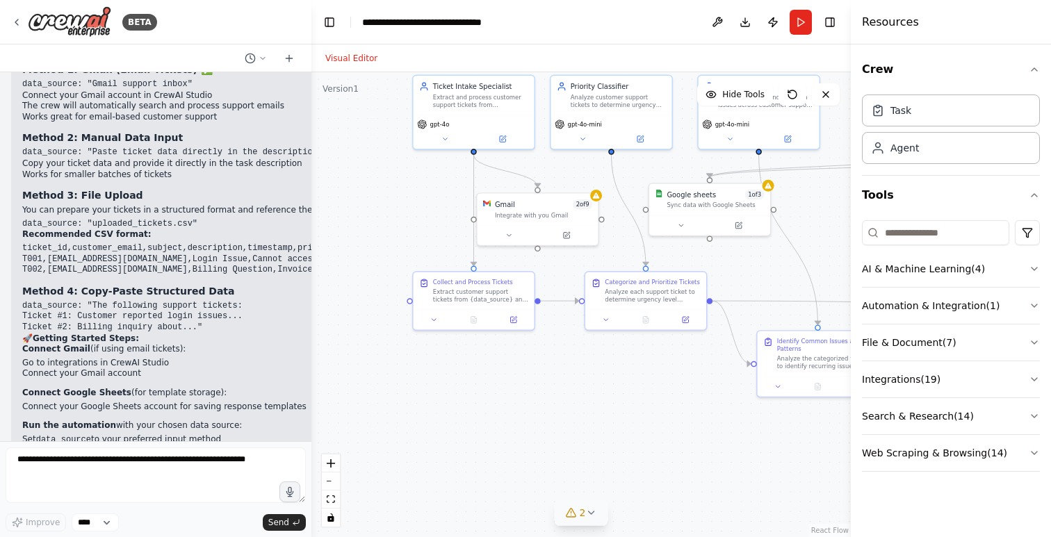
scroll to position [2694, 0]
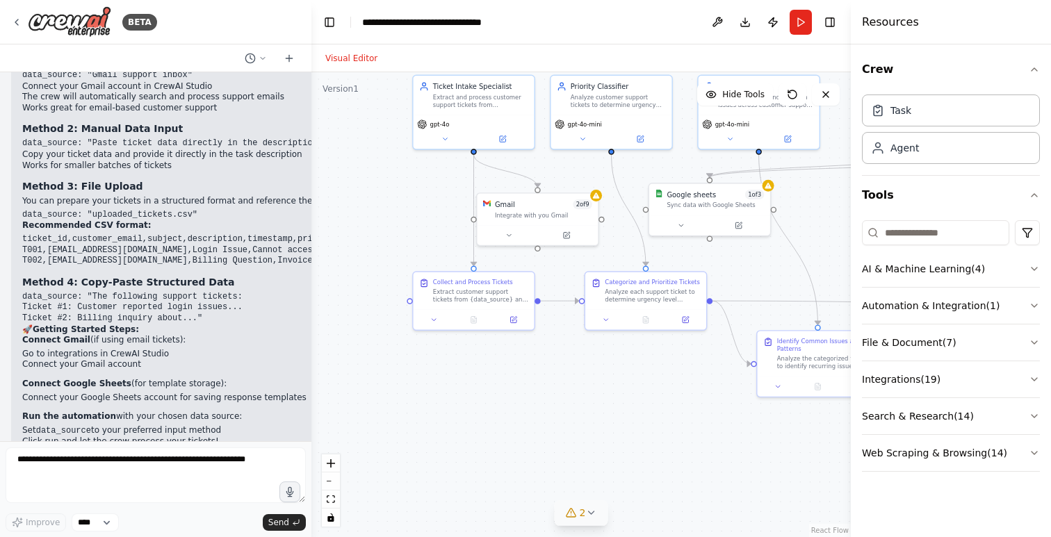
click at [153, 234] on code "ticket_id,customer_email,subject,description,timestamp,priority T001,customer@e…" at bounding box center [249, 249] width 455 height 31
click at [186, 234] on pre "ticket_id,customer_email,subject,description,timestamp,priority T001,customer@e…" at bounding box center [249, 250] width 455 height 33
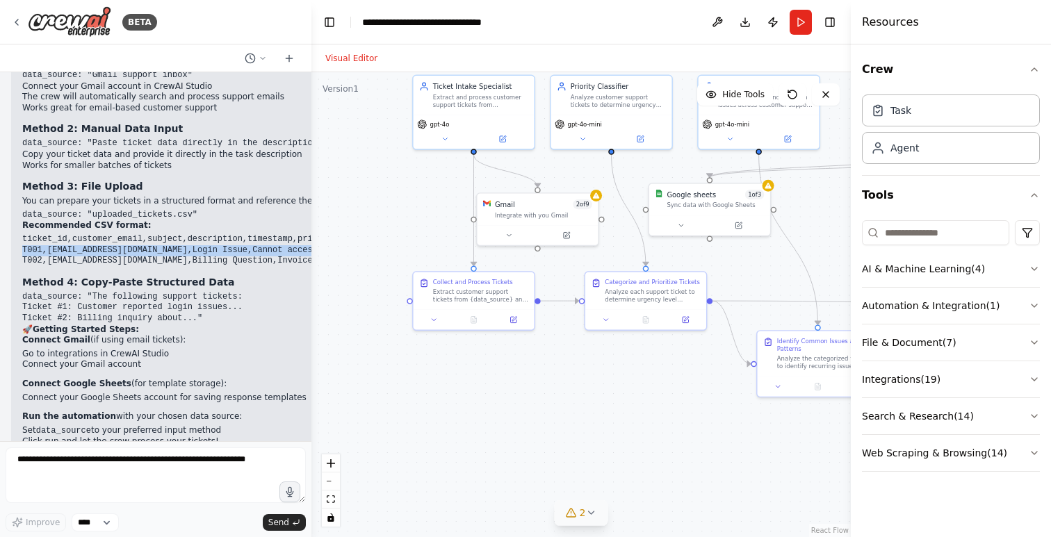
click at [186, 234] on pre "ticket_id,customer_email,subject,description,timestamp,priority T001,customer@e…" at bounding box center [249, 250] width 455 height 33
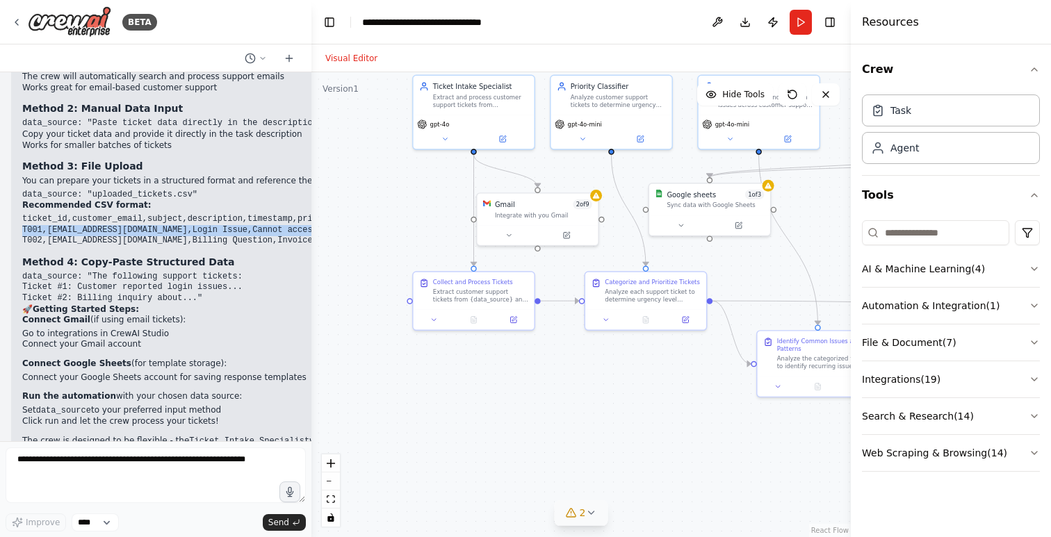
scroll to position [2707, 0]
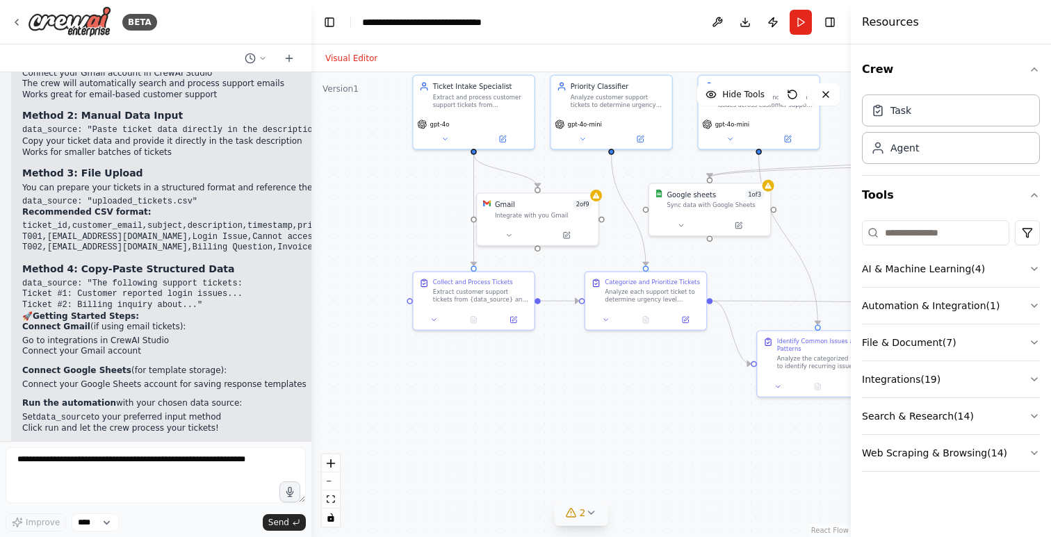
click at [107, 412] on li "Set data_source to your preferred input method" at bounding box center [249, 418] width 455 height 12
click at [712, 22] on button at bounding box center [717, 22] width 22 height 25
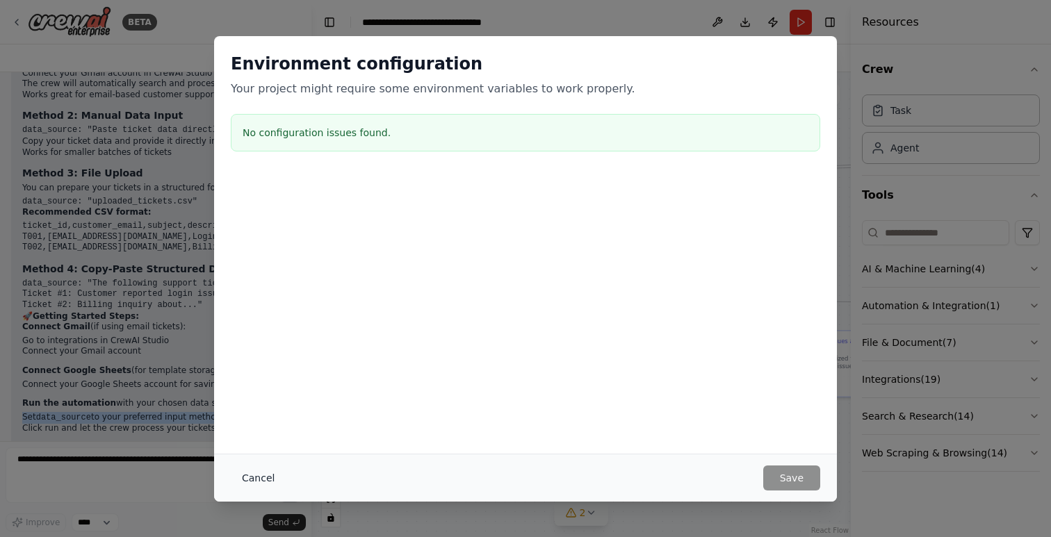
click at [266, 475] on button "Cancel" at bounding box center [258, 478] width 55 height 25
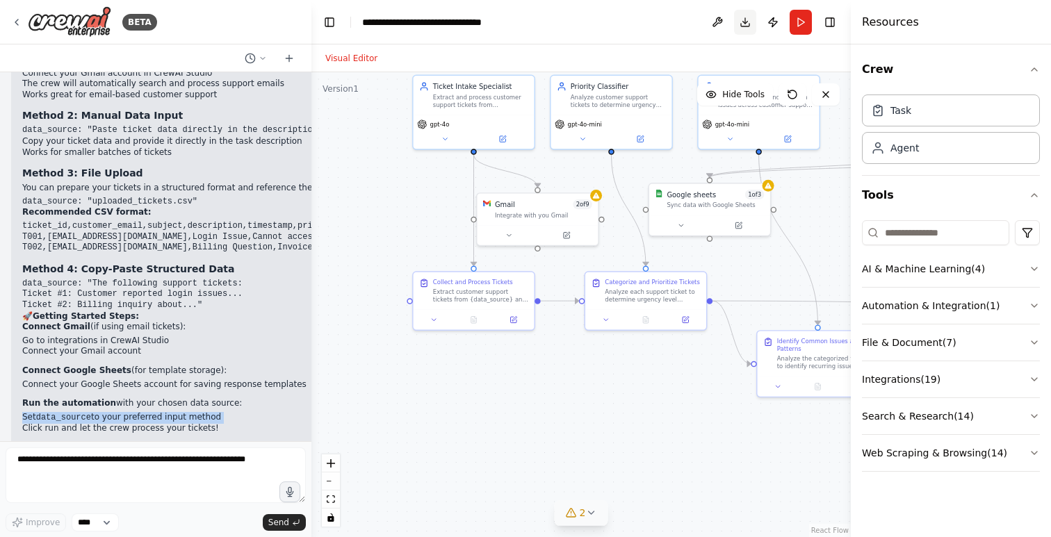
click at [744, 23] on button "Download" at bounding box center [745, 22] width 22 height 25
click at [831, 23] on button "Toggle Right Sidebar" at bounding box center [829, 22] width 19 height 19
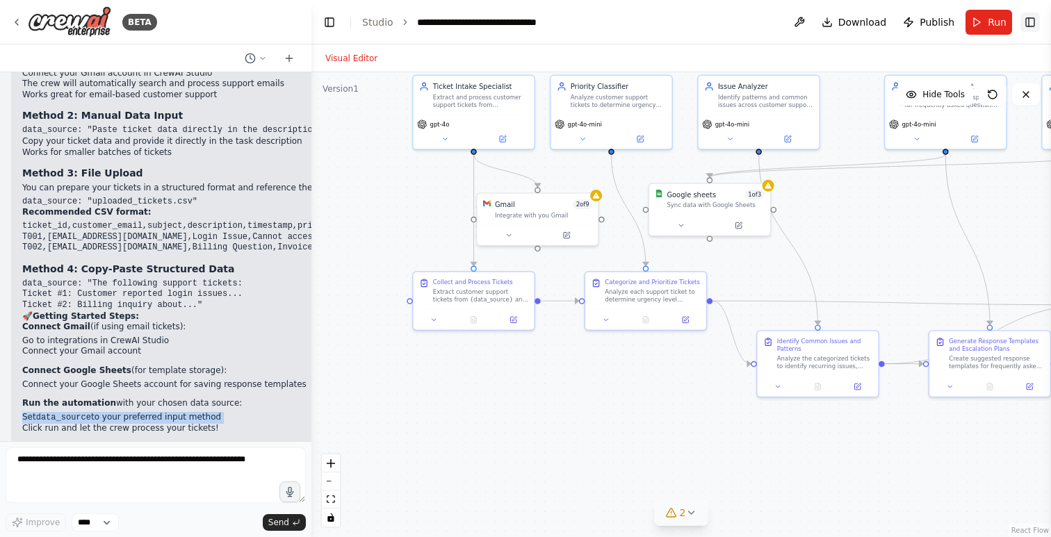
click at [1032, 24] on button "Toggle Right Sidebar" at bounding box center [1029, 22] width 19 height 19
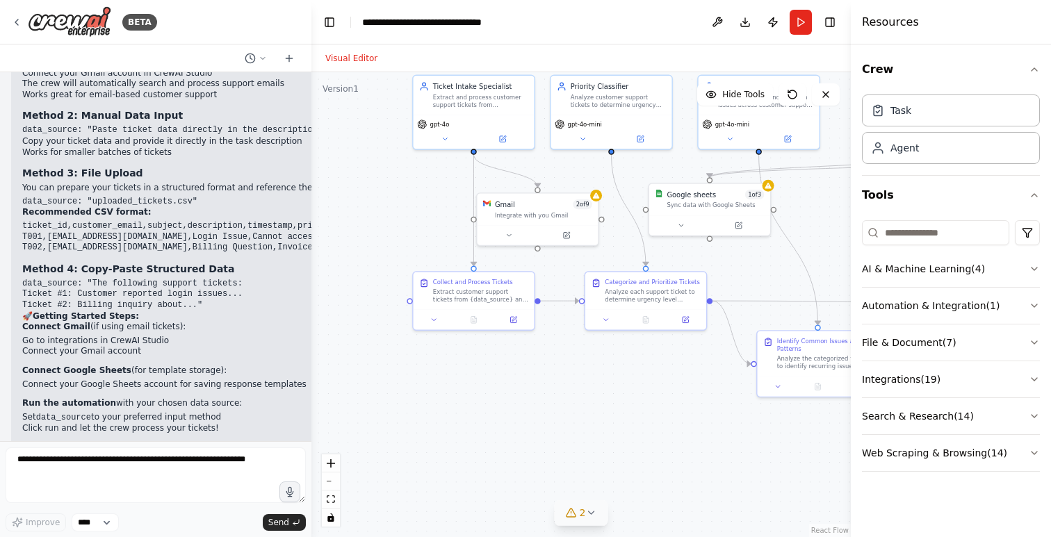
click at [909, 26] on h4 "Resources" at bounding box center [890, 22] width 57 height 17
click at [986, 154] on div "Agent" at bounding box center [951, 147] width 178 height 32
click at [988, 108] on div "Task" at bounding box center [951, 110] width 178 height 32
click at [984, 151] on div "Agent" at bounding box center [951, 147] width 178 height 32
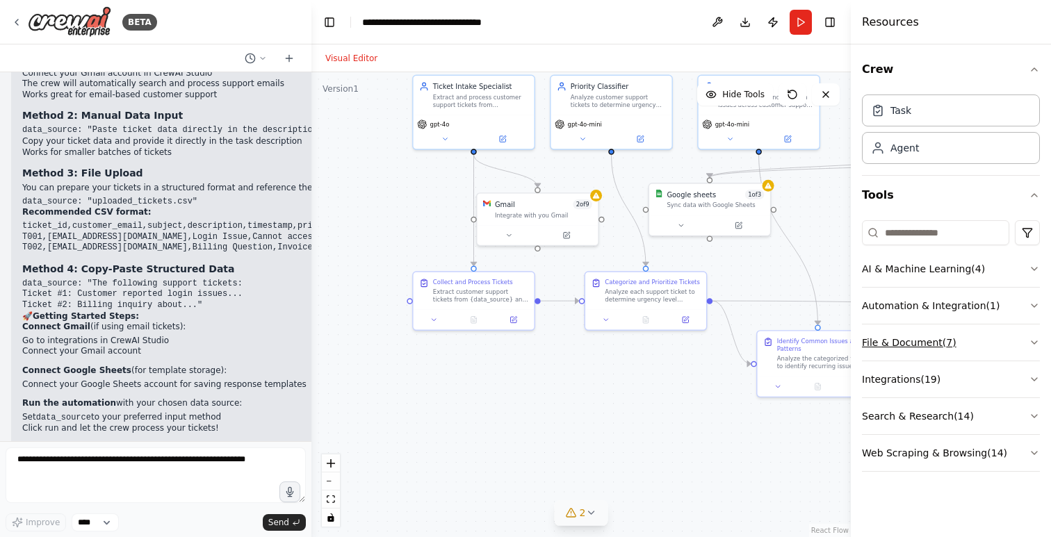
click at [1029, 341] on icon "button" at bounding box center [1034, 342] width 11 height 11
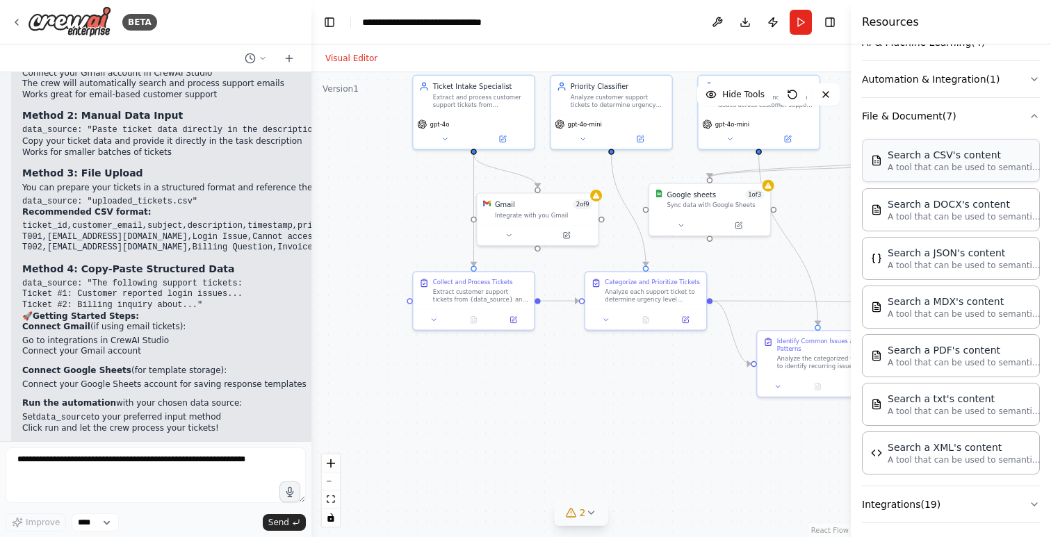
scroll to position [220, 0]
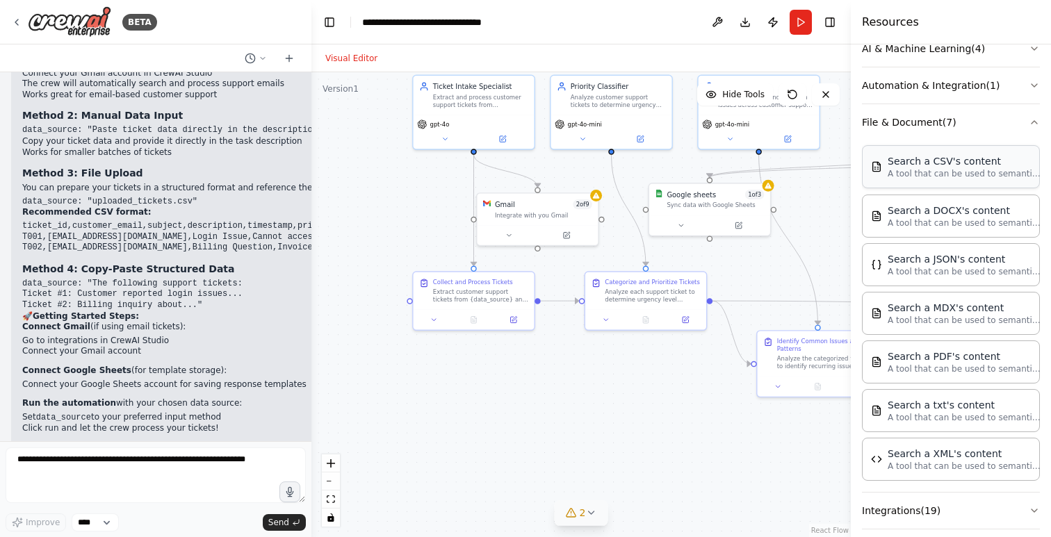
click at [949, 174] on p "A tool that can be used to semantic search a query from a CSV's content." at bounding box center [964, 173] width 153 height 11
click at [952, 173] on p "A tool that can be used to semantic search a query from a CSV's content." at bounding box center [964, 173] width 153 height 11
drag, startPoint x: 457, startPoint y: 218, endPoint x: 375, endPoint y: 186, distance: 88.7
click at [375, 186] on div "Search a CSV's content A tool that can be used to semantic search a query from …" at bounding box center [394, 202] width 121 height 40
click at [427, 231] on icon at bounding box center [424, 231] width 8 height 8
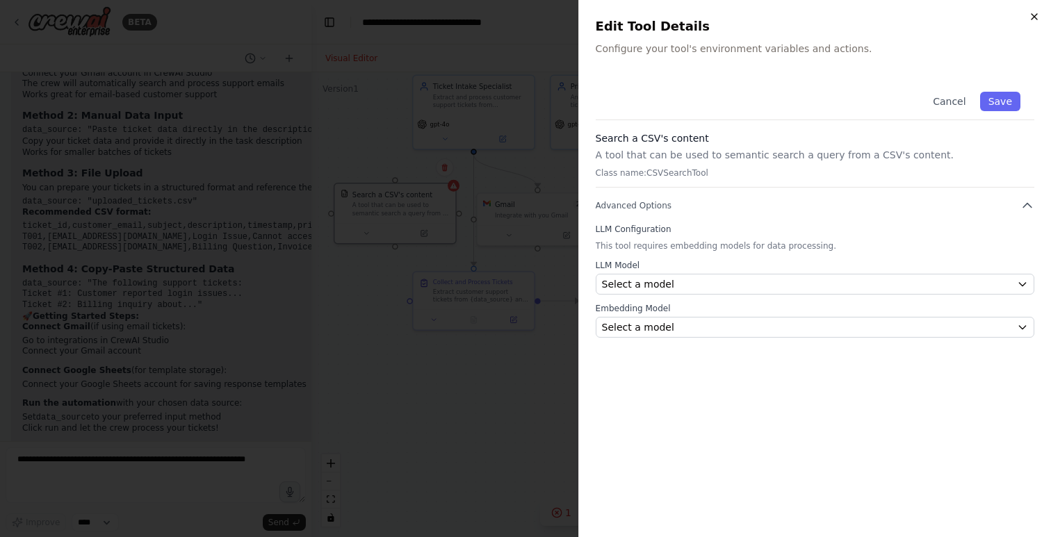
click at [1035, 14] on icon "button" at bounding box center [1034, 16] width 11 height 11
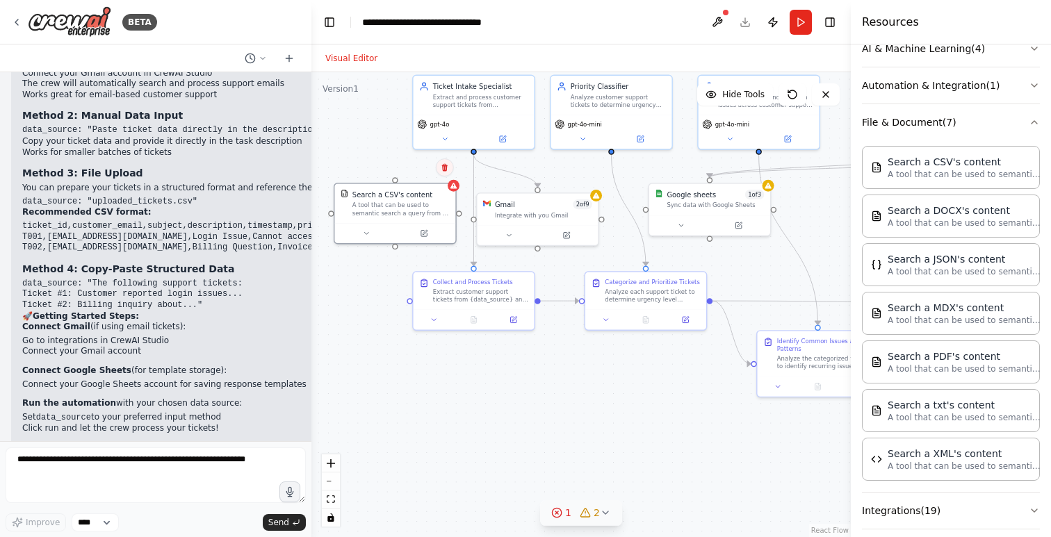
click at [446, 170] on icon at bounding box center [445, 168] width 6 height 8
click at [415, 170] on button "Confirm" at bounding box center [404, 167] width 49 height 17
click at [1034, 122] on icon "button" at bounding box center [1034, 122] width 11 height 11
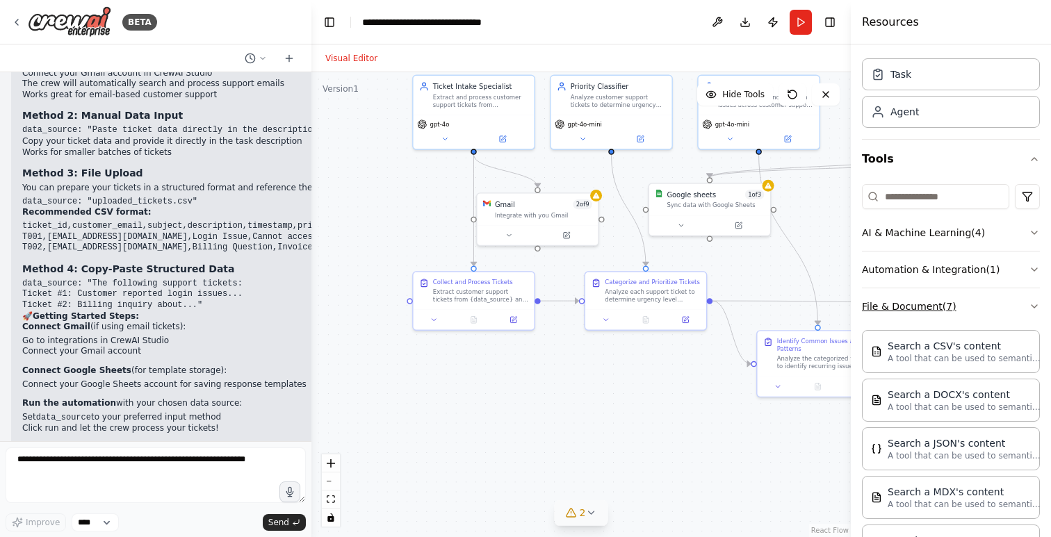
scroll to position [0, 0]
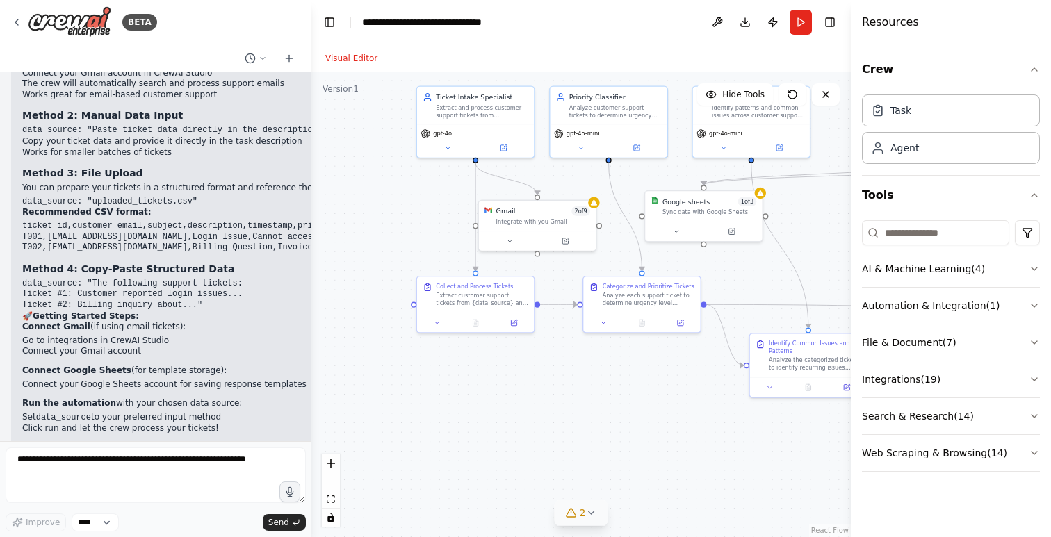
click at [991, 28] on div "Resources" at bounding box center [951, 22] width 200 height 44
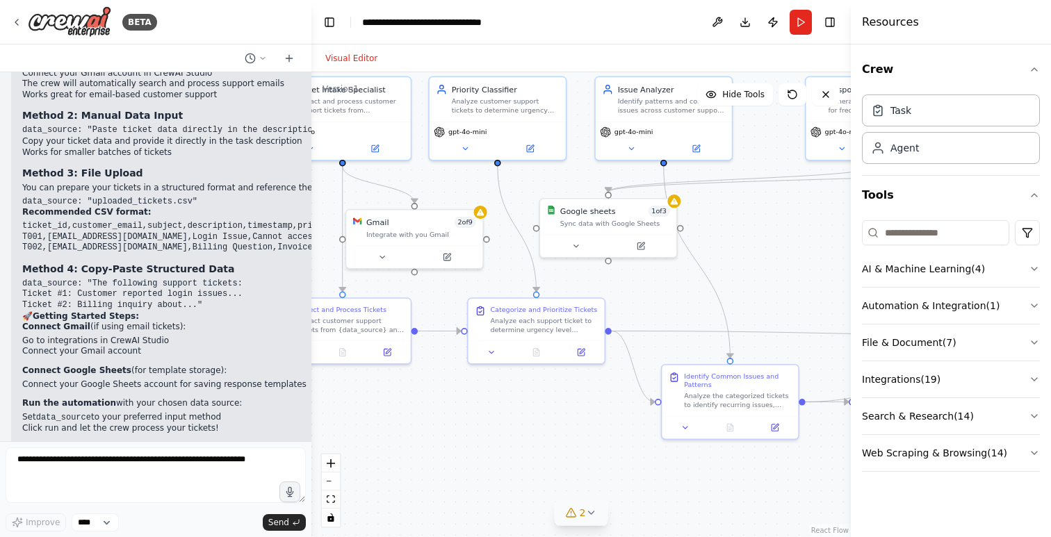
drag, startPoint x: 686, startPoint y: 402, endPoint x: 598, endPoint y: 423, distance: 90.9
click at [598, 423] on div ".deletable-edge-delete-btn { width: 20px; height: 20px; border: 0px solid #ffff…" at bounding box center [580, 304] width 539 height 465
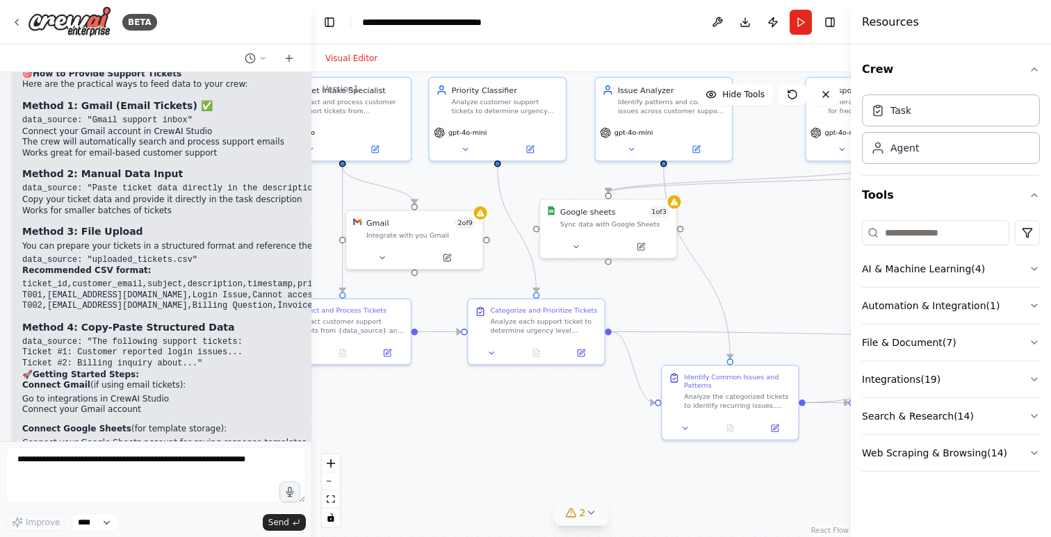
scroll to position [2714, 0]
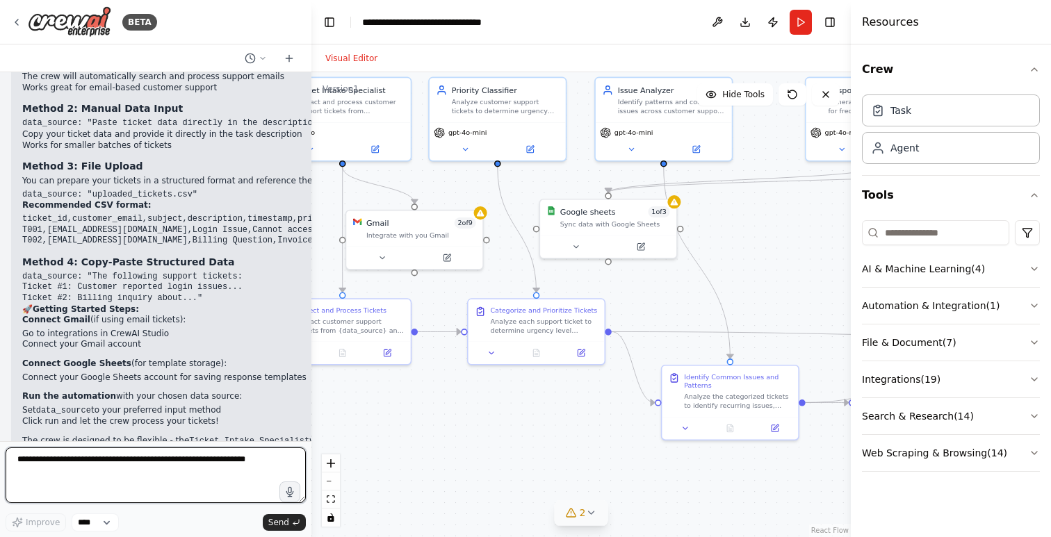
click at [67, 479] on textarea at bounding box center [156, 476] width 300 height 56
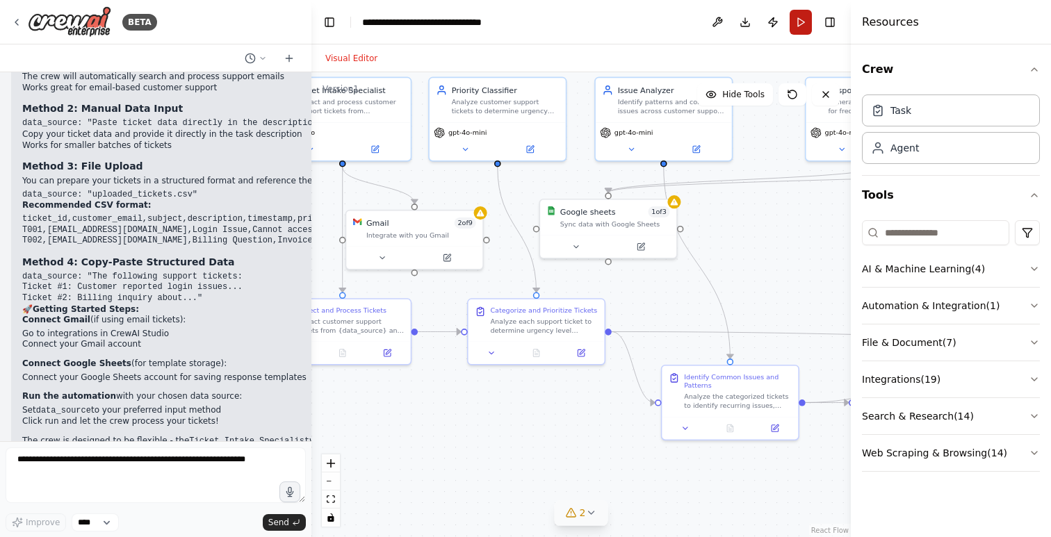
click at [805, 30] on button "Run" at bounding box center [801, 22] width 22 height 25
click at [805, 30] on header "**********" at bounding box center [580, 22] width 539 height 44
click at [805, 33] on header "**********" at bounding box center [580, 22] width 539 height 44
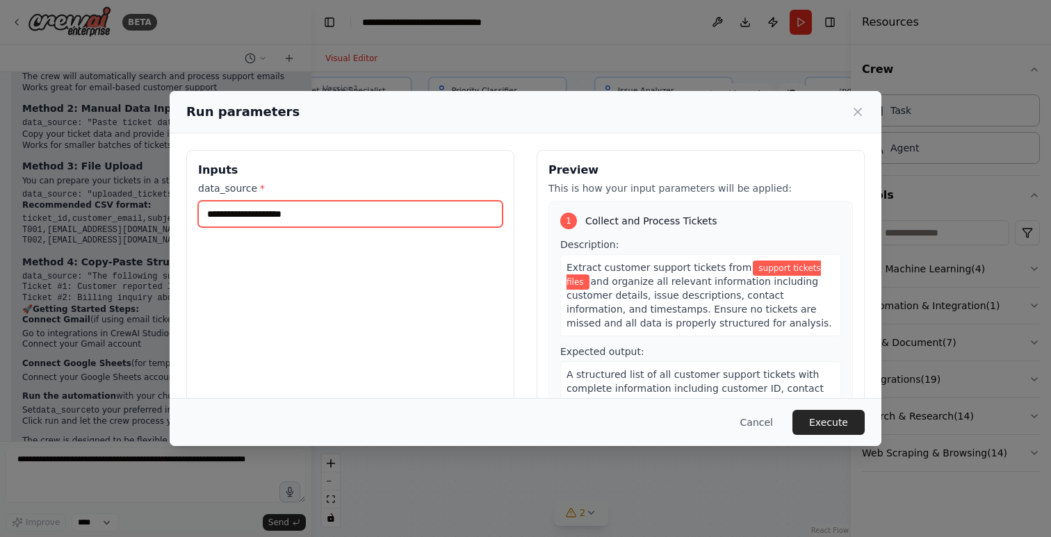
click at [313, 214] on input "**********" at bounding box center [350, 214] width 304 height 26
type input "*"
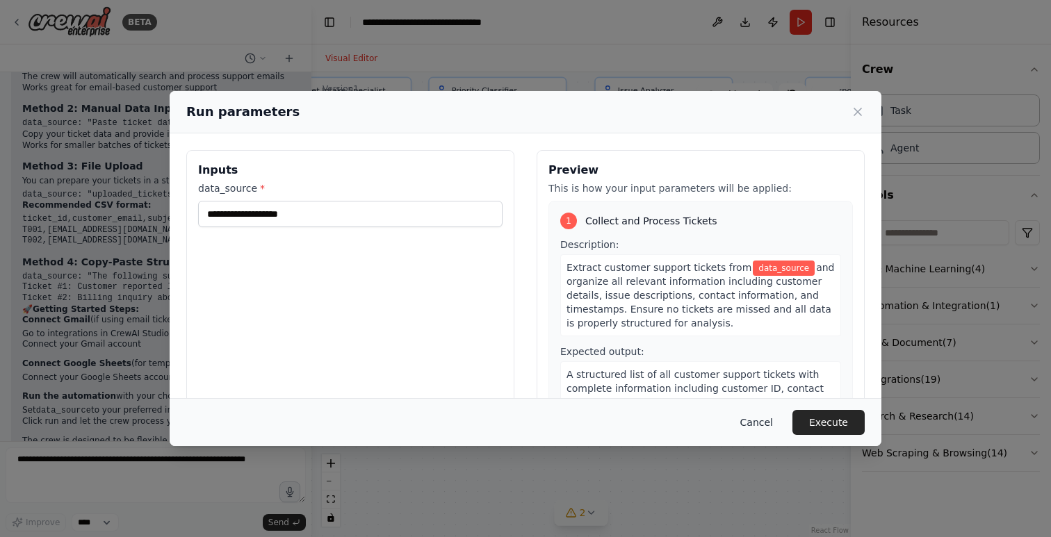
click at [767, 423] on button "Cancel" at bounding box center [756, 422] width 55 height 25
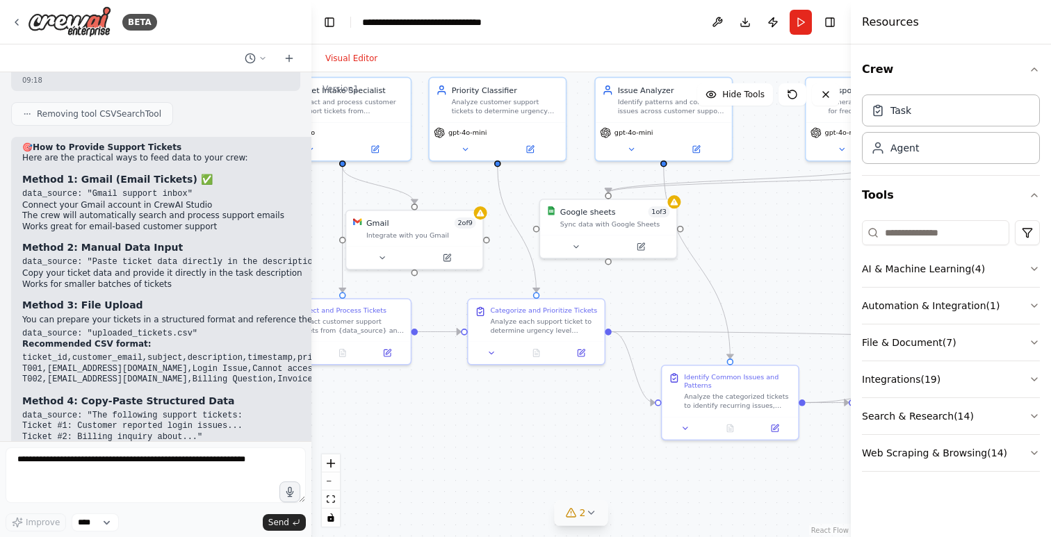
scroll to position [2563, 0]
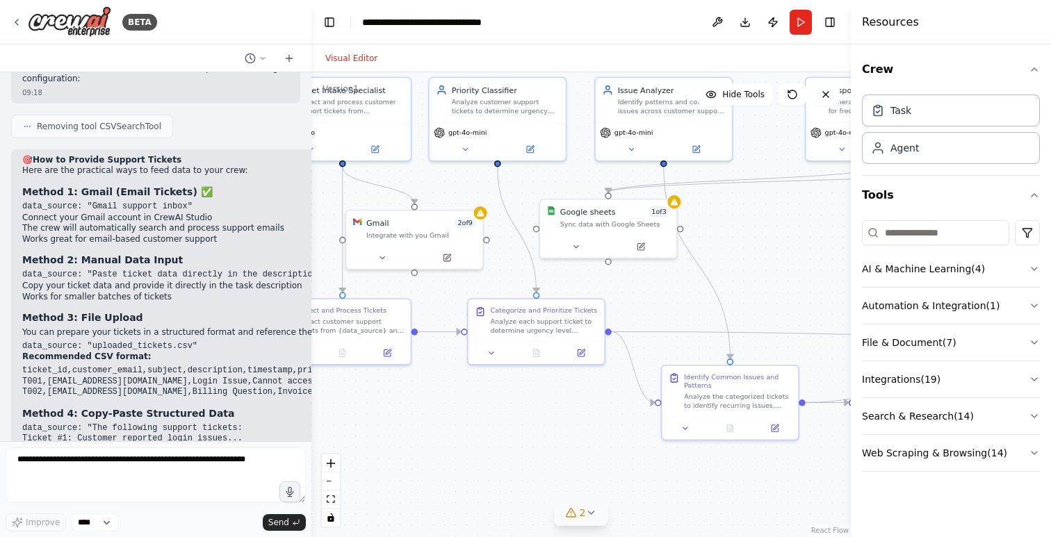
click at [105, 312] on strong "Method 3: File Upload" at bounding box center [82, 317] width 121 height 11
copy div "Method 3: File Upload"
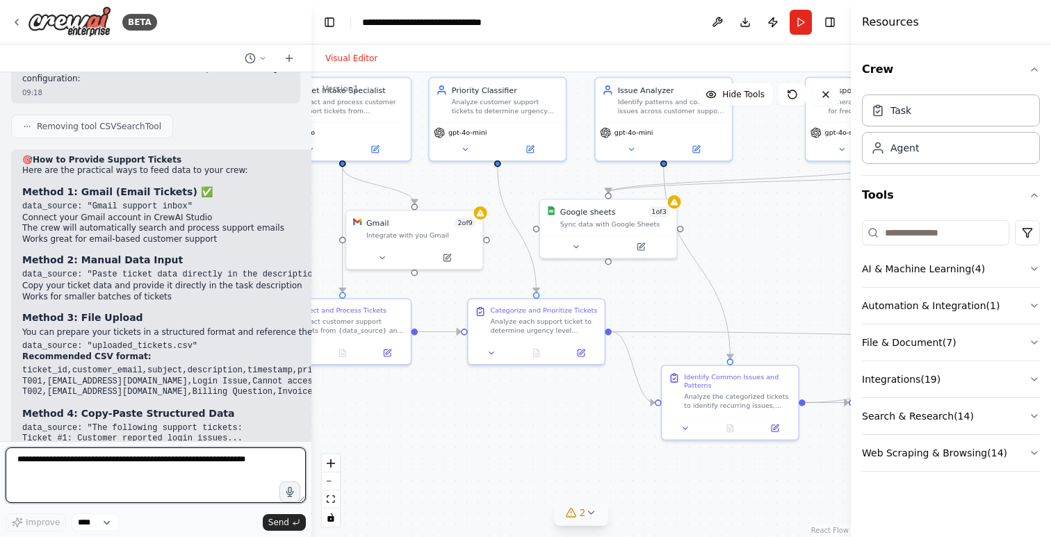
click at [71, 464] on textarea at bounding box center [156, 476] width 300 height 56
type textarea "**********"
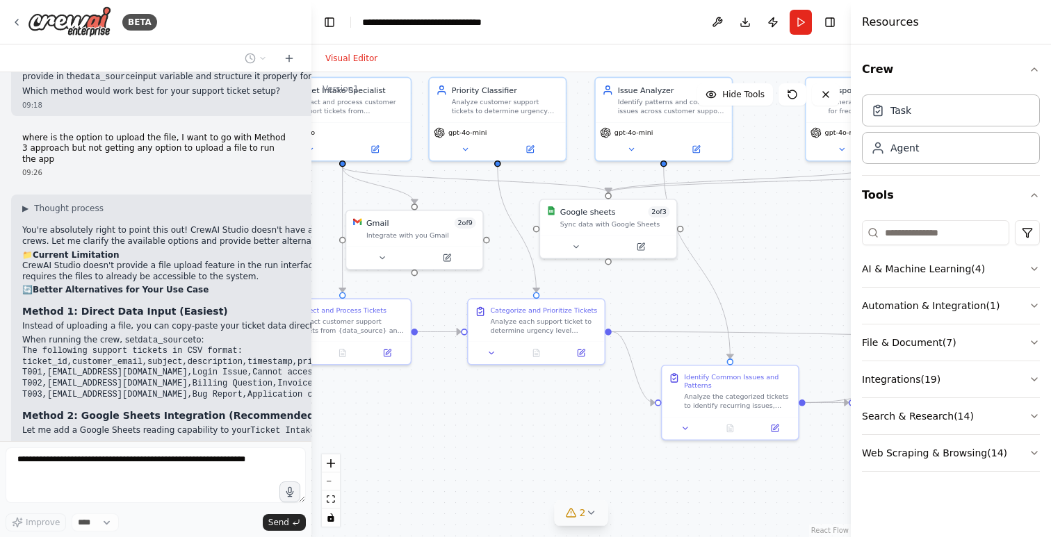
scroll to position [3089, 0]
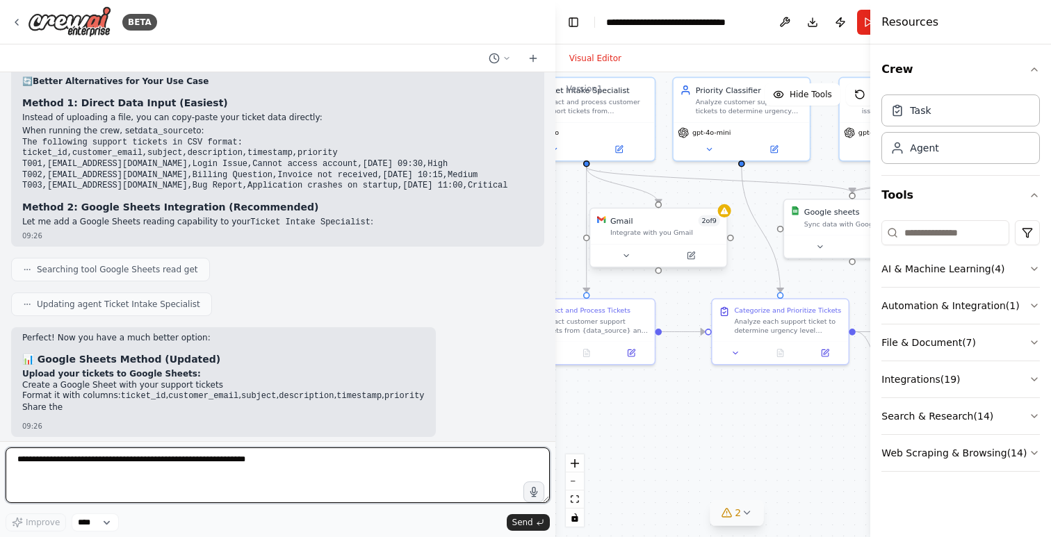
drag, startPoint x: 310, startPoint y: 217, endPoint x: 616, endPoint y: 266, distance: 309.7
click at [616, 266] on div "BETA Create a crew that automatically reads through customer support tickets, c…" at bounding box center [525, 268] width 1051 height 537
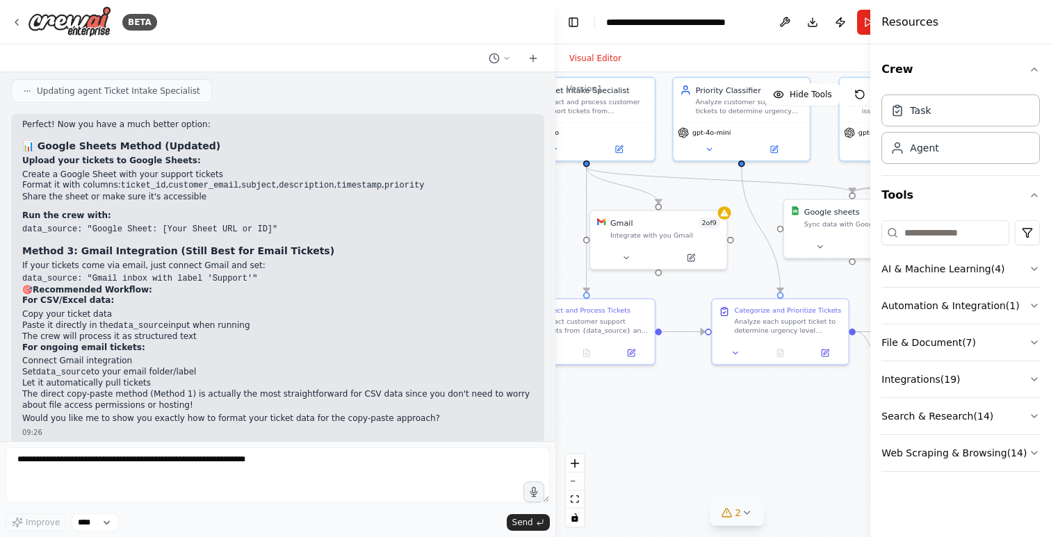
scroll to position [3071, 0]
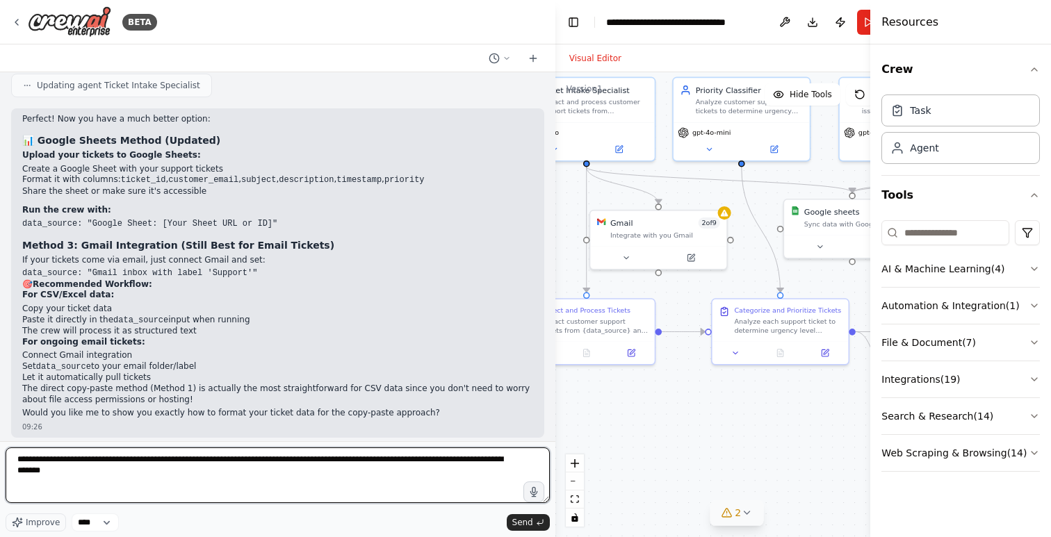
click at [482, 464] on textarea "**********" at bounding box center [278, 476] width 544 height 56
click at [90, 474] on textarea "**********" at bounding box center [278, 476] width 544 height 56
click at [143, 470] on textarea "**********" at bounding box center [278, 476] width 544 height 56
type textarea "**********"
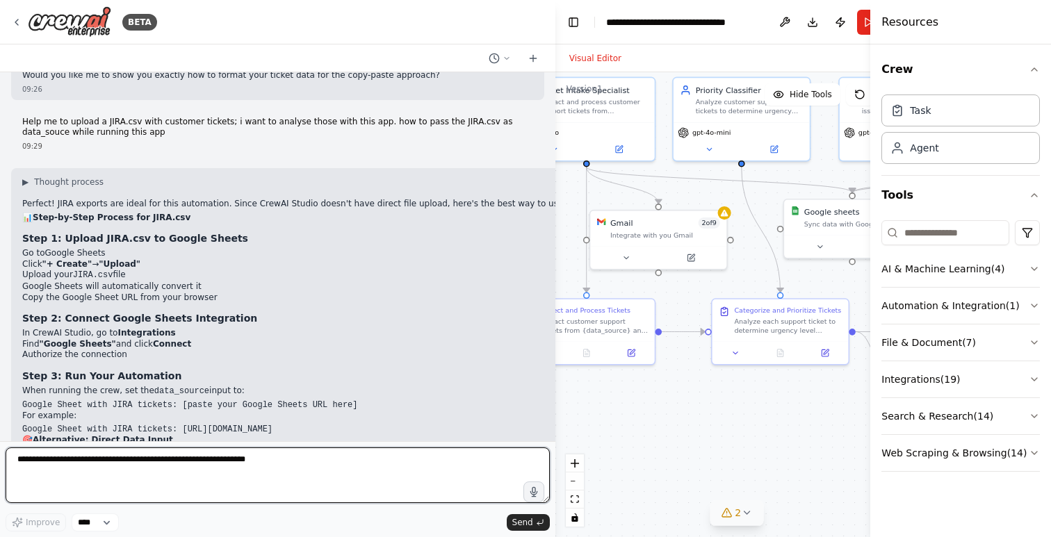
scroll to position [3411, 0]
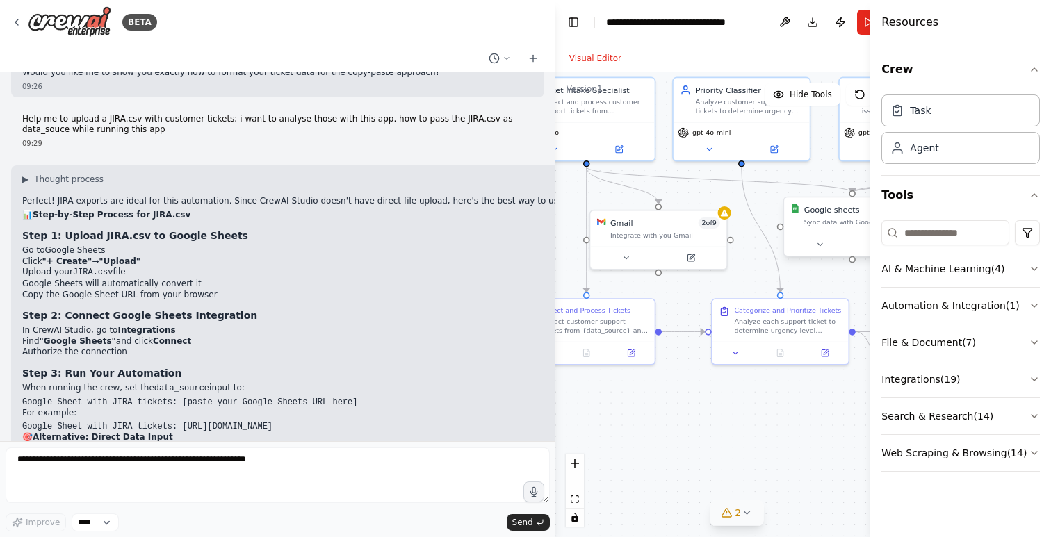
click at [820, 223] on div "Sync data with Google Sheets" at bounding box center [859, 222] width 110 height 9
click at [830, 50] on div "Visual Editor" at bounding box center [736, 58] width 363 height 28
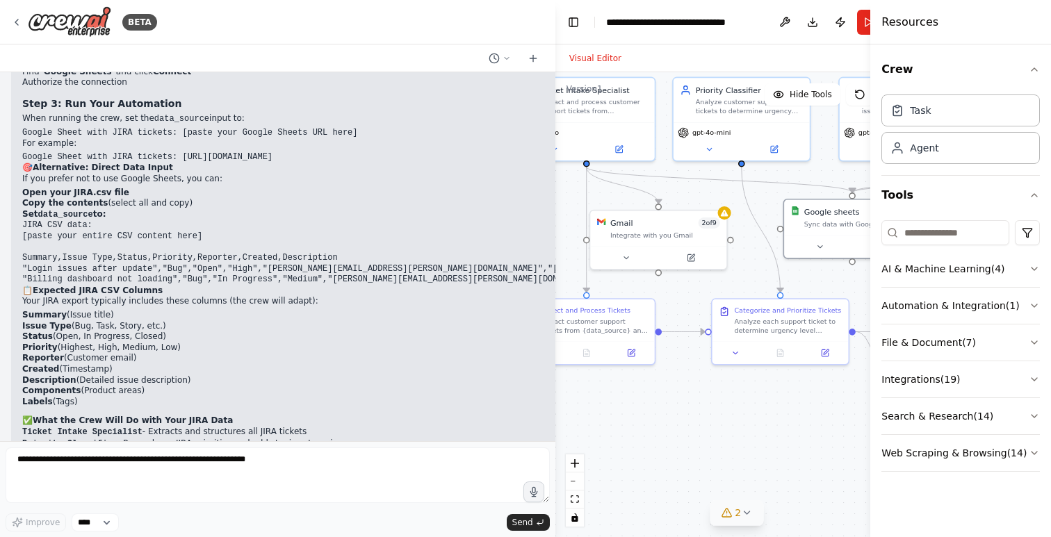
scroll to position [3691, 0]
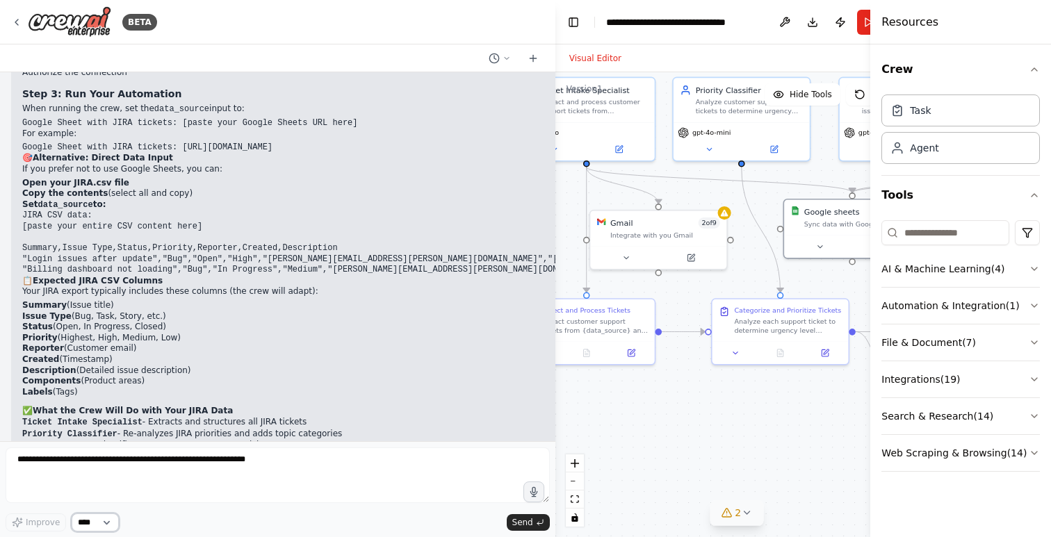
click at [111, 524] on select "****" at bounding box center [95, 523] width 47 height 18
click at [72, 514] on select "****" at bounding box center [95, 523] width 47 height 18
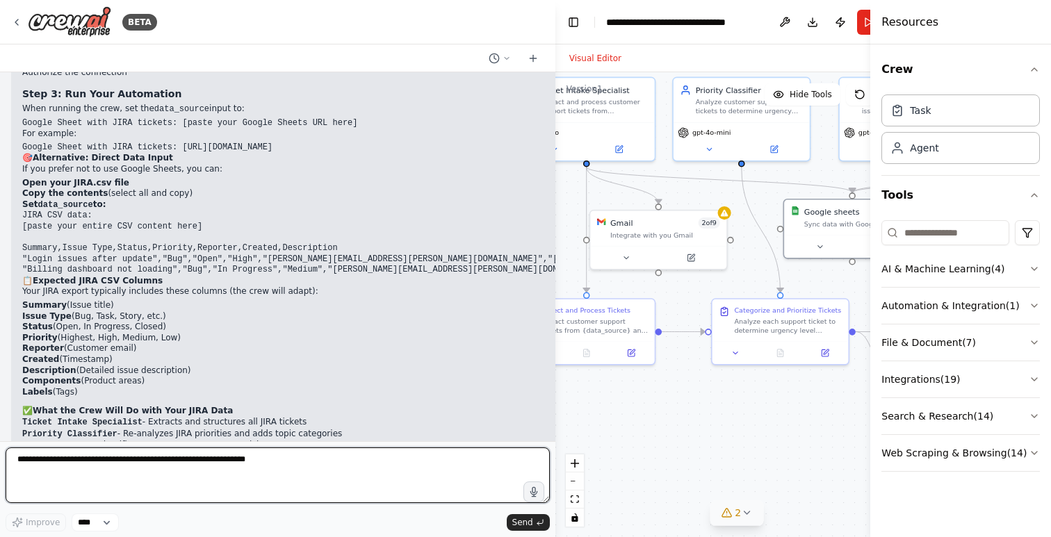
click at [158, 500] on textarea at bounding box center [278, 476] width 544 height 56
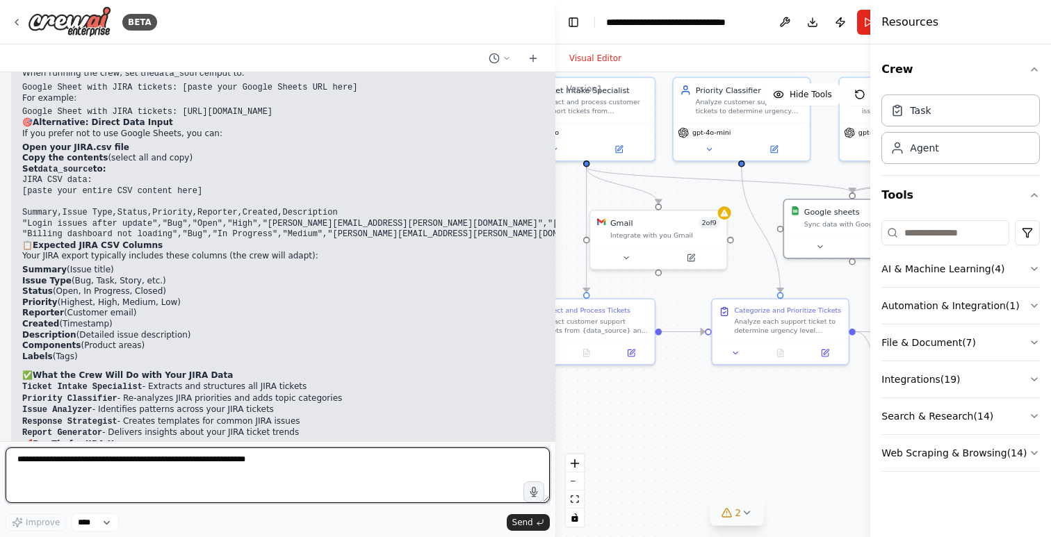
scroll to position [3728, 0]
paste textarea "**********"
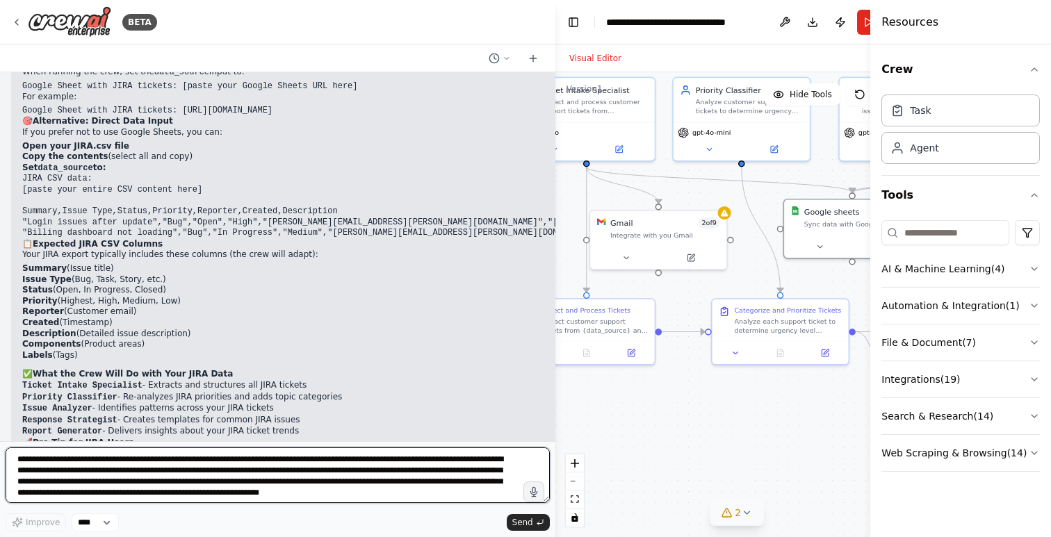
click at [161, 462] on textarea at bounding box center [278, 476] width 544 height 56
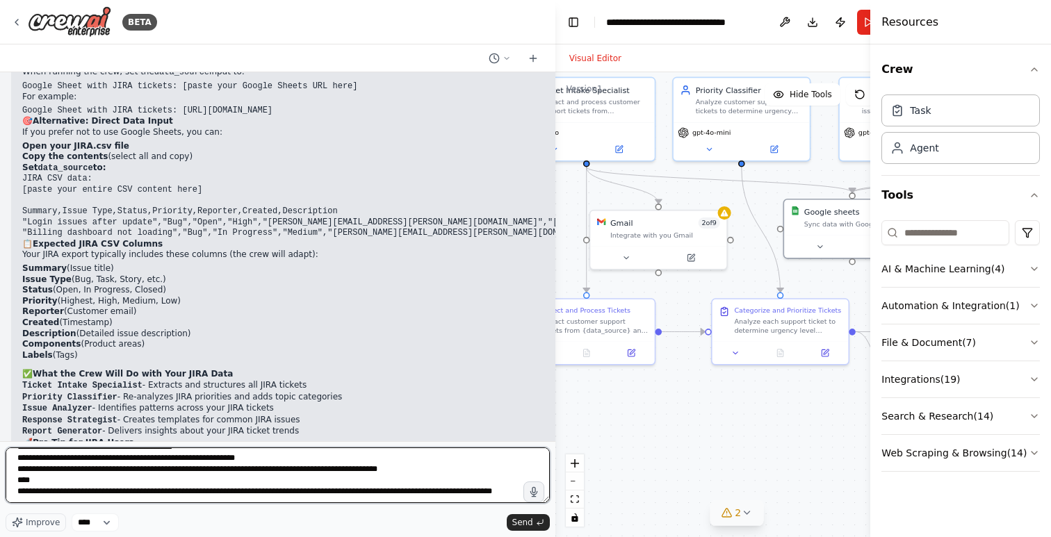
scroll to position [42663, 0]
click at [254, 493] on textarea at bounding box center [278, 476] width 544 height 56
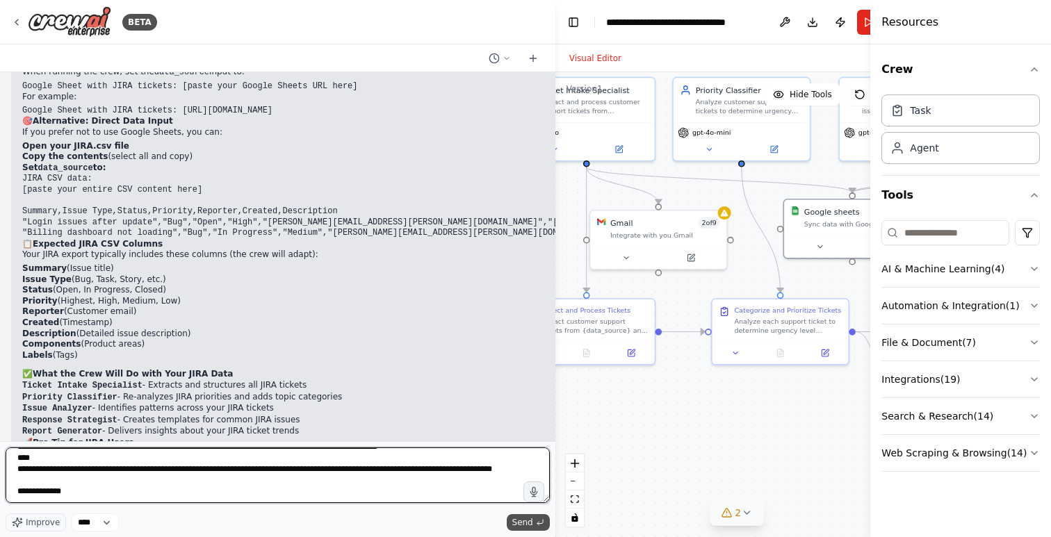
type textarea "**********"
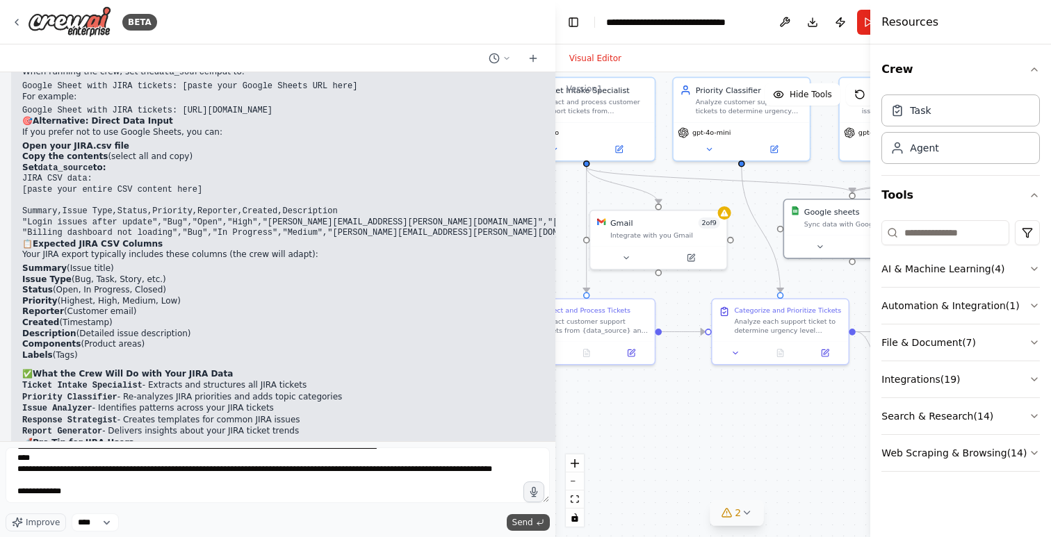
click at [525, 521] on span "Send" at bounding box center [522, 522] width 21 height 11
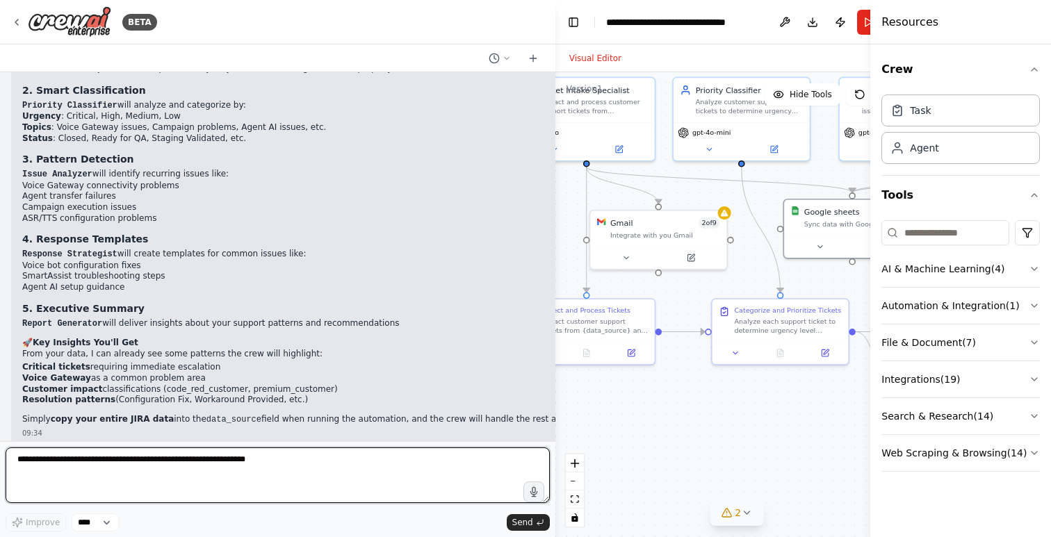
scroll to position [21477, 0]
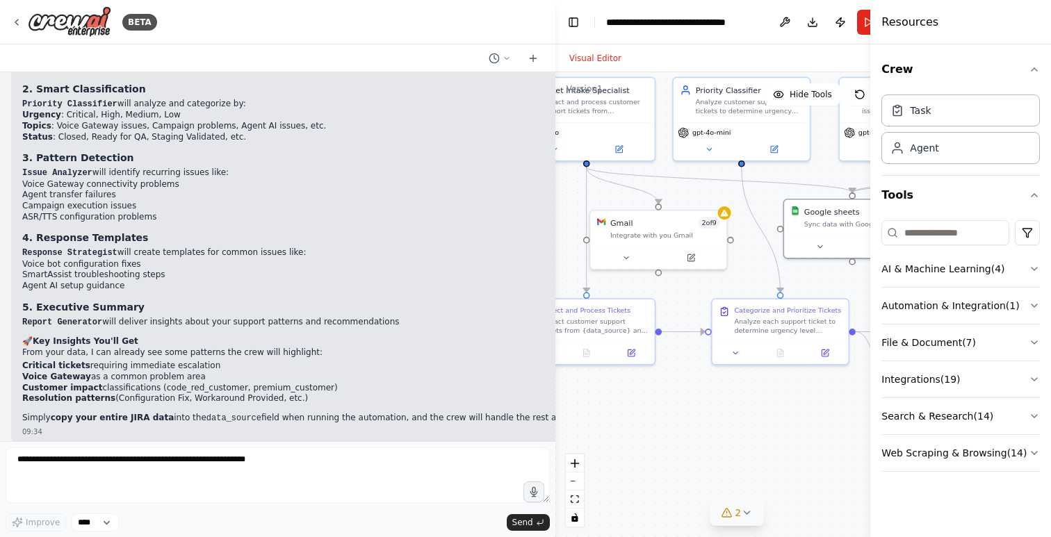
drag, startPoint x: 275, startPoint y: 193, endPoint x: 22, endPoint y: 193, distance: 253.0
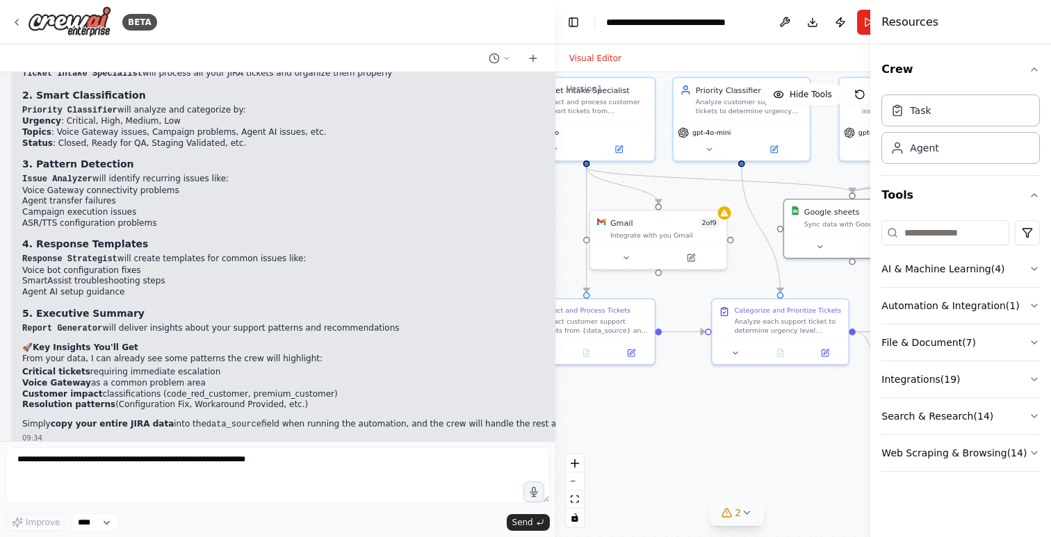
copy code "JIRA CSV export data with customer support tickets"
click at [858, 42] on header "**********" at bounding box center [736, 22] width 363 height 44
click at [862, 28] on button "Run" at bounding box center [868, 22] width 22 height 25
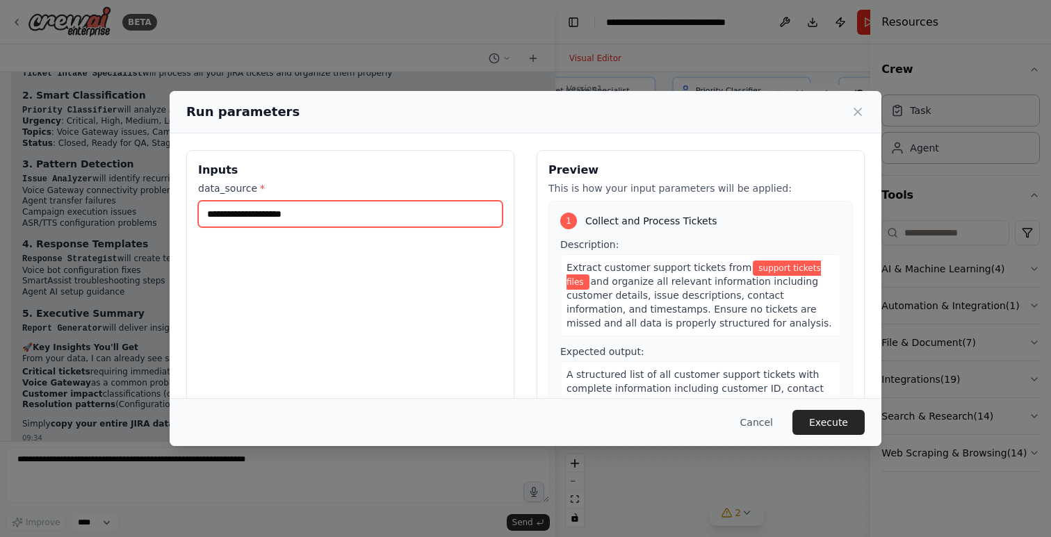
click at [249, 211] on input "**********" at bounding box center [350, 214] width 304 height 26
click at [767, 425] on button "Cancel" at bounding box center [756, 422] width 55 height 25
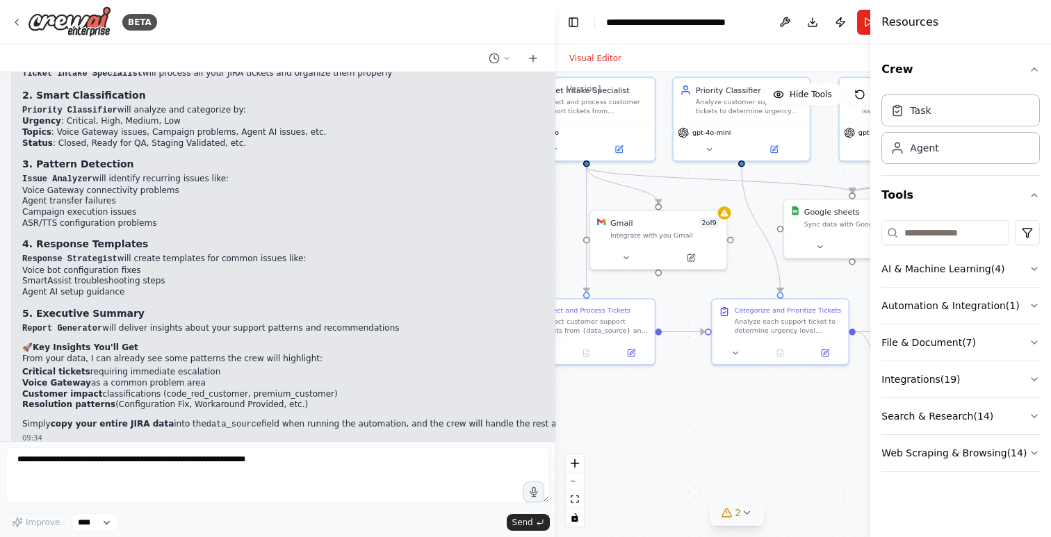
drag, startPoint x: 288, startPoint y: 198, endPoint x: 7, endPoint y: 195, distance: 280.8
click at [7, 195] on div "Create a crew that automatically reads through customer support tickets, catego…" at bounding box center [277, 256] width 555 height 369
copy code "JIRA CSV export data with customer support tickets:"
click at [863, 27] on button "Run" at bounding box center [868, 22] width 22 height 25
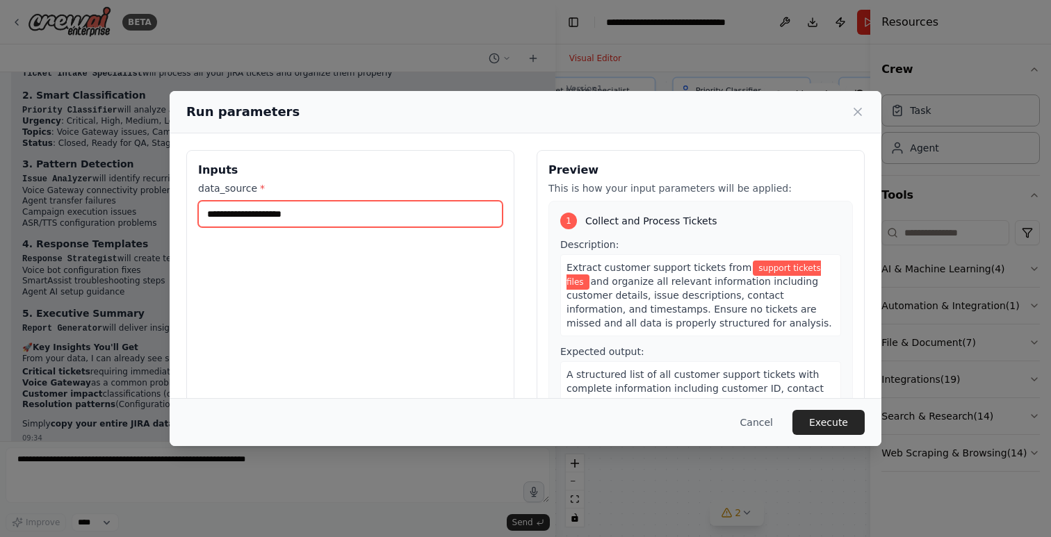
click at [317, 217] on input "**********" at bounding box center [350, 214] width 304 height 26
paste input "**********"
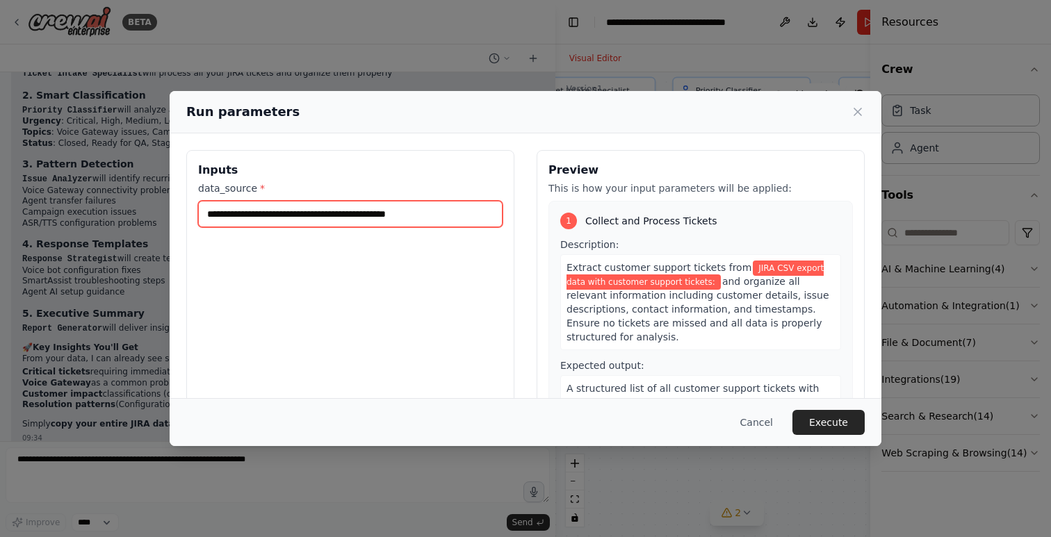
paste input "**********"
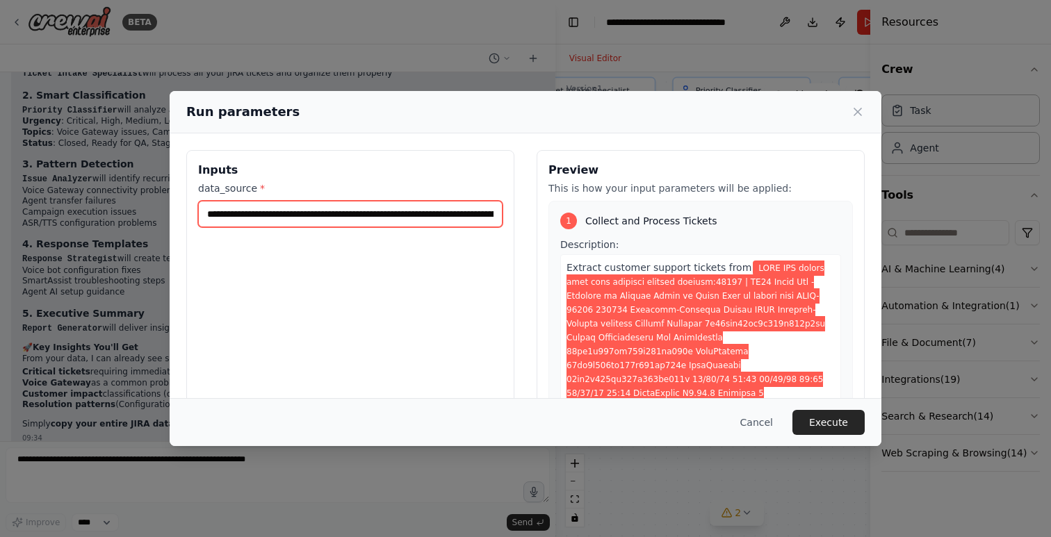
scroll to position [0, 1123662]
type input "**********"
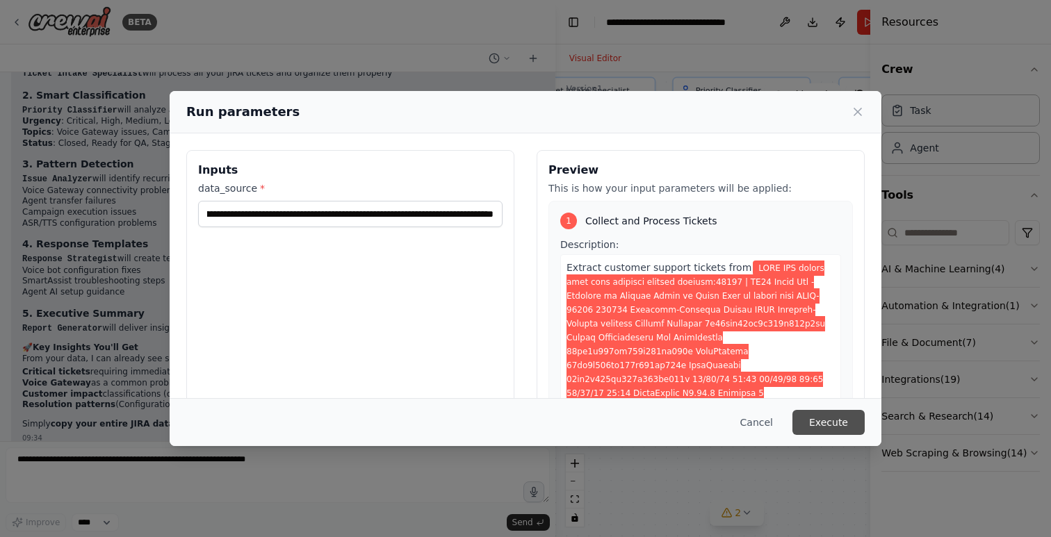
scroll to position [0, 0]
click at [838, 421] on button "Execute" at bounding box center [828, 422] width 72 height 25
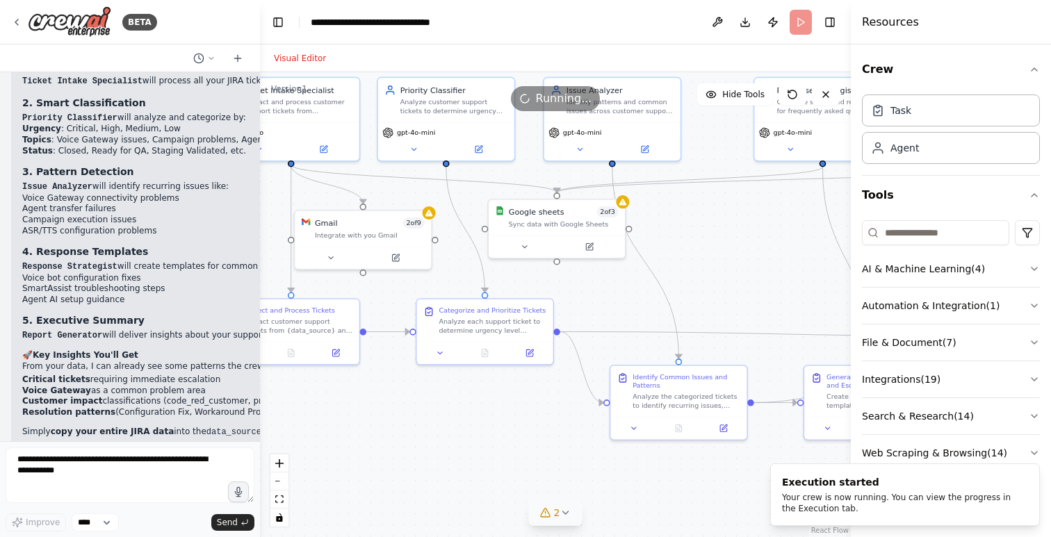
scroll to position [22141, 0]
drag, startPoint x: 554, startPoint y: 49, endPoint x: 259, endPoint y: 92, distance: 298.5
click at [259, 92] on div "BETA Create a crew that automatically reads through customer support tickets, c…" at bounding box center [525, 268] width 1051 height 537
click at [437, 439] on div ".deletable-edge-delete-btn { width: 20px; height: 20px; border: 0px solid #ffff…" at bounding box center [555, 304] width 592 height 465
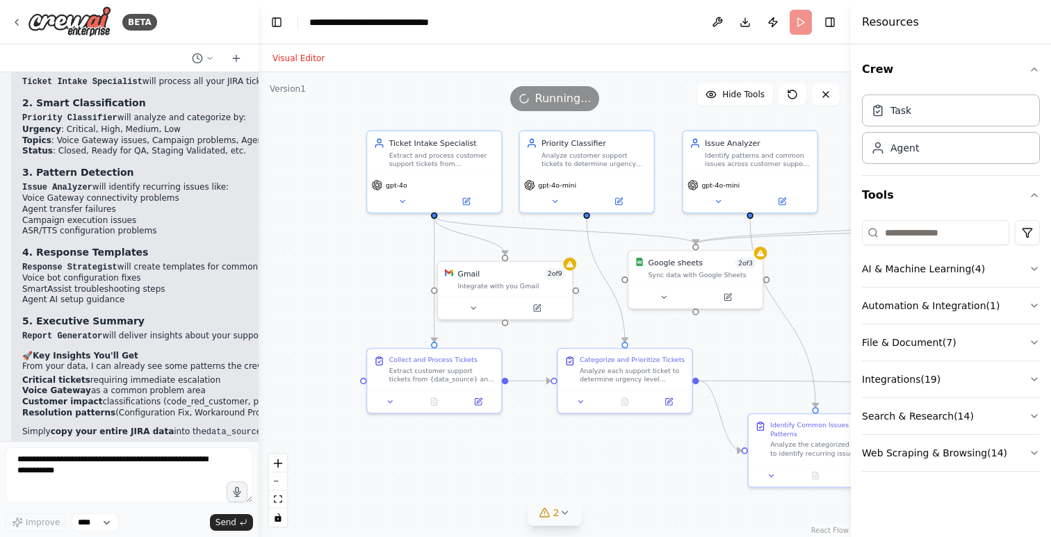
drag, startPoint x: 437, startPoint y: 439, endPoint x: 578, endPoint y: 487, distance: 149.7
click at [578, 487] on div ".deletable-edge-delete-btn { width: 20px; height: 20px; border: 0px solid #ffff…" at bounding box center [555, 304] width 592 height 465
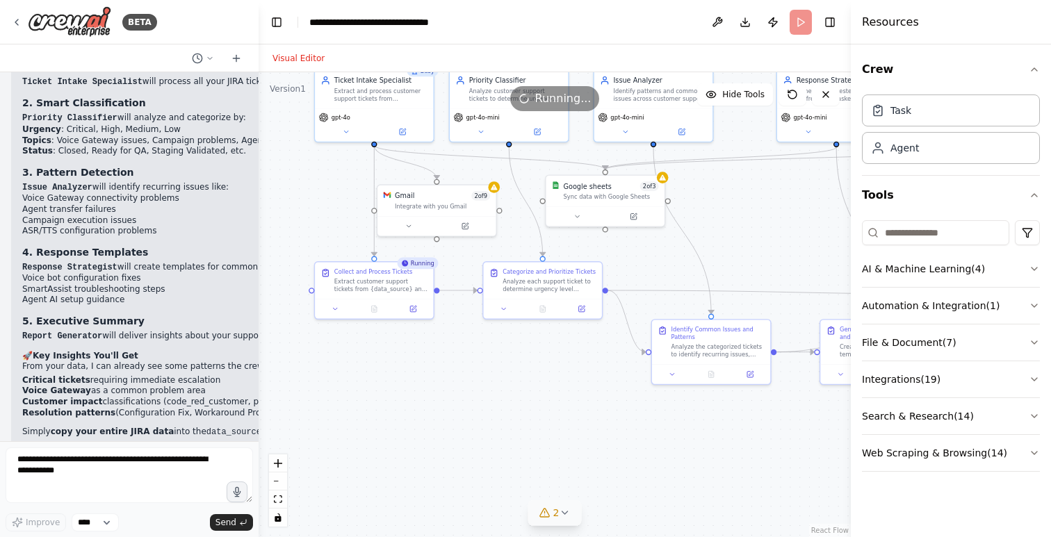
drag, startPoint x: 817, startPoint y: 256, endPoint x: 742, endPoint y: 188, distance: 100.9
click at [742, 188] on div ".deletable-edge-delete-btn { width: 20px; height: 20px; border: 0px solid #ffff…" at bounding box center [555, 304] width 592 height 465
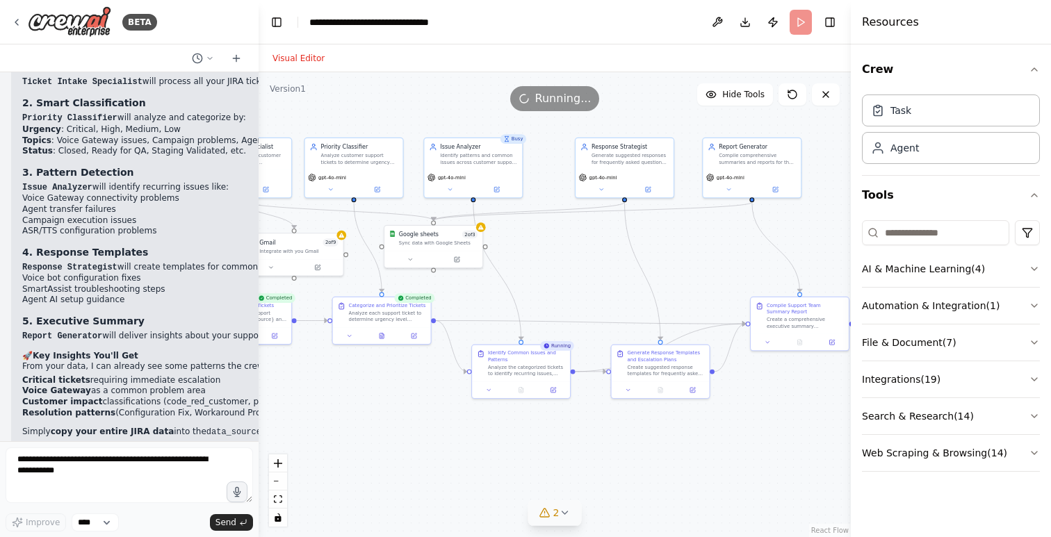
drag, startPoint x: 760, startPoint y: 263, endPoint x: 560, endPoint y: 300, distance: 203.5
click at [560, 300] on div ".deletable-edge-delete-btn { width: 20px; height: 20px; border: 0px solid #ffff…" at bounding box center [555, 304] width 592 height 465
click at [740, 24] on button "Download" at bounding box center [745, 22] width 22 height 25
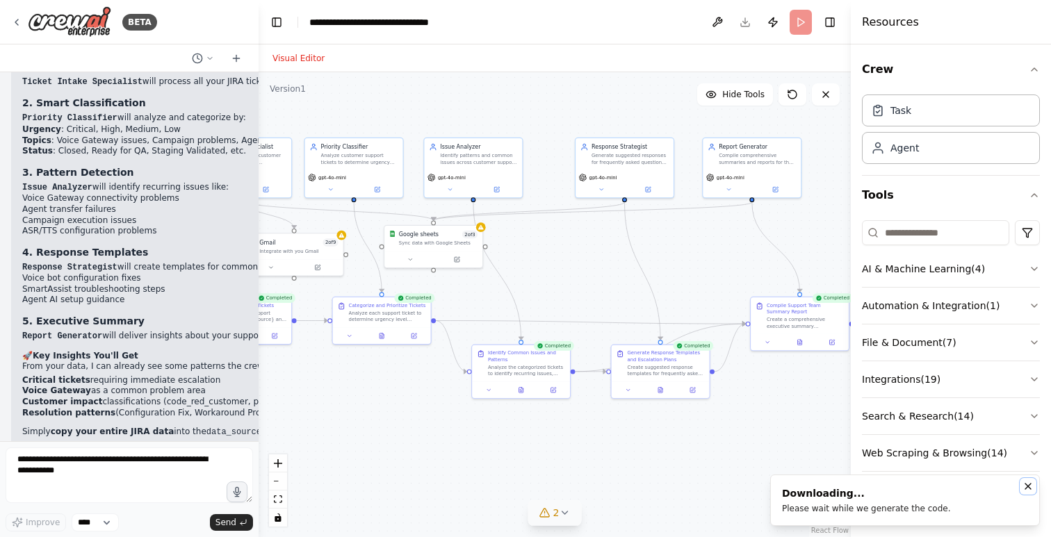
click at [1029, 484] on icon "Notifications (F8)" at bounding box center [1027, 486] width 11 height 11
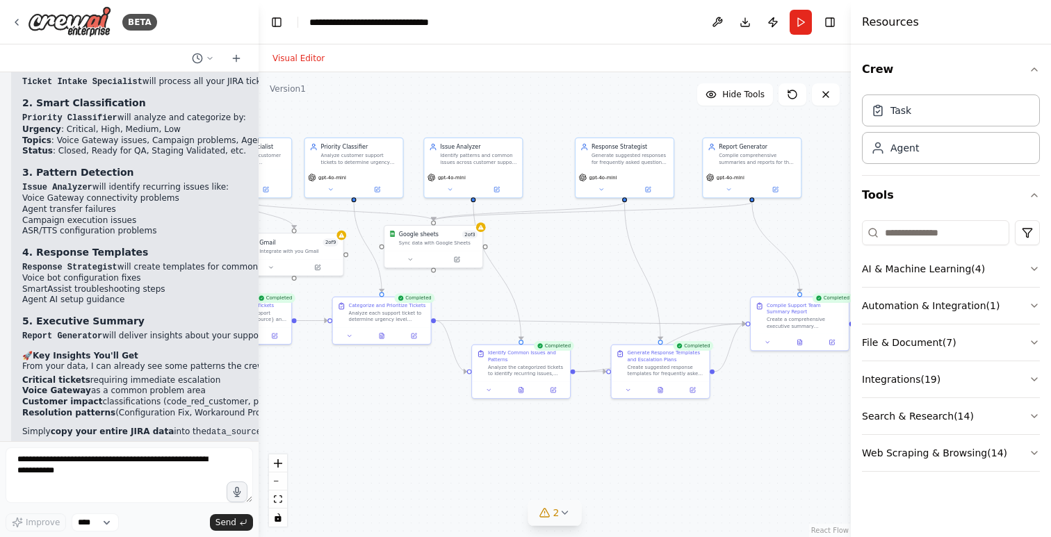
click at [660, 54] on div "Visual Editor" at bounding box center [555, 58] width 592 height 28
click at [829, 24] on button "Toggle Right Sidebar" at bounding box center [829, 22] width 19 height 19
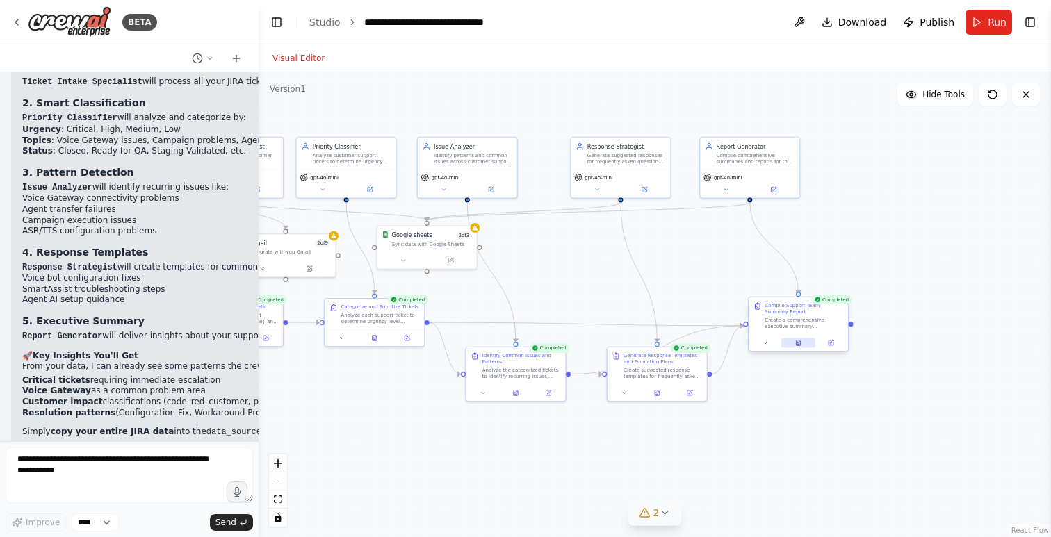
click at [798, 340] on icon at bounding box center [798, 343] width 6 height 6
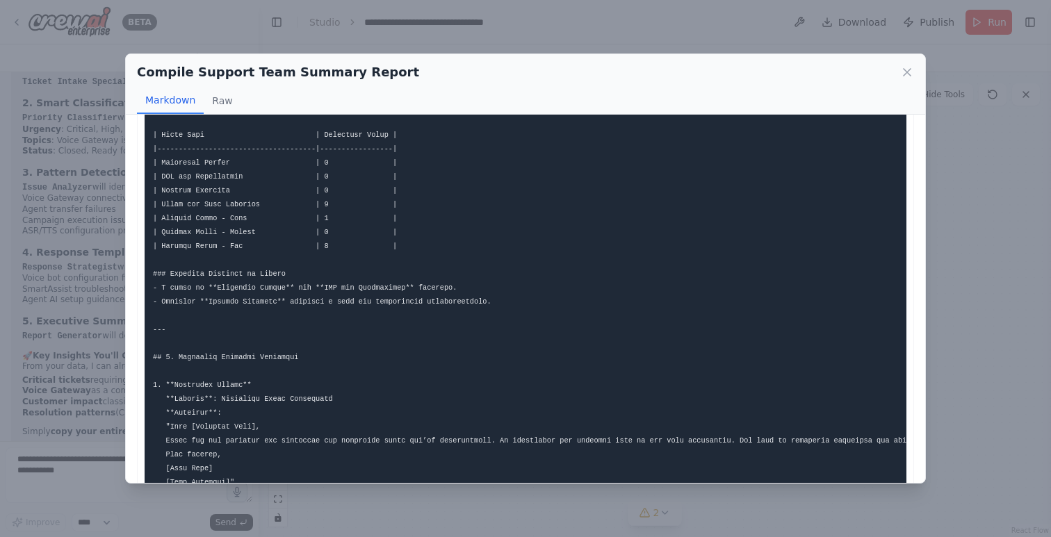
scroll to position [0, 0]
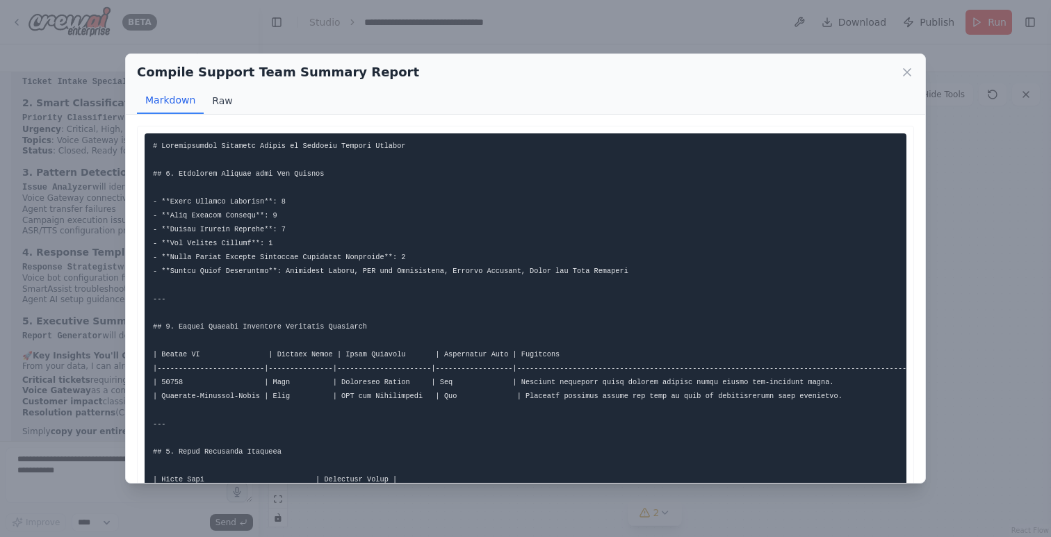
click at [219, 99] on button "Raw" at bounding box center [222, 101] width 37 height 26
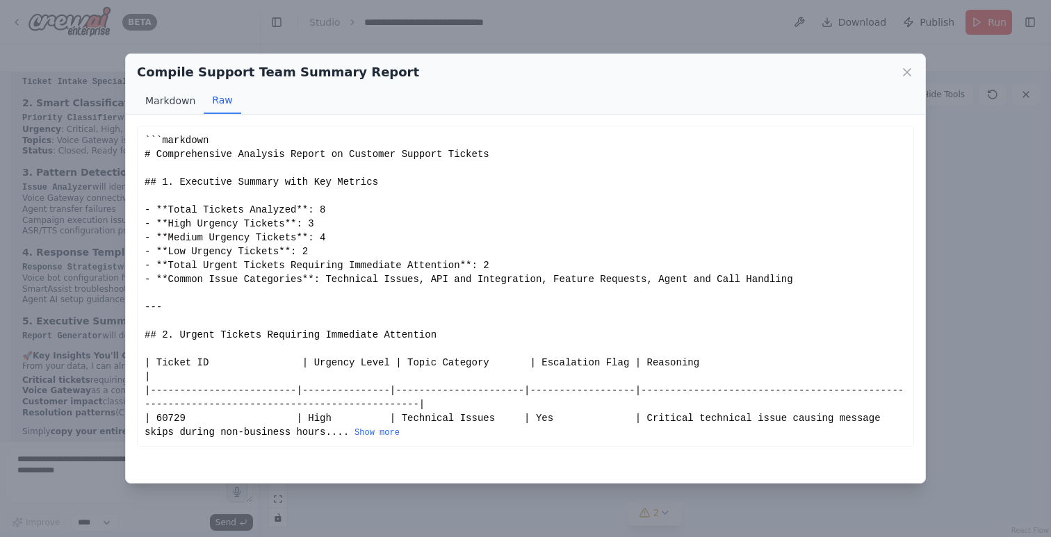
click at [172, 99] on button "Markdown" at bounding box center [170, 101] width 67 height 26
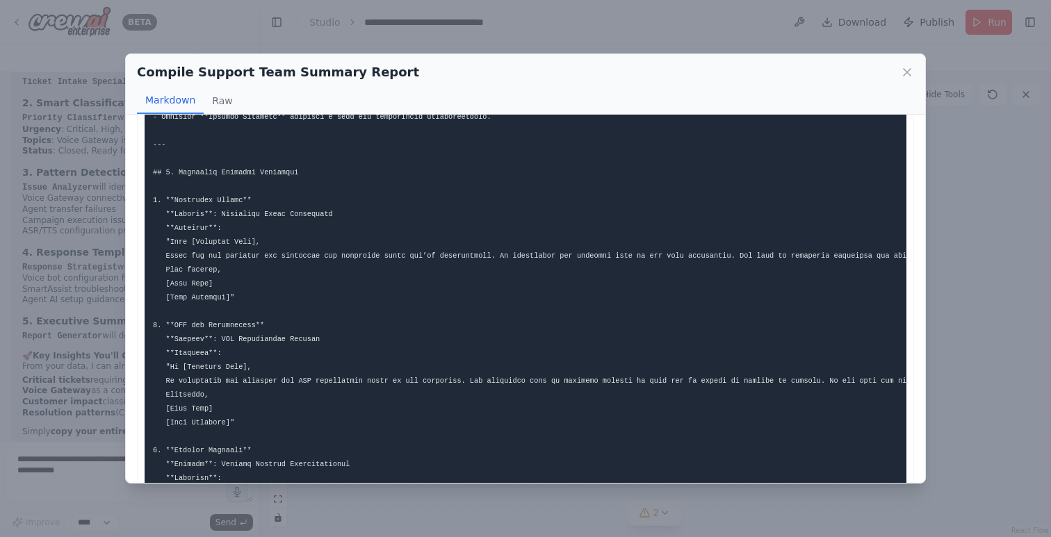
scroll to position [626, 0]
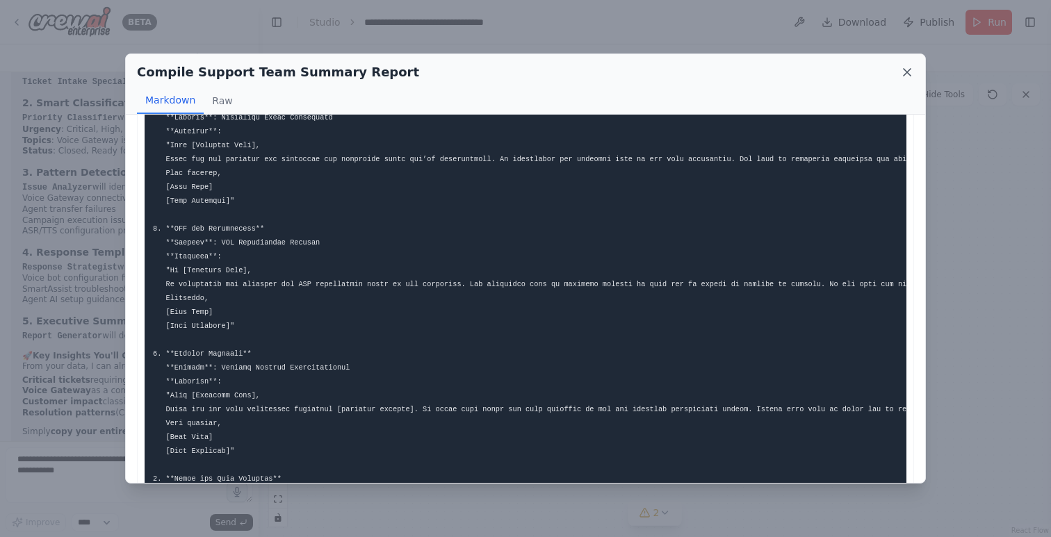
click at [905, 72] on icon at bounding box center [907, 72] width 14 height 14
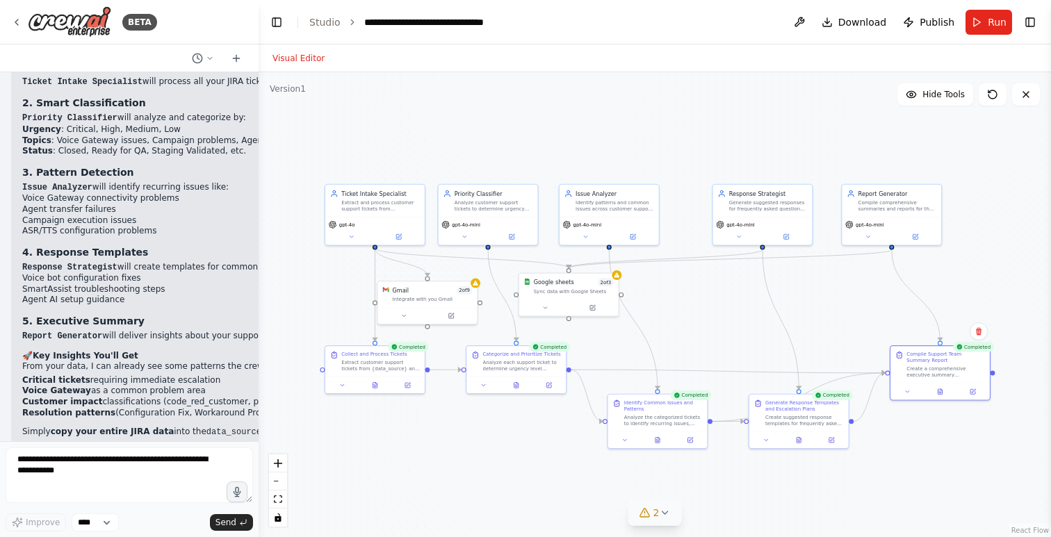
drag, startPoint x: 673, startPoint y: 254, endPoint x: 815, endPoint y: 301, distance: 149.5
click at [815, 301] on div ".deletable-edge-delete-btn { width: 20px; height: 20px; border: 0px solid #ffff…" at bounding box center [655, 304] width 792 height 465
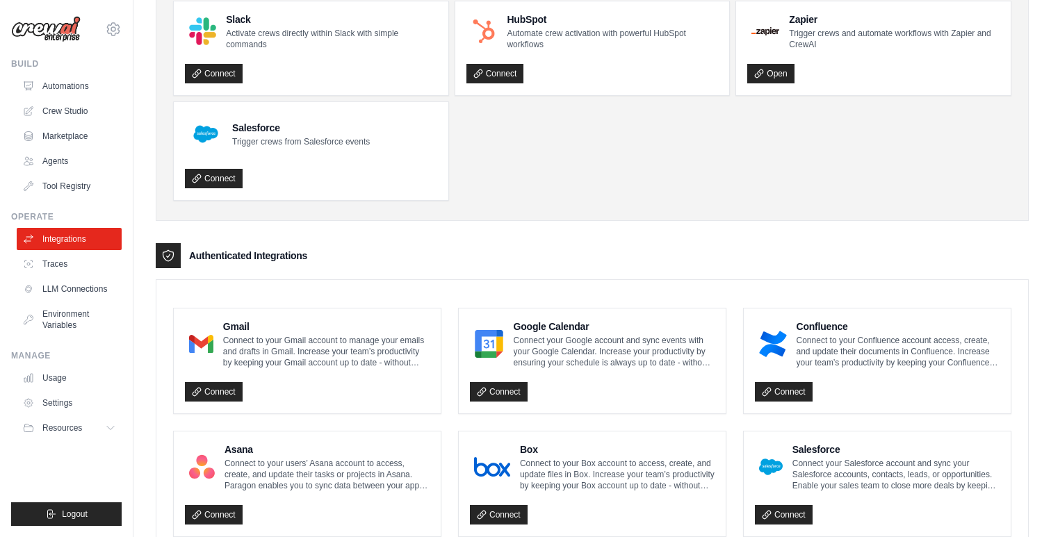
scroll to position [119, 0]
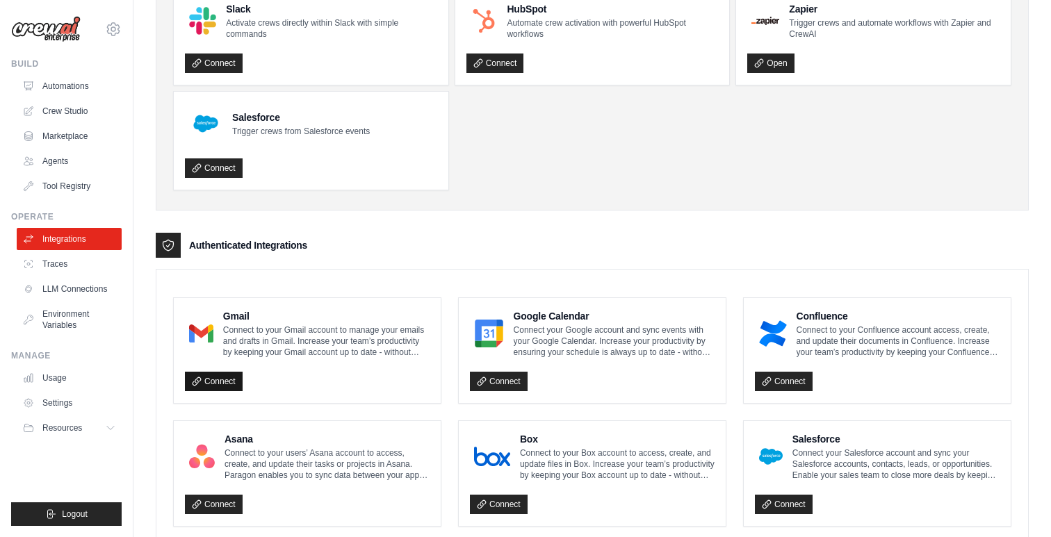
click at [195, 386] on link "Connect" at bounding box center [214, 381] width 58 height 19
click at [217, 386] on link "Connect" at bounding box center [214, 381] width 58 height 19
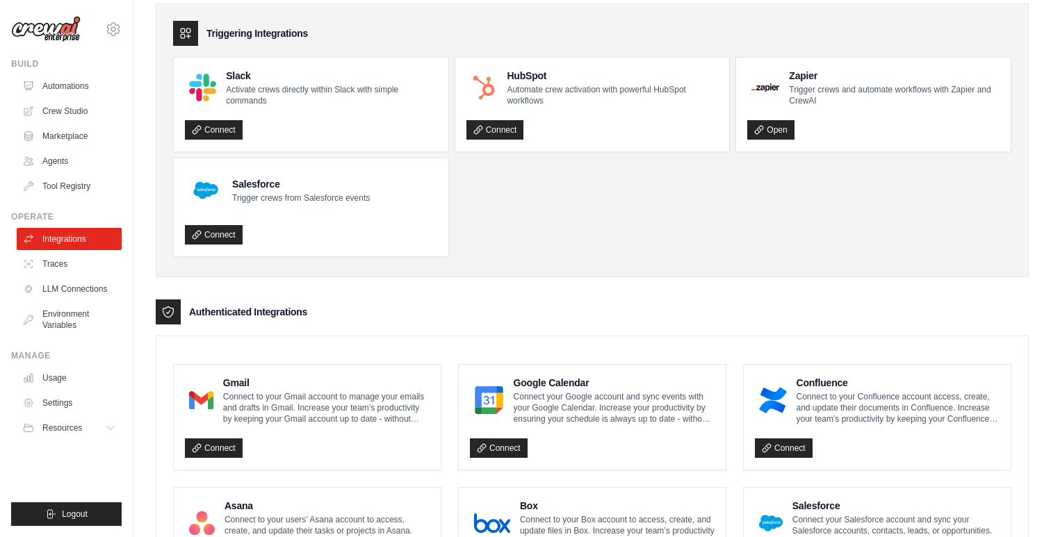
scroll to position [40, 0]
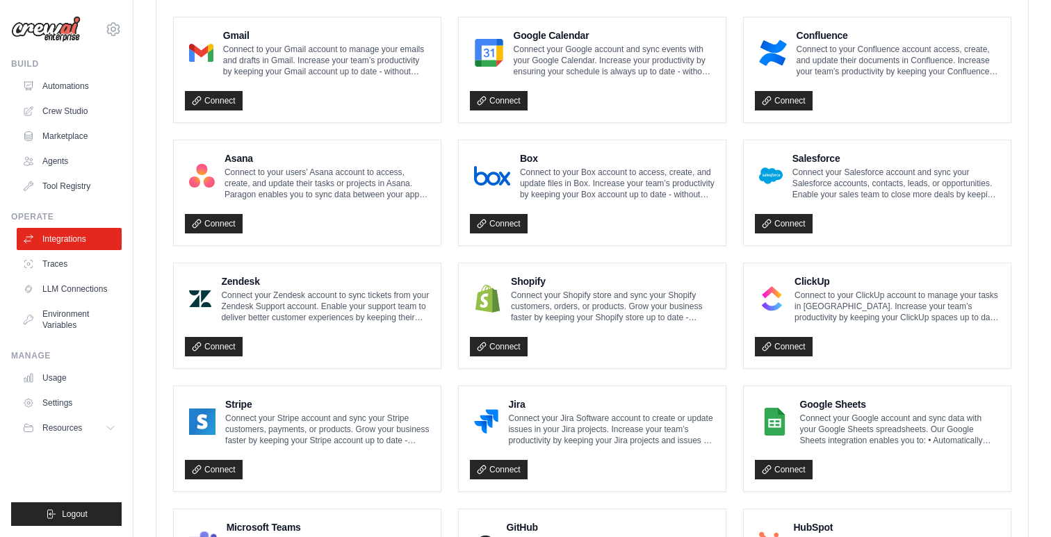
scroll to position [344, 0]
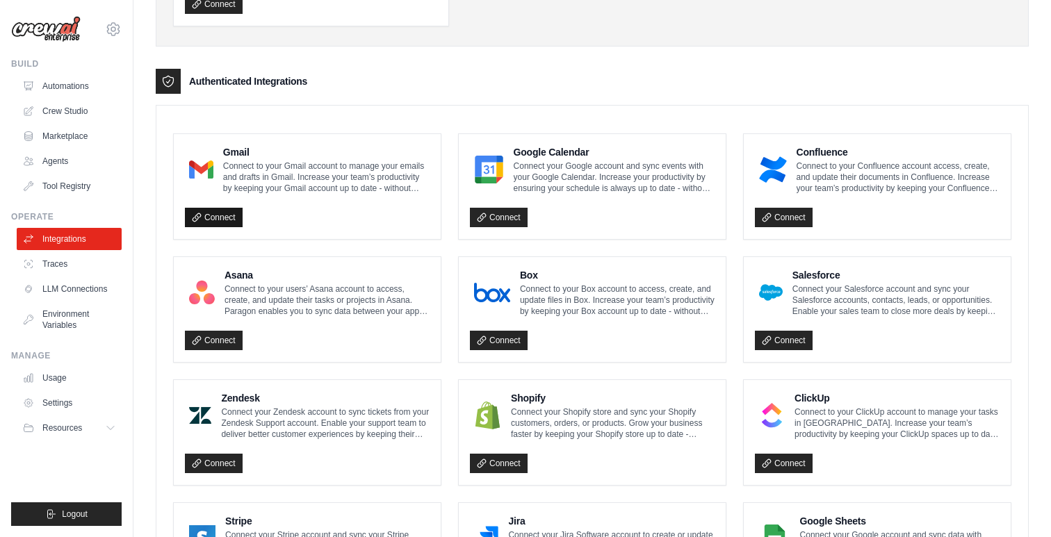
click at [229, 216] on link "Connect" at bounding box center [214, 217] width 58 height 19
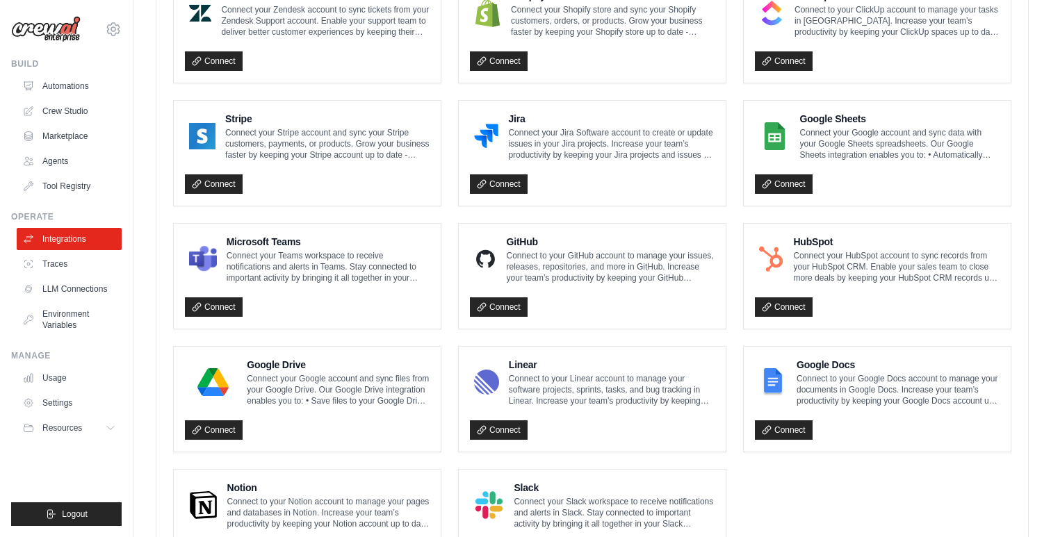
scroll to position [829, 0]
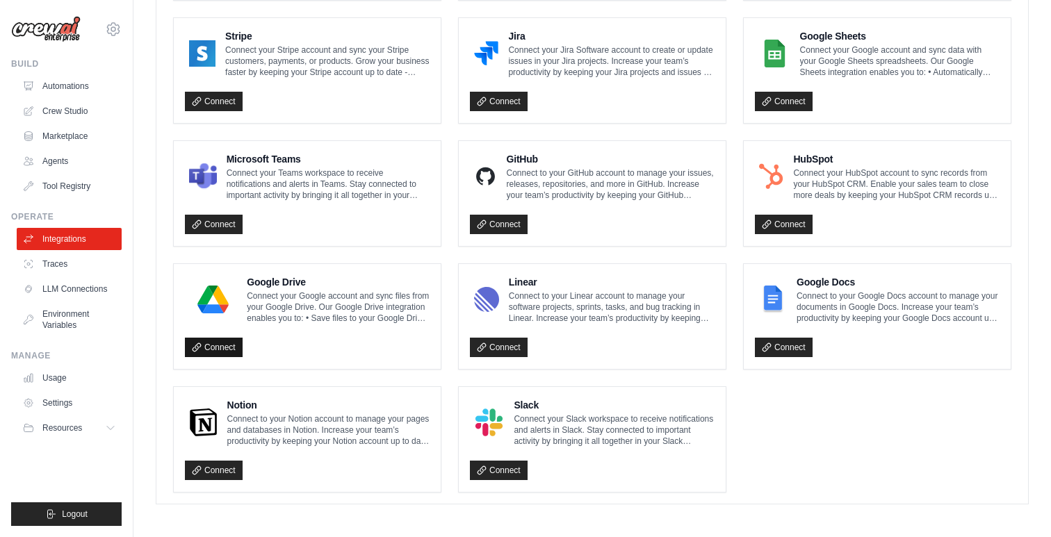
click at [220, 343] on link "Connect" at bounding box center [214, 347] width 58 height 19
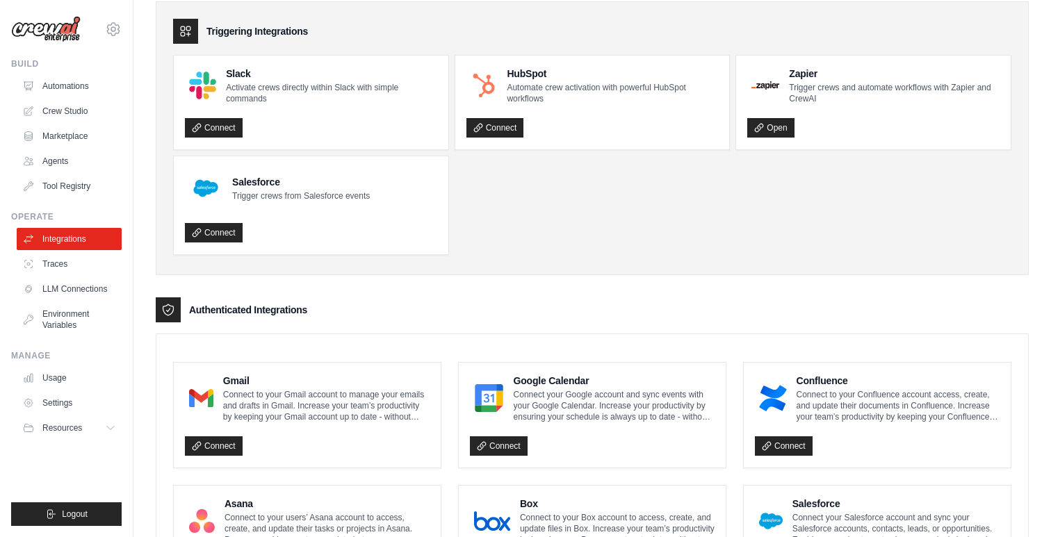
scroll to position [0, 0]
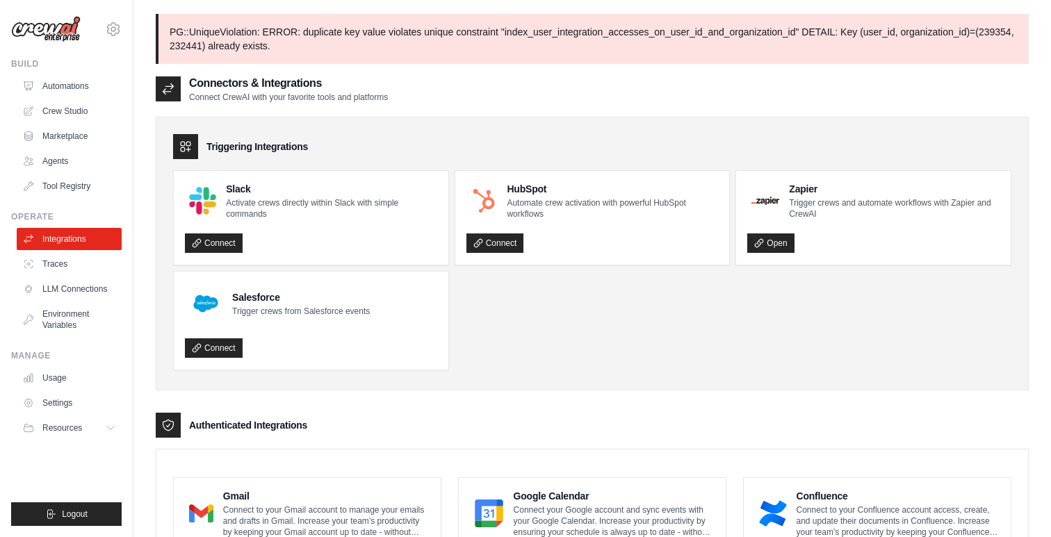
click at [350, 37] on p "PG::UniqueViolation: ERROR: duplicate key value violates unique constraint "ind…" at bounding box center [592, 39] width 873 height 50
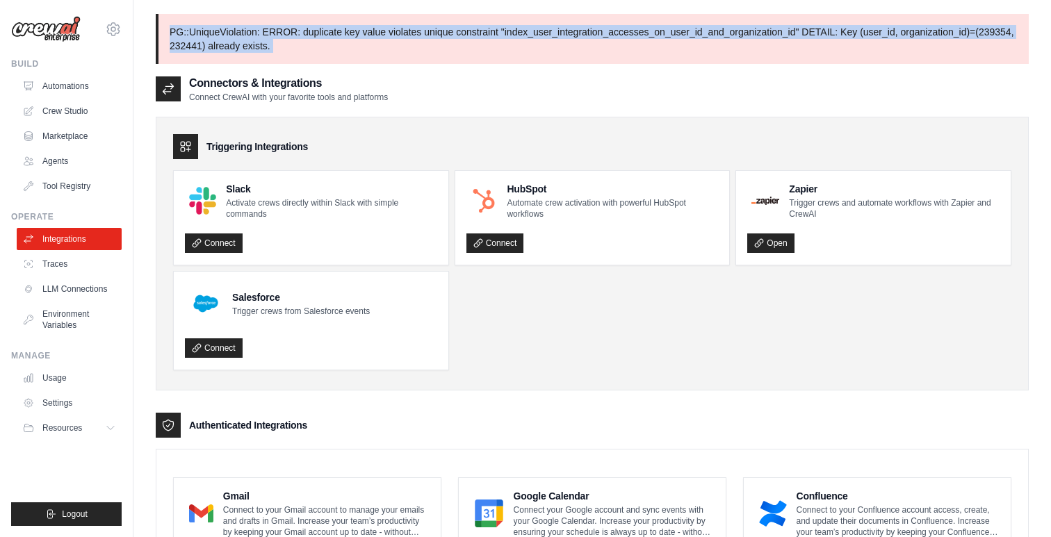
click at [350, 37] on p "PG::UniqueViolation: ERROR: duplicate key value violates unique constraint "ind…" at bounding box center [592, 39] width 873 height 50
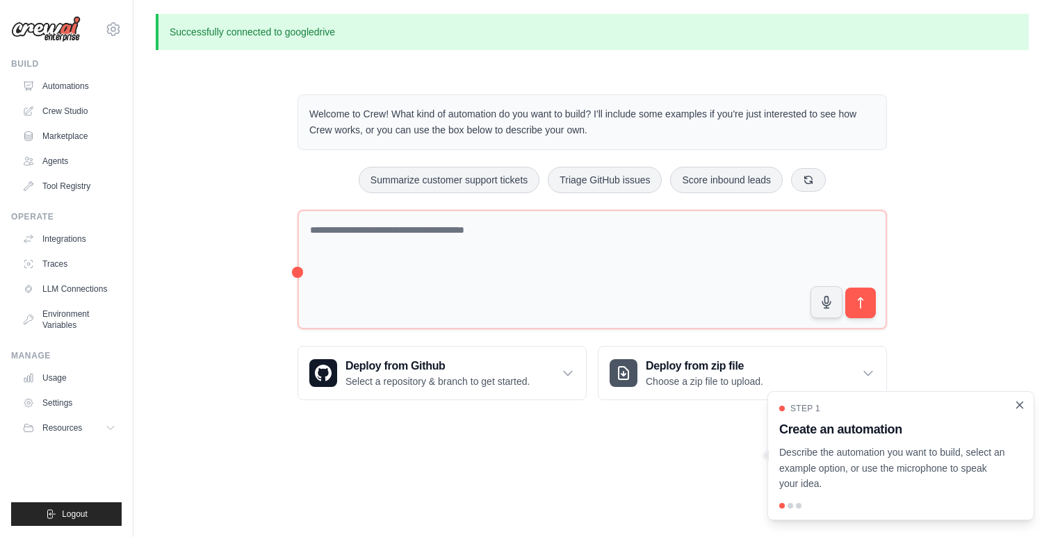
click at [1022, 407] on icon "Close walkthrough" at bounding box center [1020, 405] width 6 height 6
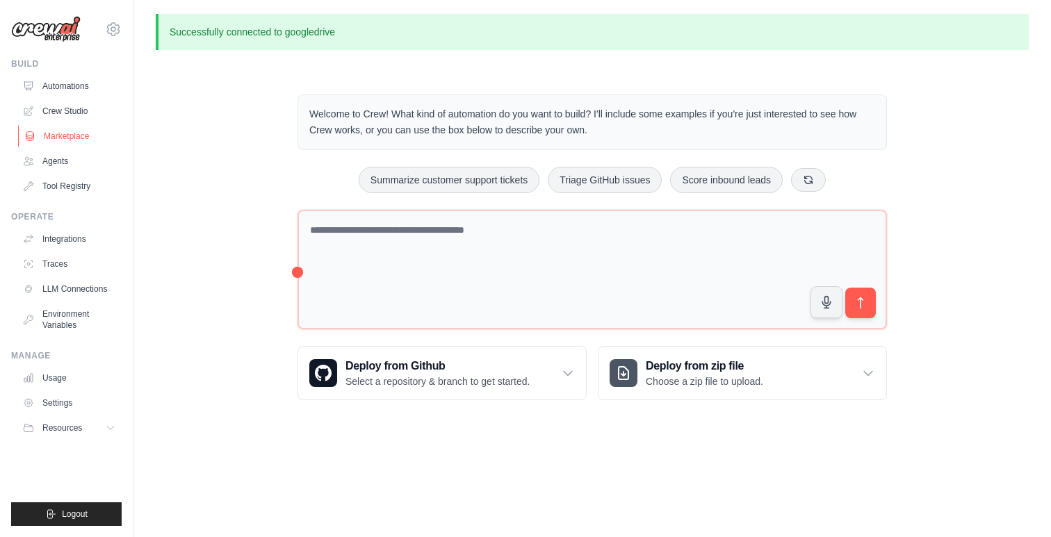
click at [83, 133] on link "Marketplace" at bounding box center [70, 136] width 105 height 22
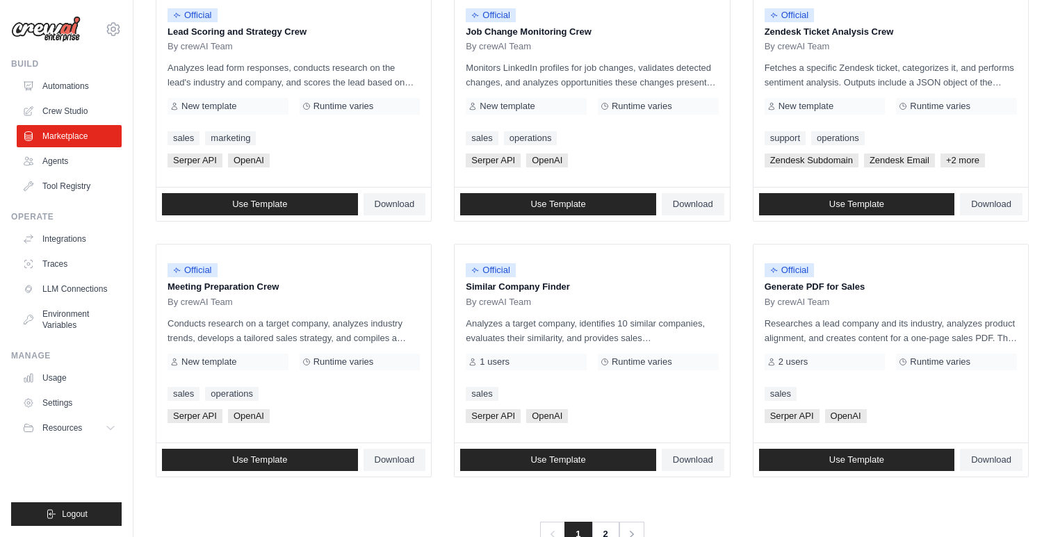
scroll to position [751, 0]
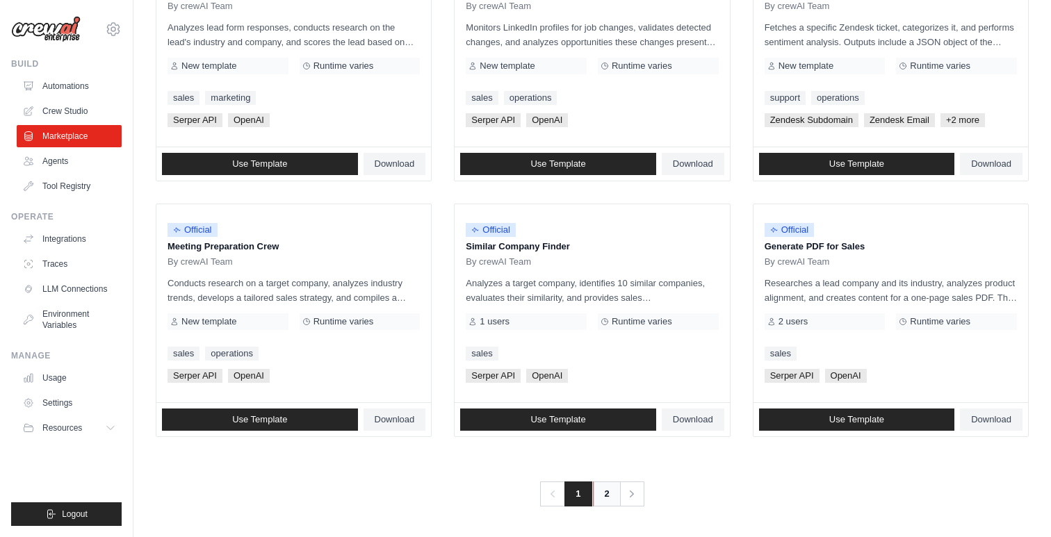
click at [610, 498] on link "2" at bounding box center [607, 494] width 28 height 25
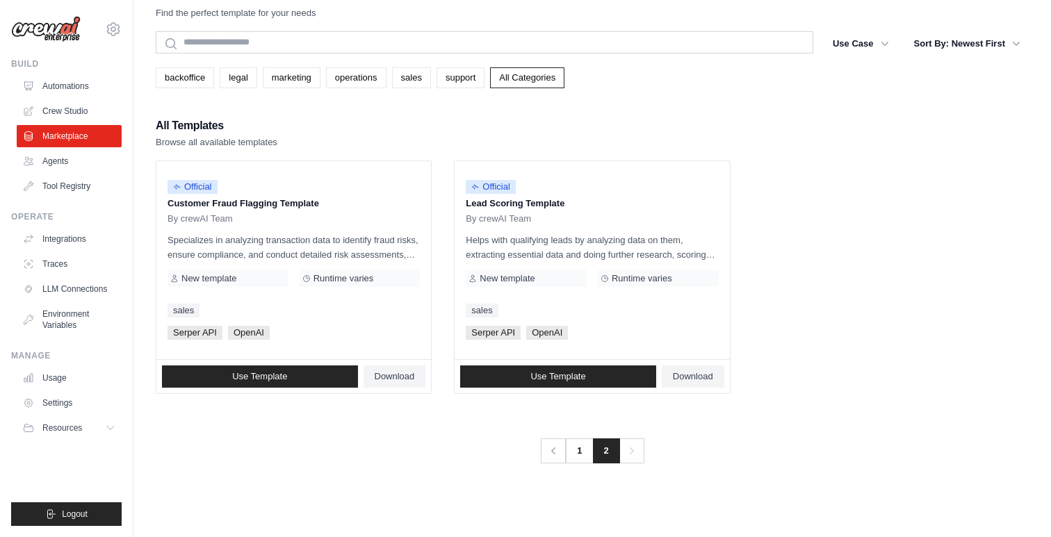
scroll to position [28, 0]
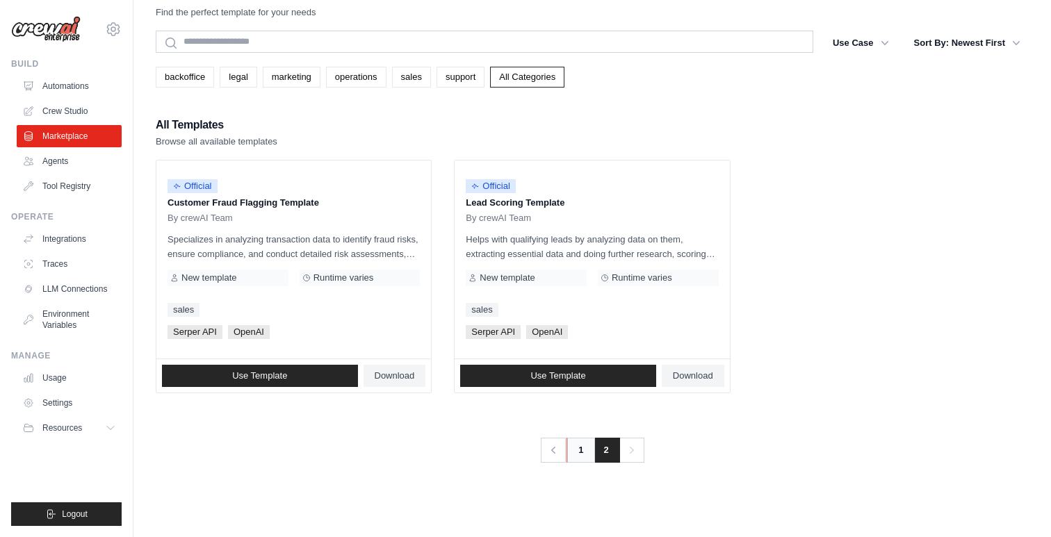
click at [576, 450] on link "1" at bounding box center [580, 450] width 28 height 25
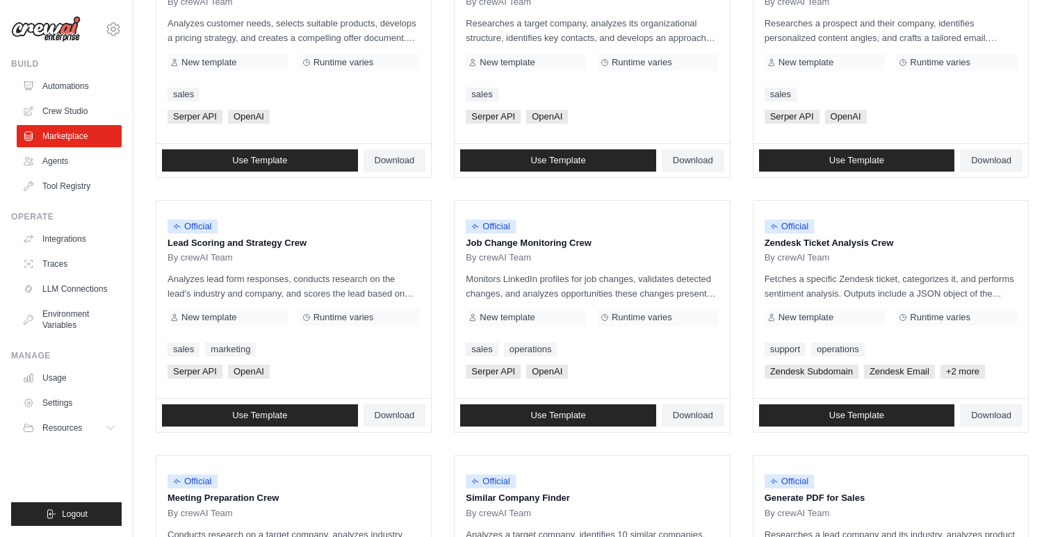
scroll to position [503, 0]
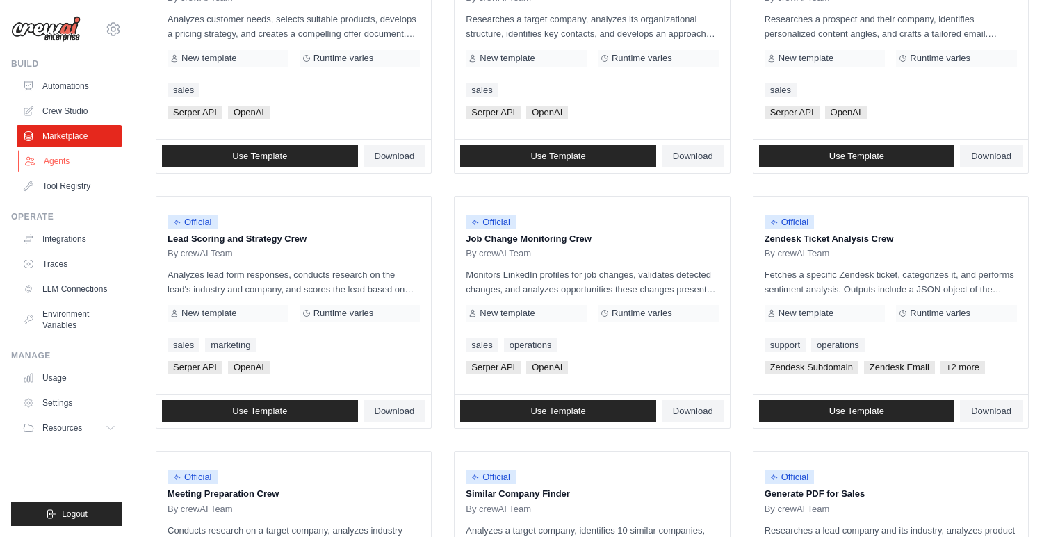
click at [54, 165] on link "Agents" at bounding box center [70, 161] width 105 height 22
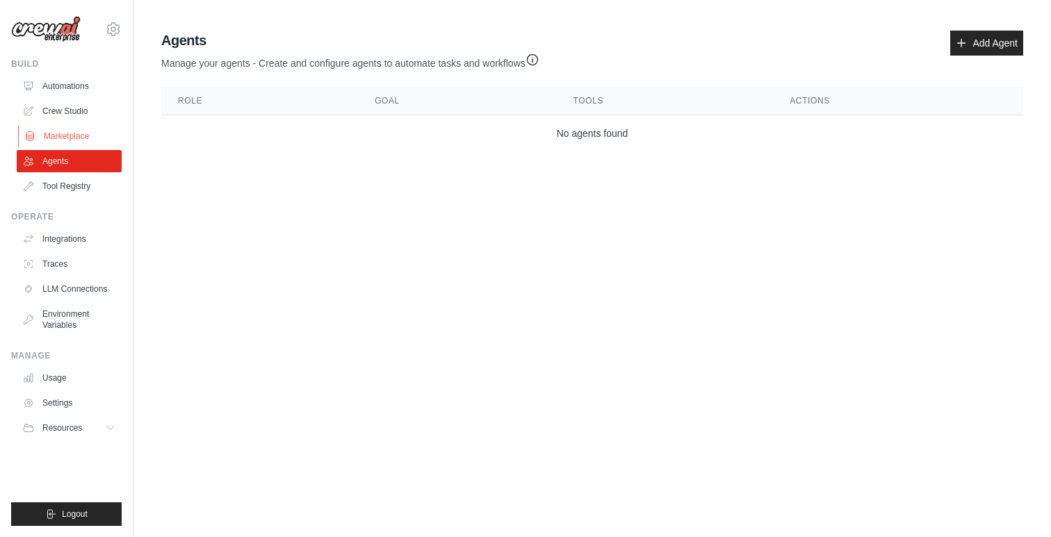
click at [73, 138] on link "Marketplace" at bounding box center [70, 136] width 105 height 22
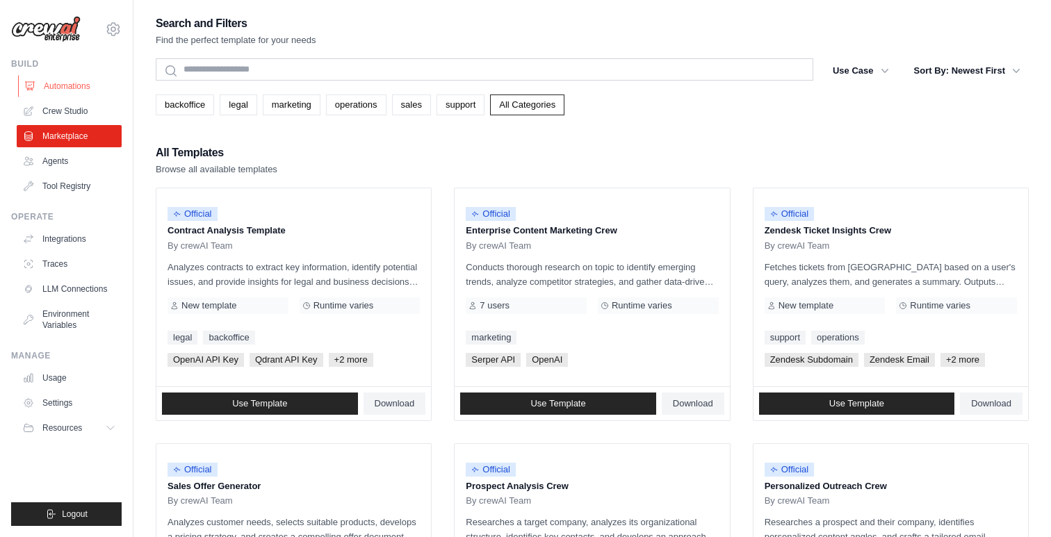
click at [68, 83] on link "Automations" at bounding box center [70, 86] width 105 height 22
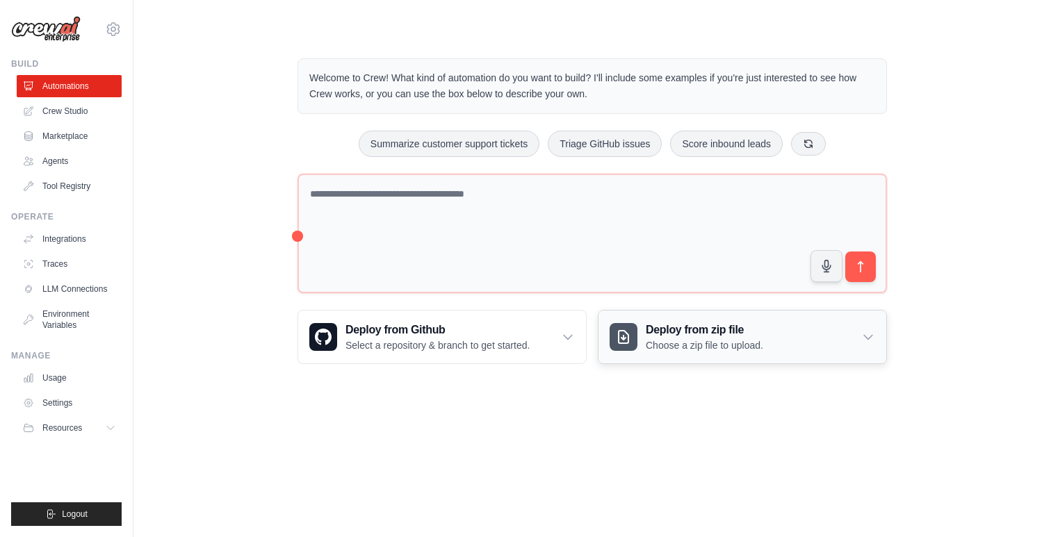
click at [868, 343] on div "Deploy from zip file Choose a zip file to upload." at bounding box center [742, 337] width 288 height 53
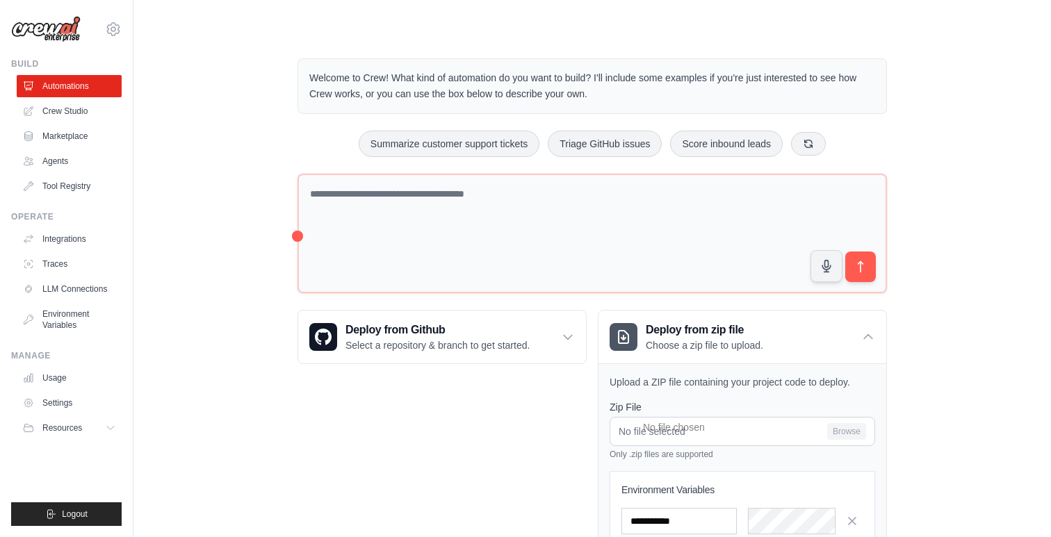
click at [964, 360] on div "Welcome to Crew! What kind of automation do you want to build? I'll include som…" at bounding box center [592, 347] width 873 height 623
click at [535, 397] on div "Deploy from Github Select a repository & branch to get started. Connect GitHub …" at bounding box center [441, 473] width 289 height 327
click at [1029, 247] on div "Welcome to Crew! What kind of automation do you want to build? I'll include som…" at bounding box center [592, 347] width 918 height 623
click at [571, 336] on icon at bounding box center [568, 338] width 8 height 4
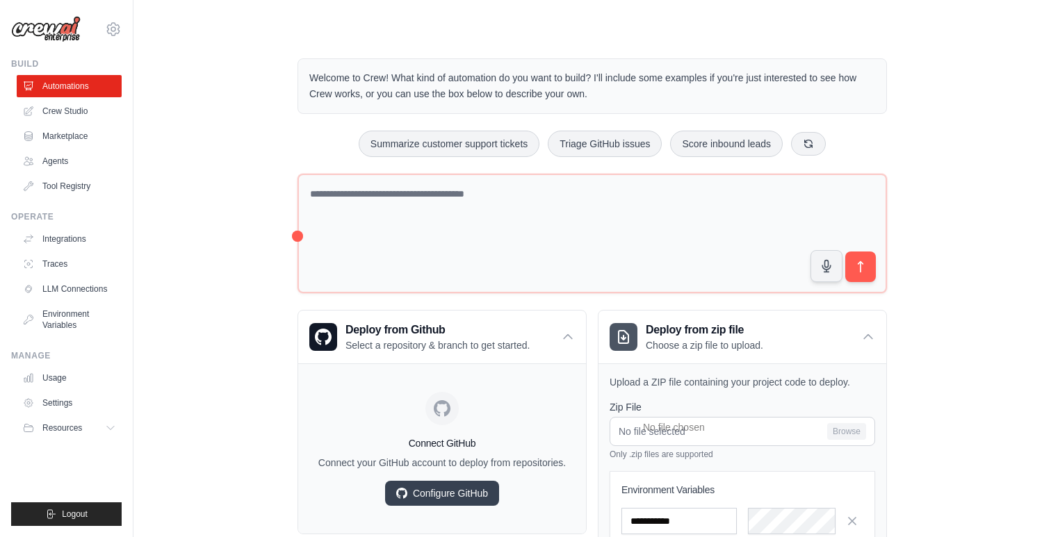
click at [250, 314] on div "Welcome to Crew! What kind of automation do you want to build? I'll include som…" at bounding box center [592, 347] width 873 height 623
click at [968, 131] on div "Welcome to Crew! What kind of automation do you want to build? I'll include som…" at bounding box center [592, 347] width 873 height 623
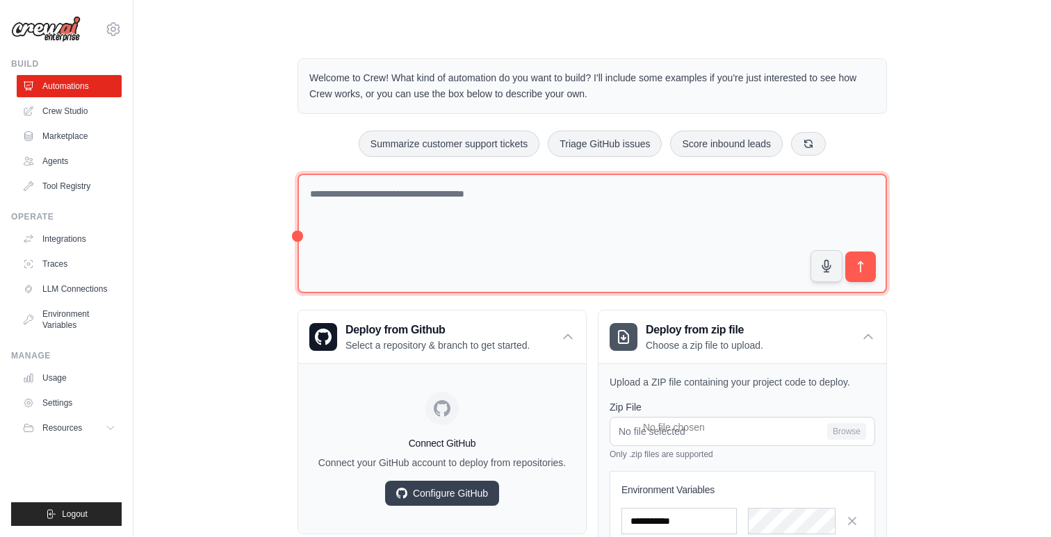
click at [489, 191] on textarea at bounding box center [591, 234] width 589 height 120
paste textarea "**********"
click at [309, 193] on textarea "**********" at bounding box center [591, 234] width 589 height 120
drag, startPoint x: 407, startPoint y: 209, endPoint x: 302, endPoint y: 212, distance: 105.0
click at [302, 212] on textarea "**********" at bounding box center [591, 234] width 589 height 120
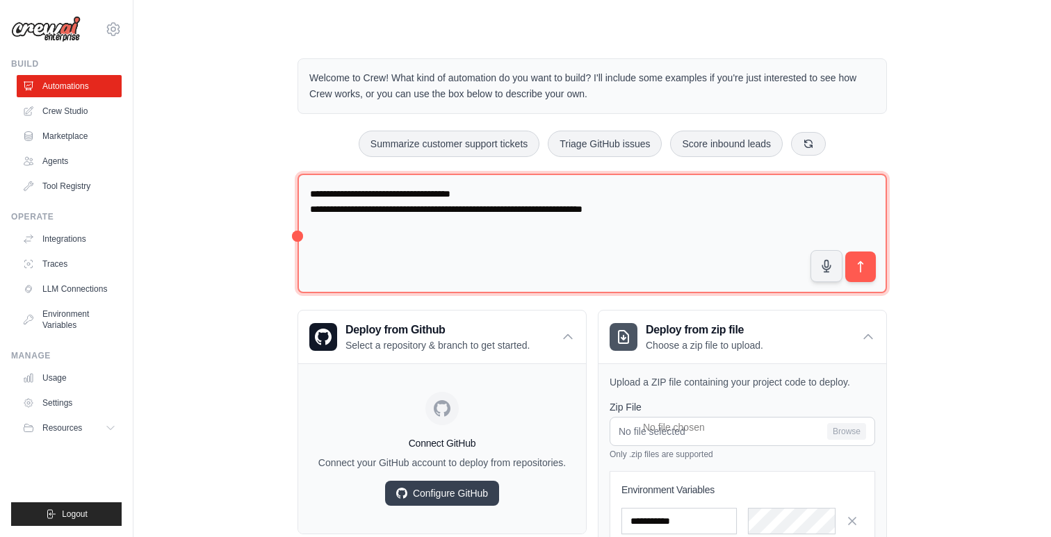
click at [483, 241] on textarea "**********" at bounding box center [591, 234] width 589 height 120
type textarea "**********"
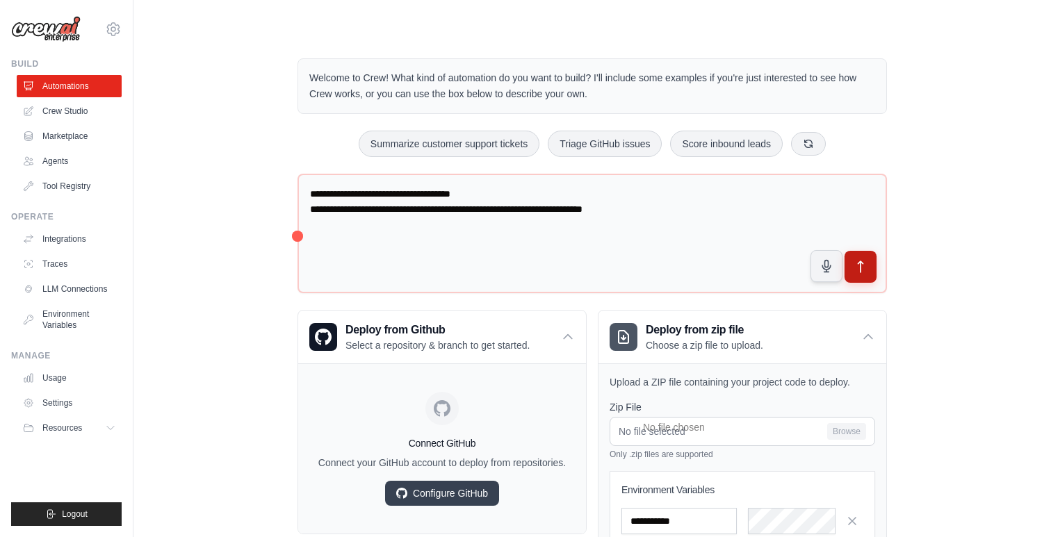
click at [862, 270] on icon "submit" at bounding box center [861, 267] width 15 height 15
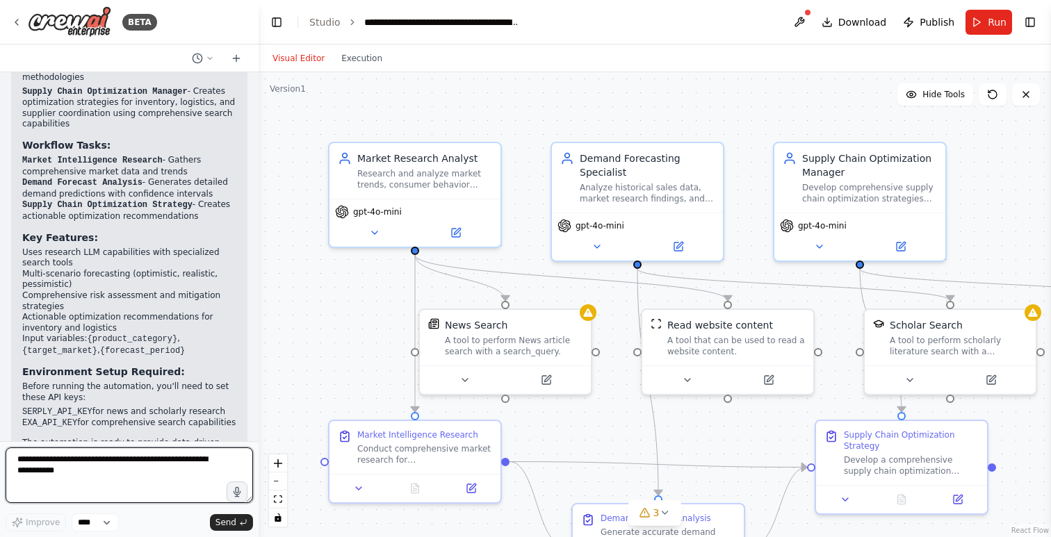
scroll to position [1160, 0]
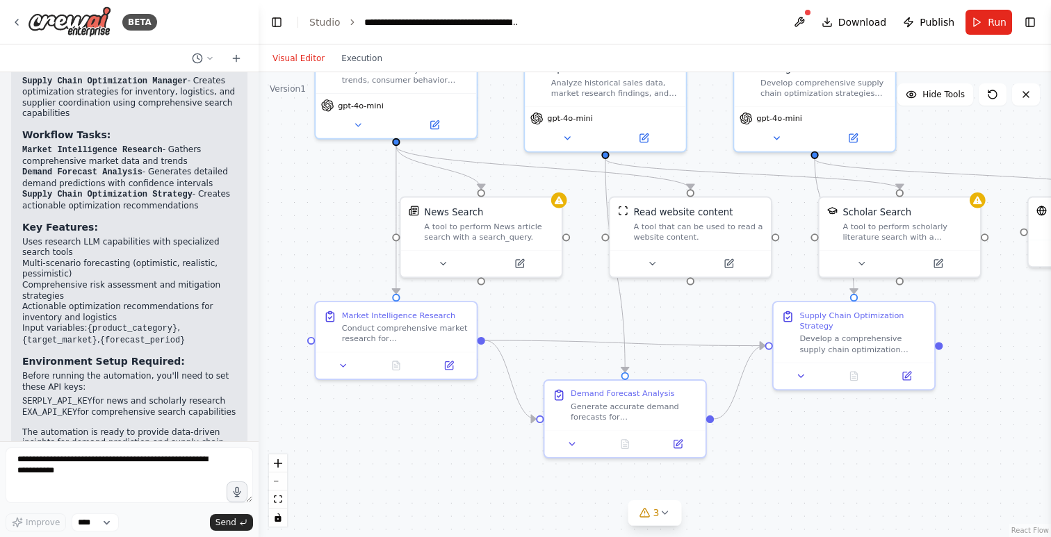
drag, startPoint x: 627, startPoint y: 121, endPoint x: 586, endPoint y: 8, distance: 120.5
click at [586, 8] on main "**********" at bounding box center [655, 268] width 792 height 537
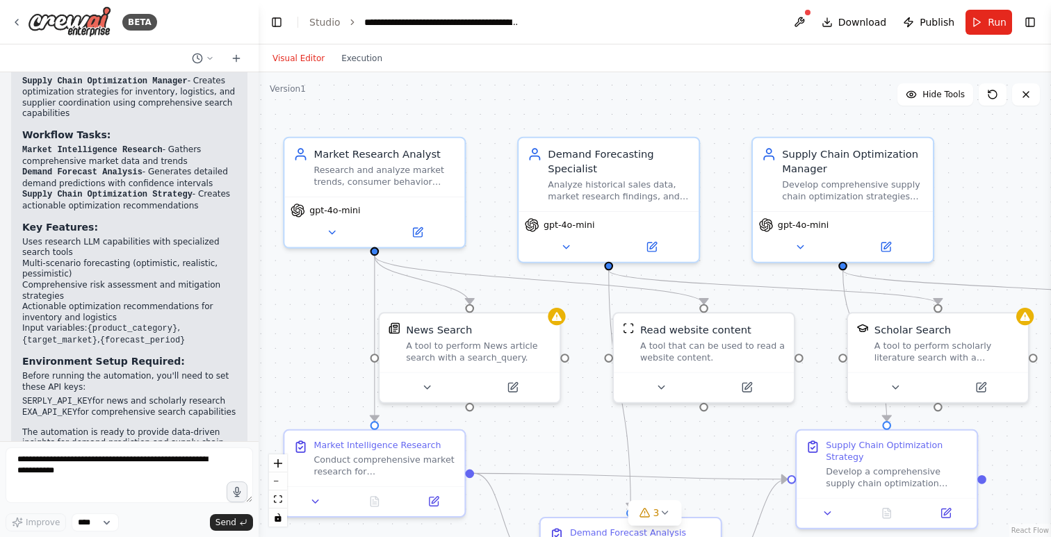
drag, startPoint x: 1030, startPoint y: 350, endPoint x: 1050, endPoint y: 477, distance: 128.8
click at [1050, 477] on div "BETA Want to build a Supply Chain Forecasting using right reseach LLM to predic…" at bounding box center [525, 268] width 1051 height 537
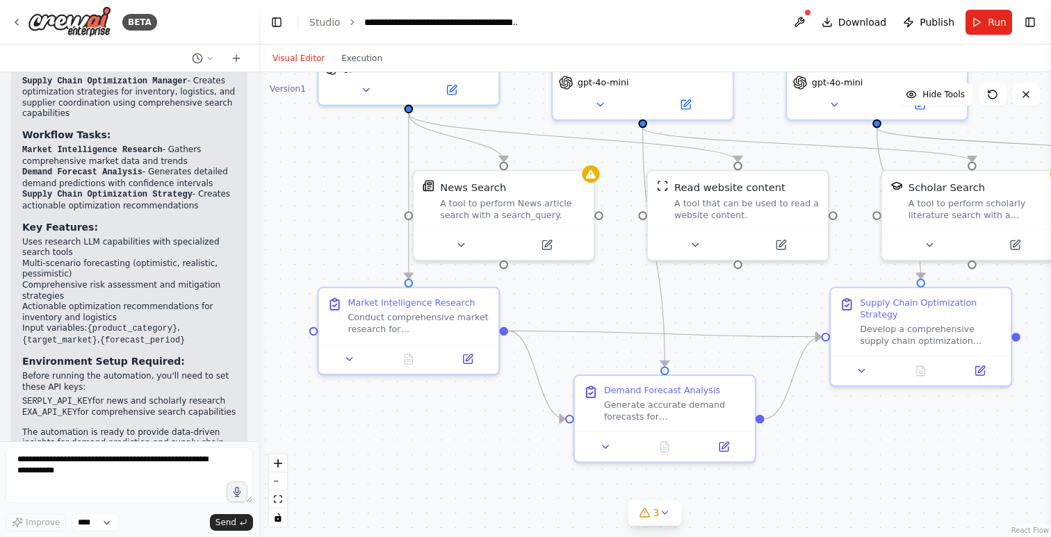
drag, startPoint x: 1016, startPoint y: 263, endPoint x: 1050, endPoint y: 120, distance: 146.5
click at [1050, 120] on div "BETA Want to build a Supply Chain Forecasting using right reseach LLM to predic…" at bounding box center [525, 268] width 1051 height 537
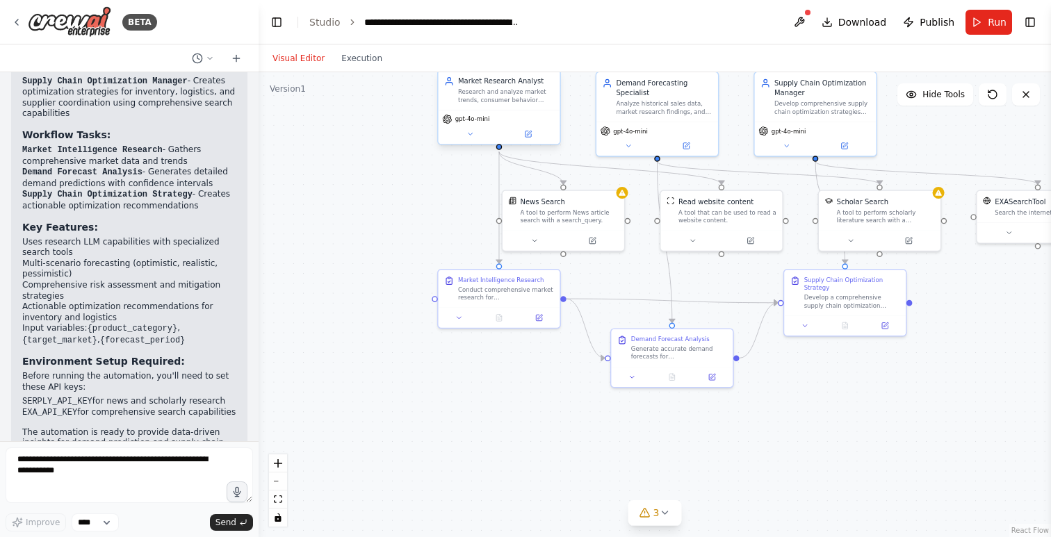
click at [495, 107] on div "Market Research Analyst Research and analyze market trends, consumer behavior p…" at bounding box center [500, 90] width 122 height 40
click at [530, 133] on icon at bounding box center [529, 133] width 5 height 5
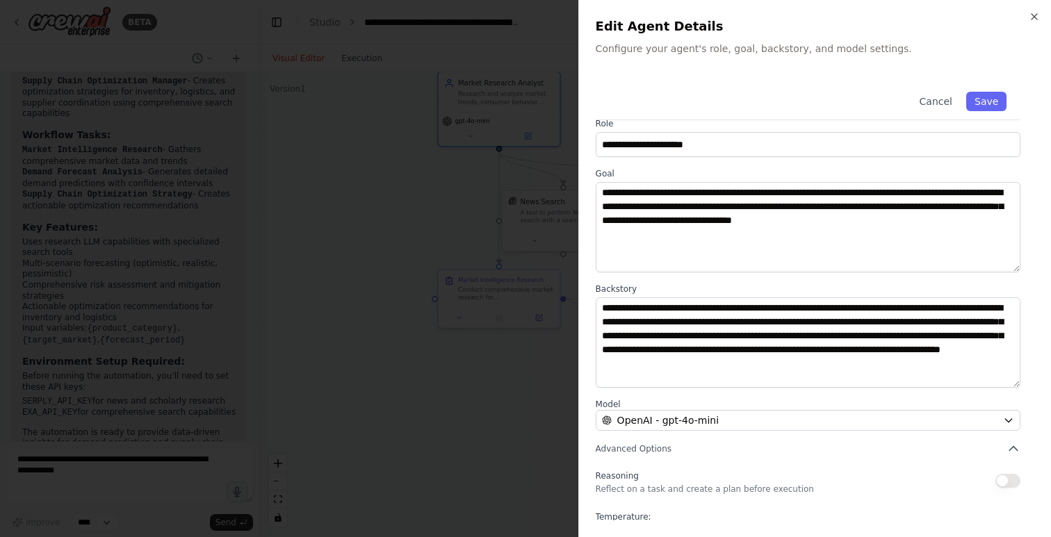
scroll to position [0, 0]
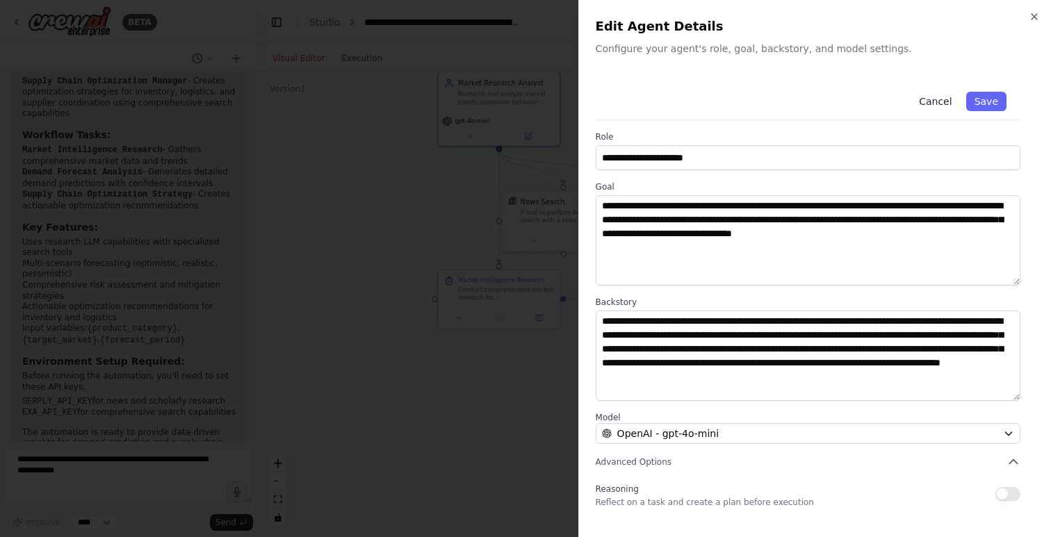
click at [933, 101] on button "Cancel" at bounding box center [935, 101] width 49 height 19
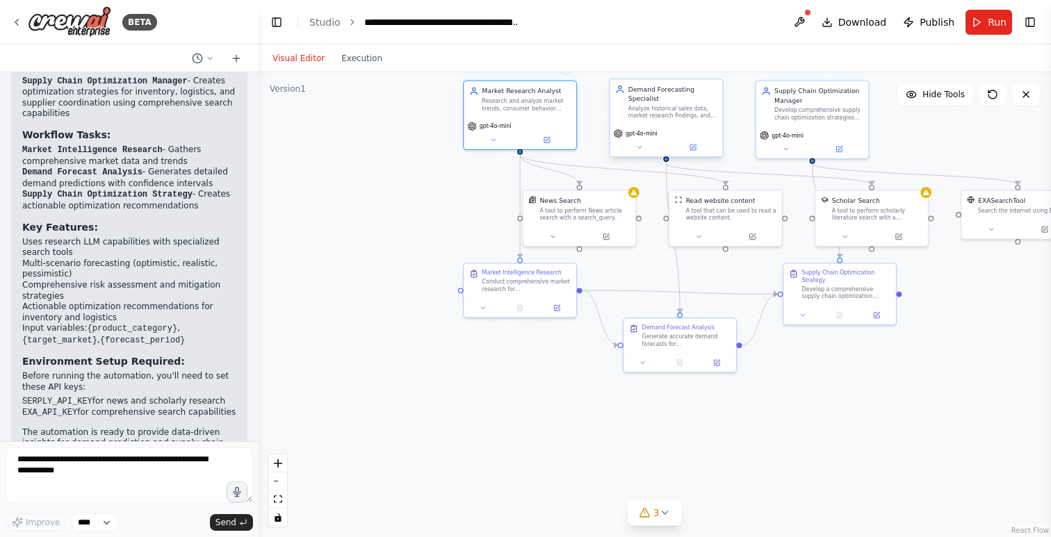
click at [658, 99] on div "Demand Forecasting Specialist" at bounding box center [672, 94] width 88 height 18
click at [696, 151] on icon at bounding box center [694, 148] width 8 height 8
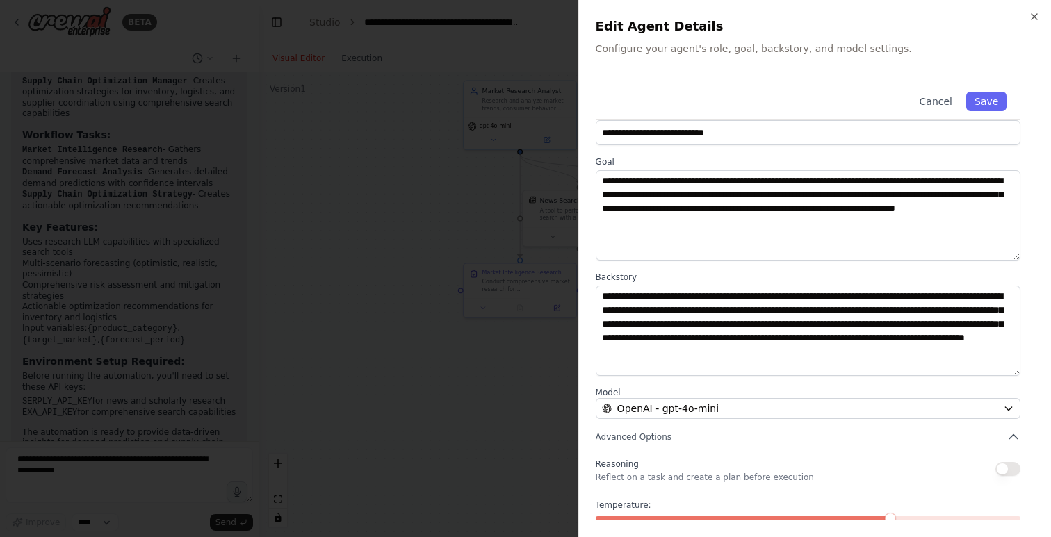
scroll to position [92, 0]
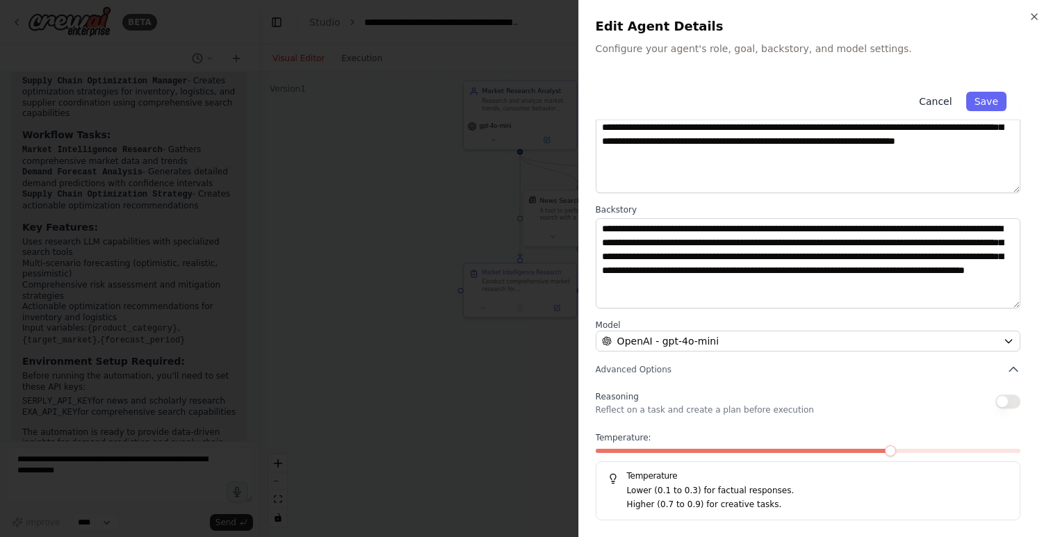
click at [929, 100] on button "Cancel" at bounding box center [935, 101] width 49 height 19
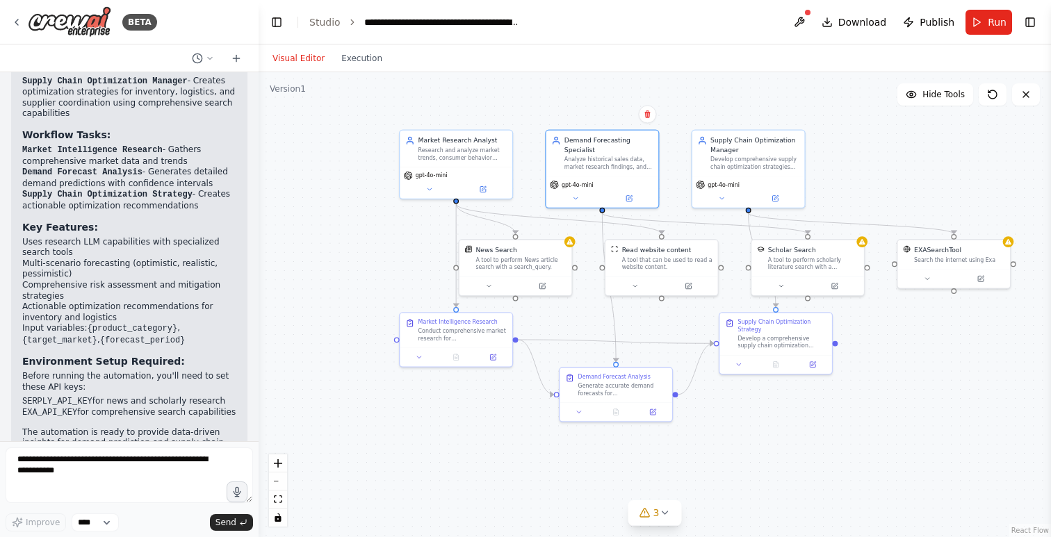
drag, startPoint x: 947, startPoint y: 314, endPoint x: 895, endPoint y: 362, distance: 70.3
click at [895, 362] on div ".deletable-edge-delete-btn { width: 20px; height: 20px; border: 0px solid #ffff…" at bounding box center [655, 304] width 792 height 465
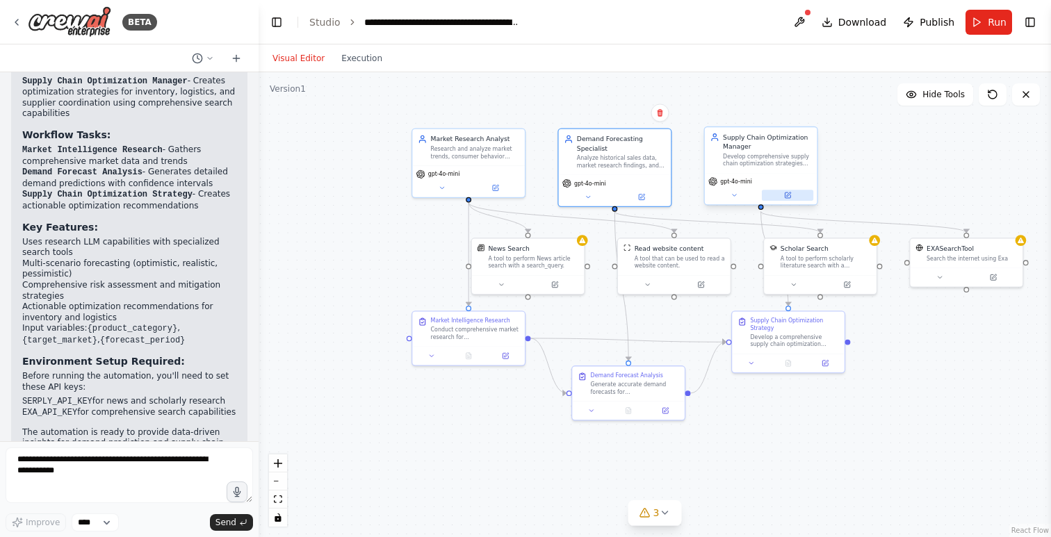
click at [788, 196] on icon at bounding box center [788, 195] width 4 height 4
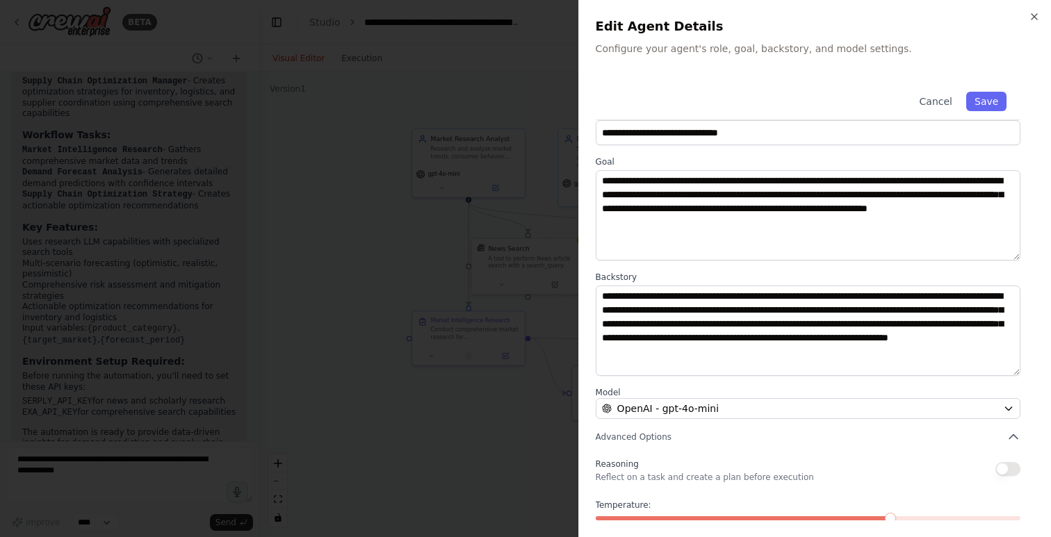
scroll to position [15, 0]
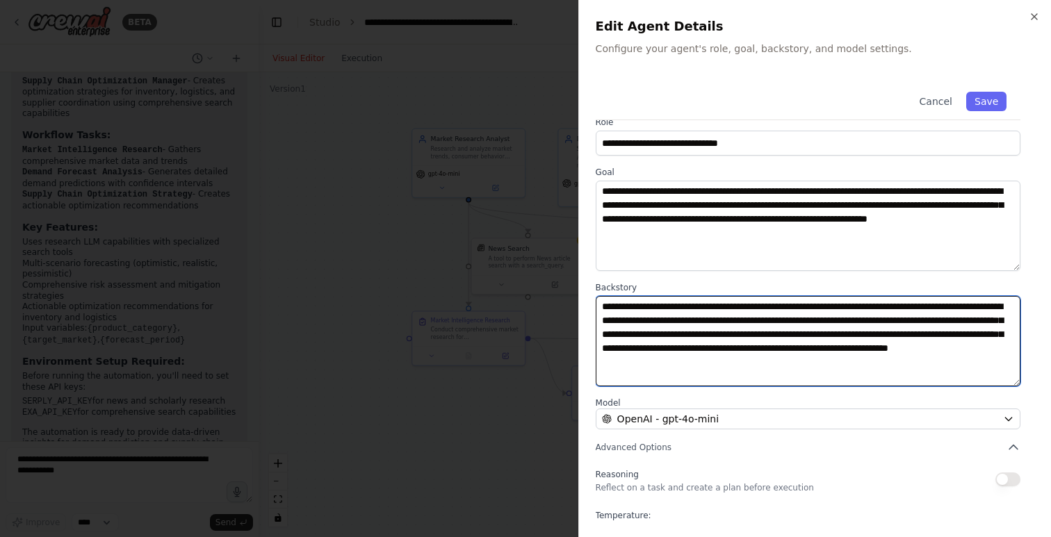
click at [887, 329] on textarea "**********" at bounding box center [808, 341] width 425 height 90
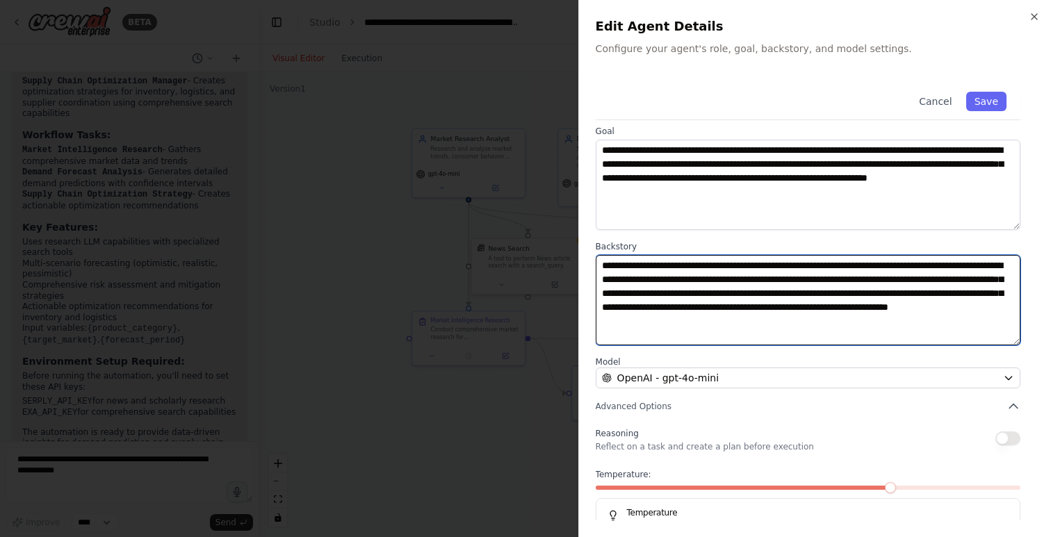
scroll to position [0, 0]
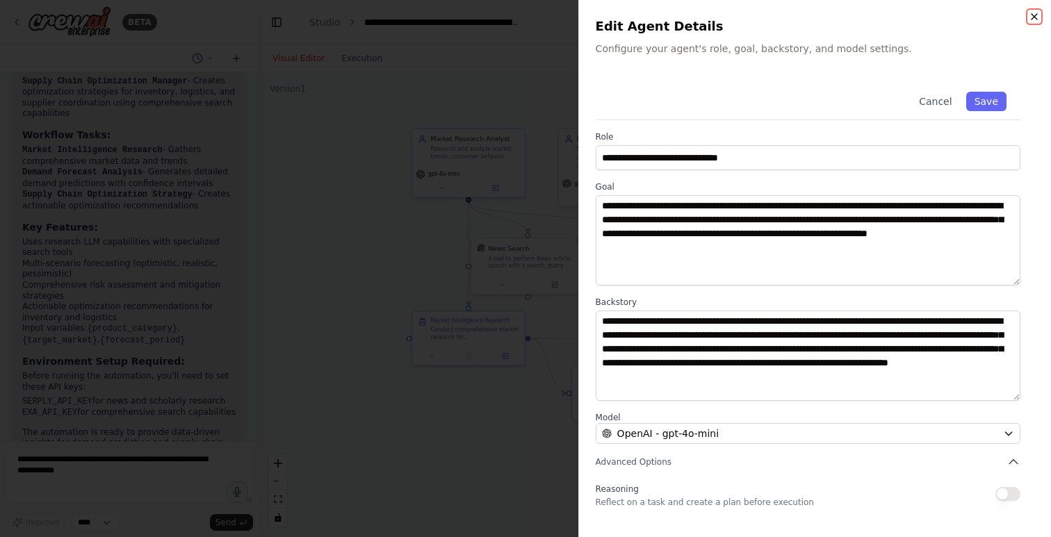
click at [1038, 19] on icon "button" at bounding box center [1034, 16] width 11 height 11
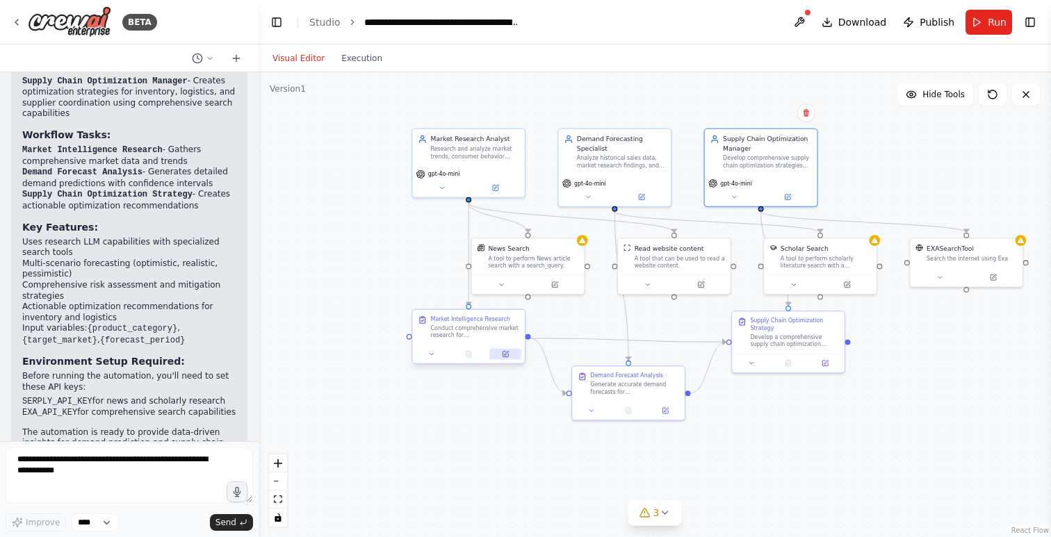
click at [508, 357] on icon at bounding box center [506, 354] width 8 height 8
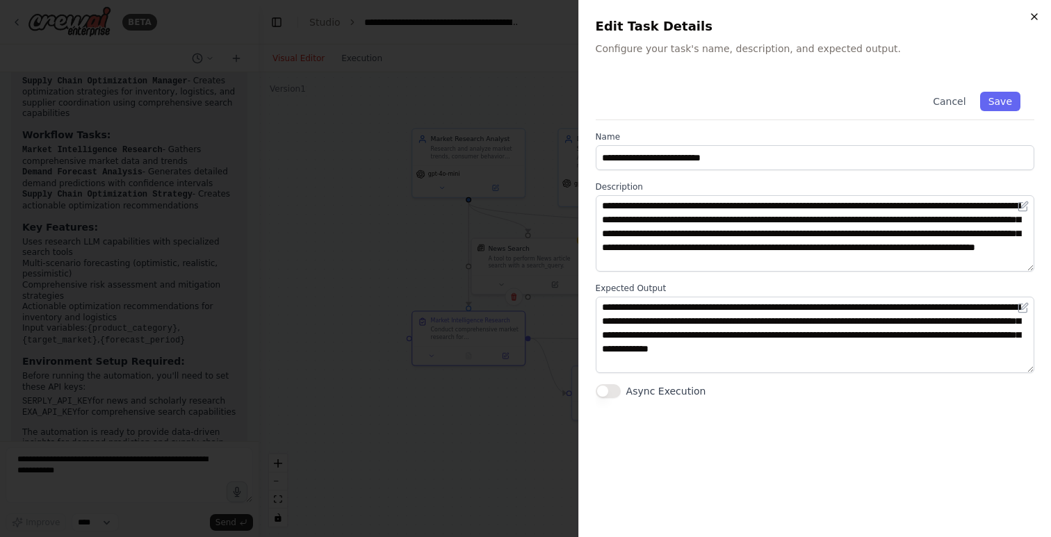
click at [1034, 15] on icon "button" at bounding box center [1034, 16] width 11 height 11
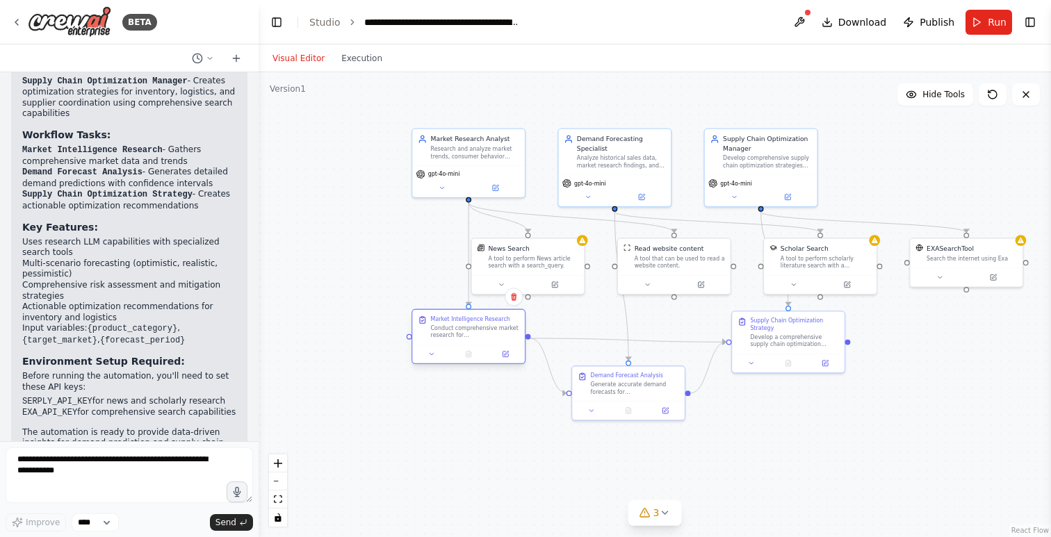
click at [434, 337] on div "Conduct comprehensive market research for {product_category} in {target_market}…" at bounding box center [475, 332] width 88 height 15
click at [504, 357] on icon at bounding box center [506, 355] width 6 height 6
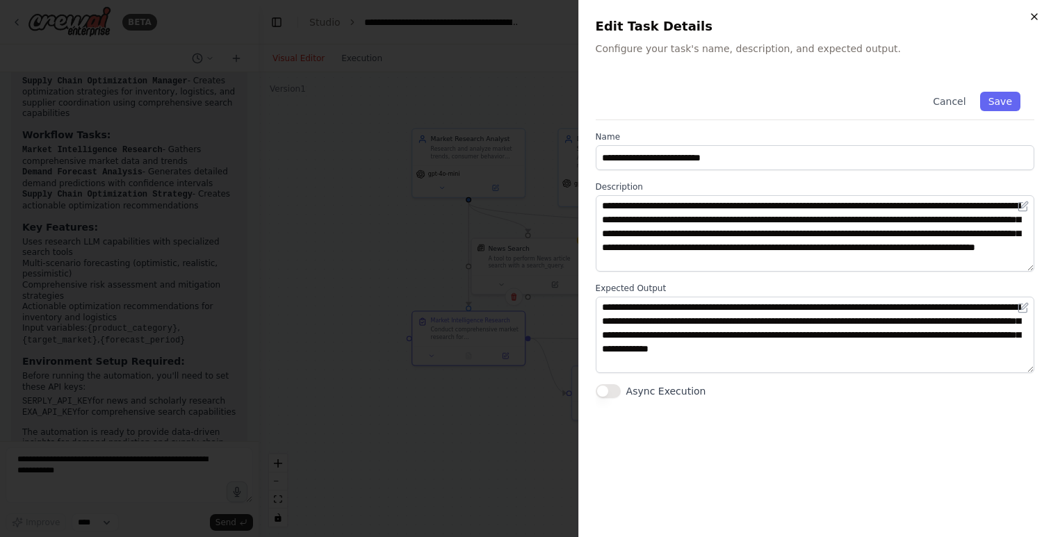
click at [1035, 13] on icon "button" at bounding box center [1034, 16] width 11 height 11
